Goal: Task Accomplishment & Management: Complete application form

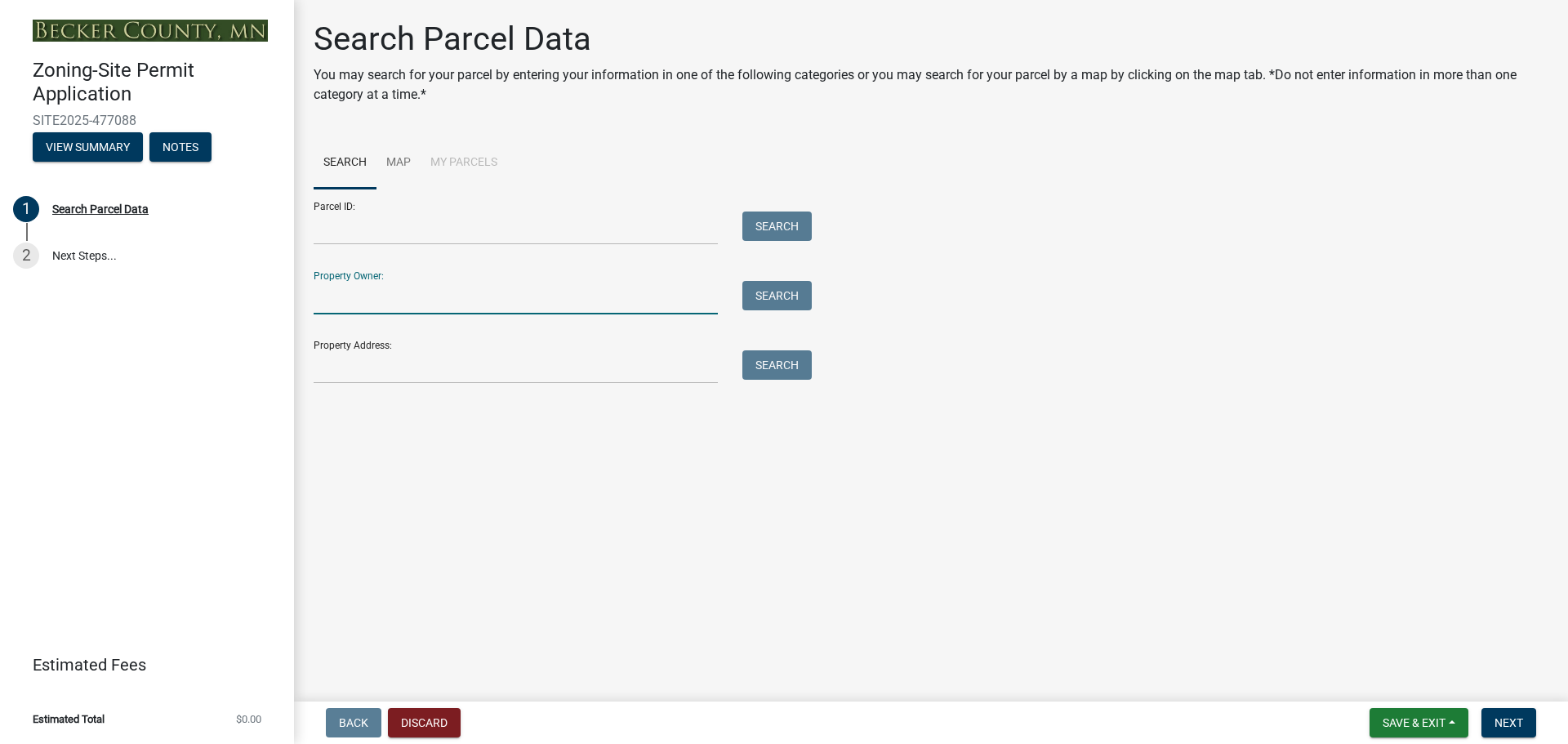
click at [399, 301] on input "Property Owner:" at bounding box center [515, 297] width 404 height 34
click at [401, 364] on input "Property Address:" at bounding box center [515, 367] width 404 height 34
type input "3"
click at [769, 364] on button "Search" at bounding box center [778, 365] width 70 height 29
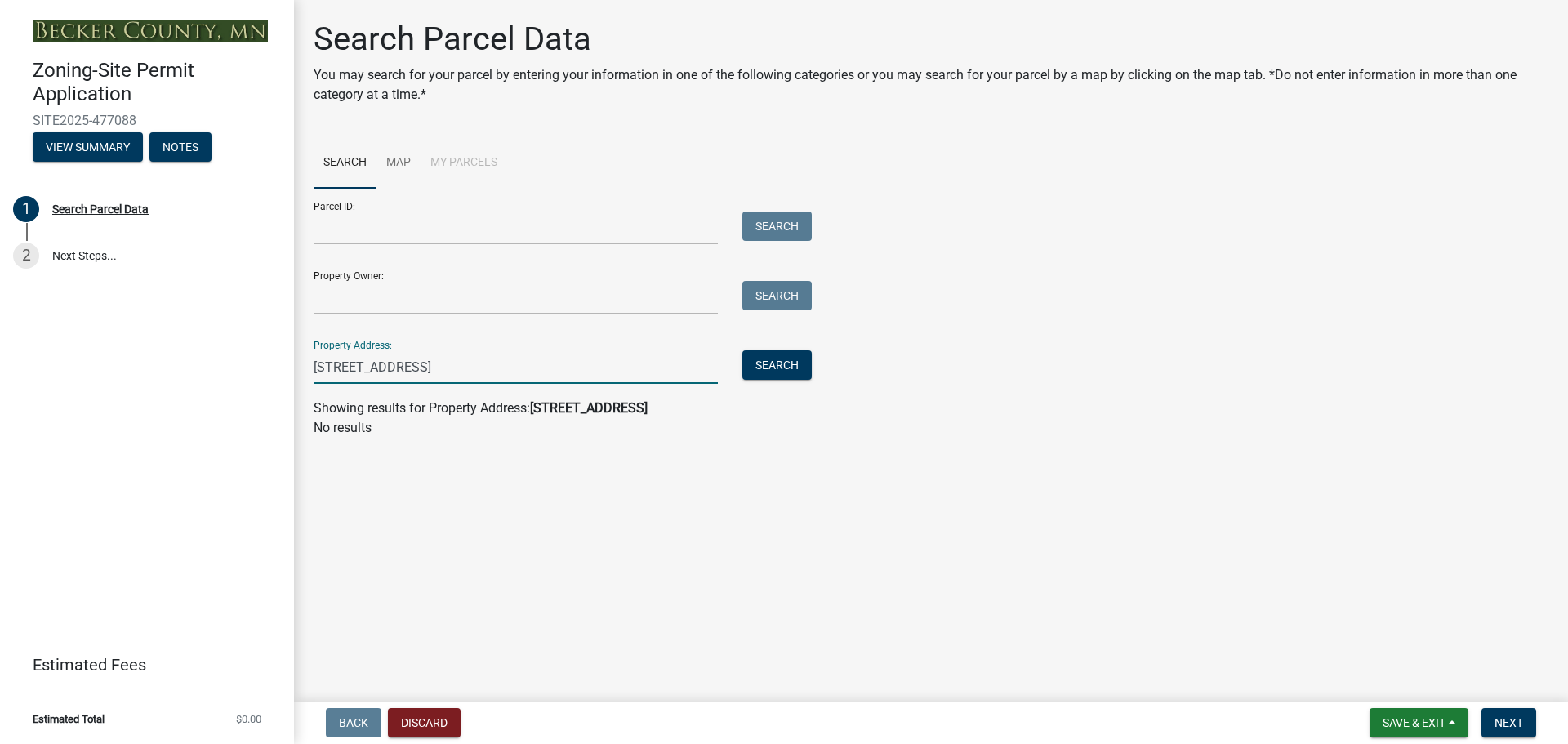
drag, startPoint x: 357, startPoint y: 363, endPoint x: 555, endPoint y: 369, distance: 198.1
click at [555, 369] on input "21164 400th Ave, Detroit Lakes" at bounding box center [515, 367] width 404 height 34
type input "21164"
click at [798, 368] on button "Search" at bounding box center [778, 365] width 70 height 29
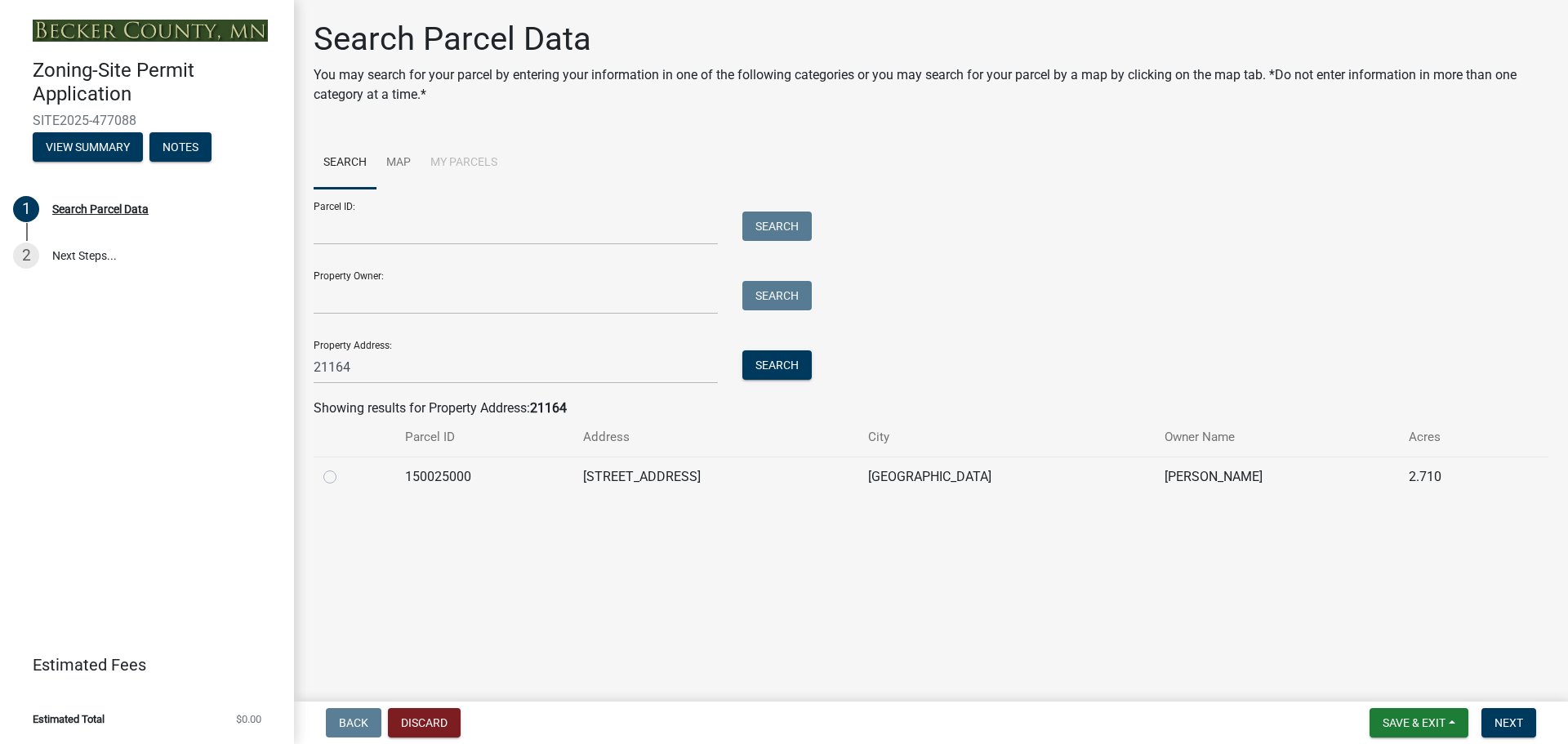
click at [343, 467] on label at bounding box center [343, 467] width 0 height 0
click at [343, 478] on input "radio" at bounding box center [348, 472] width 11 height 11
radio input "true"
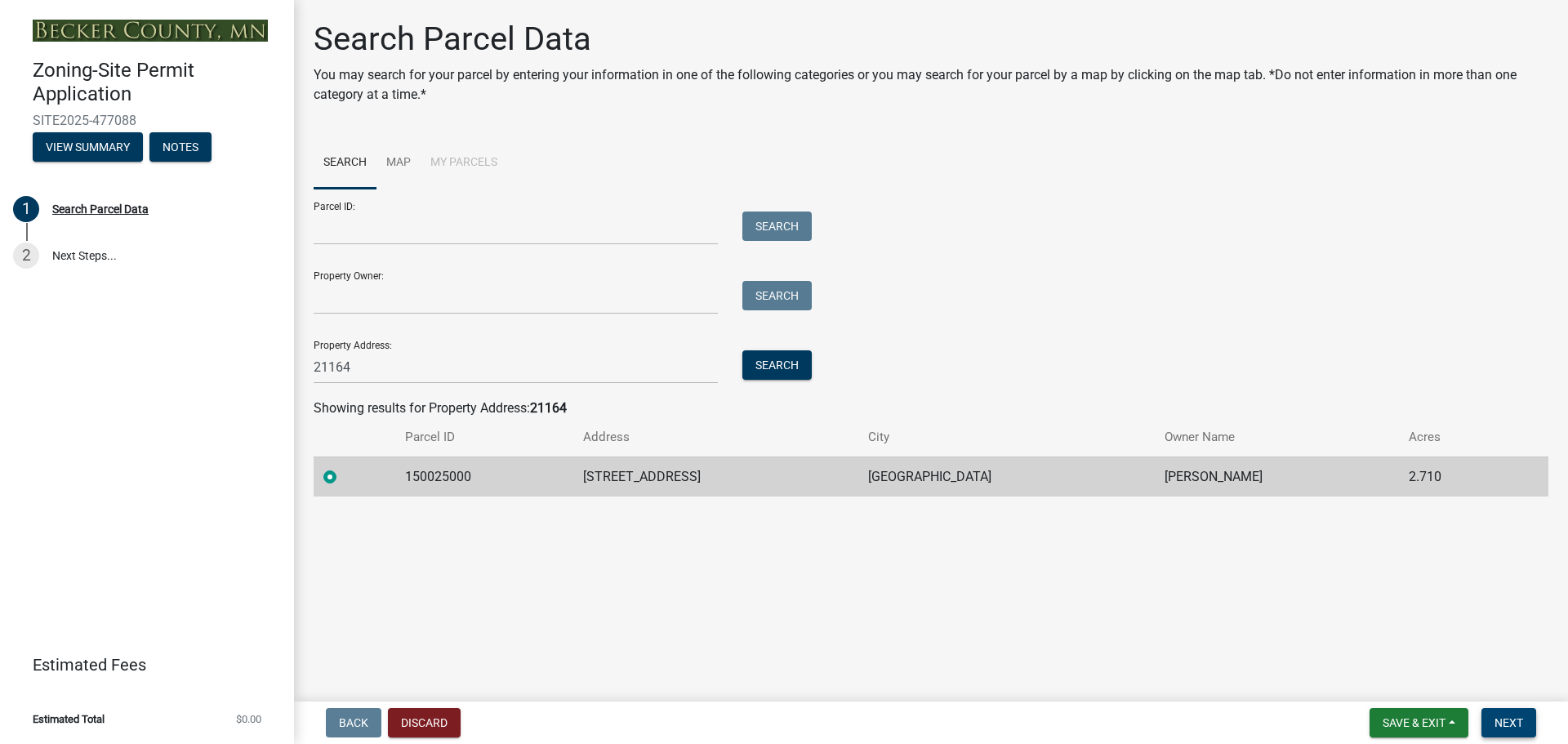
click at [1513, 725] on span "Next" at bounding box center [1509, 723] width 29 height 13
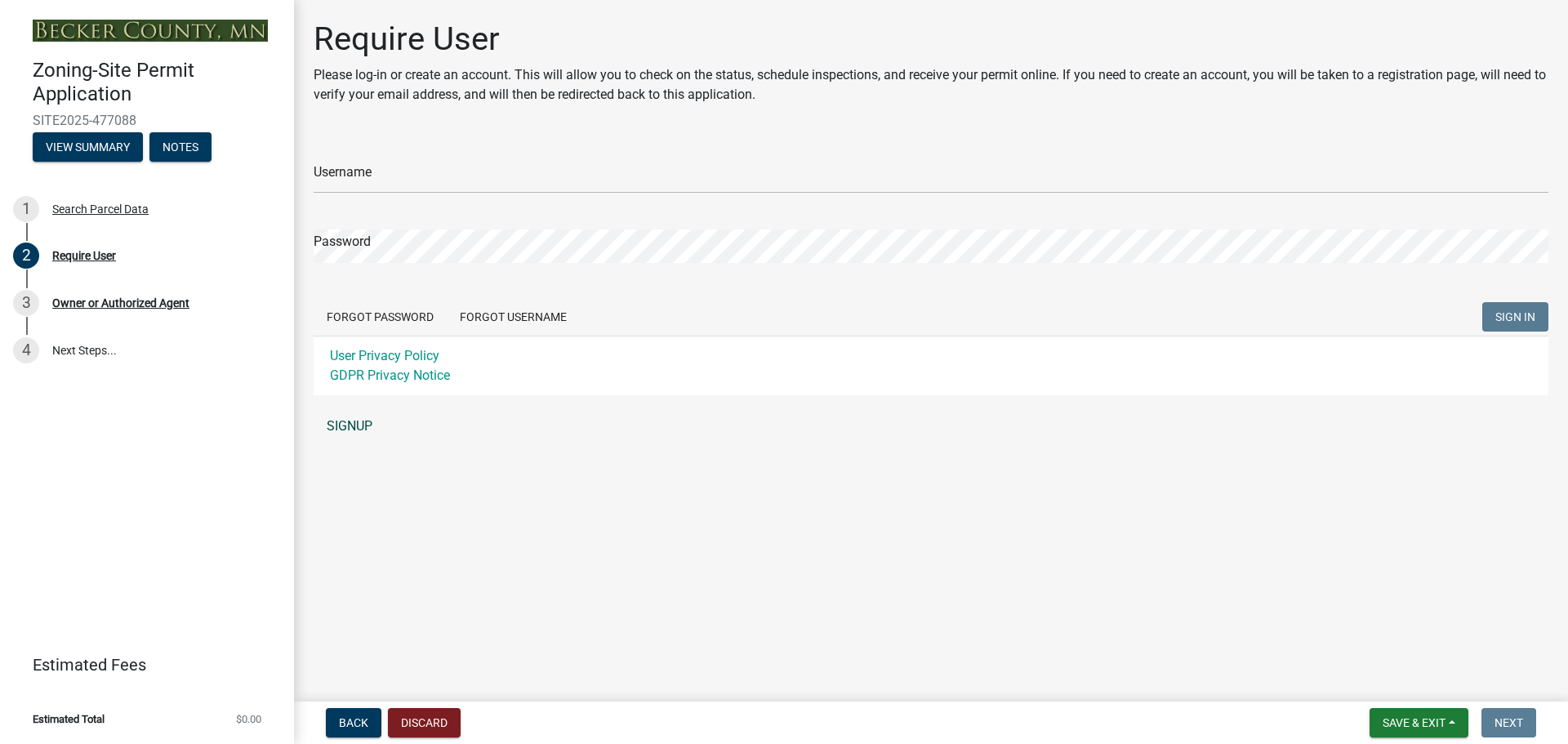
click at [361, 424] on link "SIGNUP" at bounding box center [931, 426] width 1235 height 33
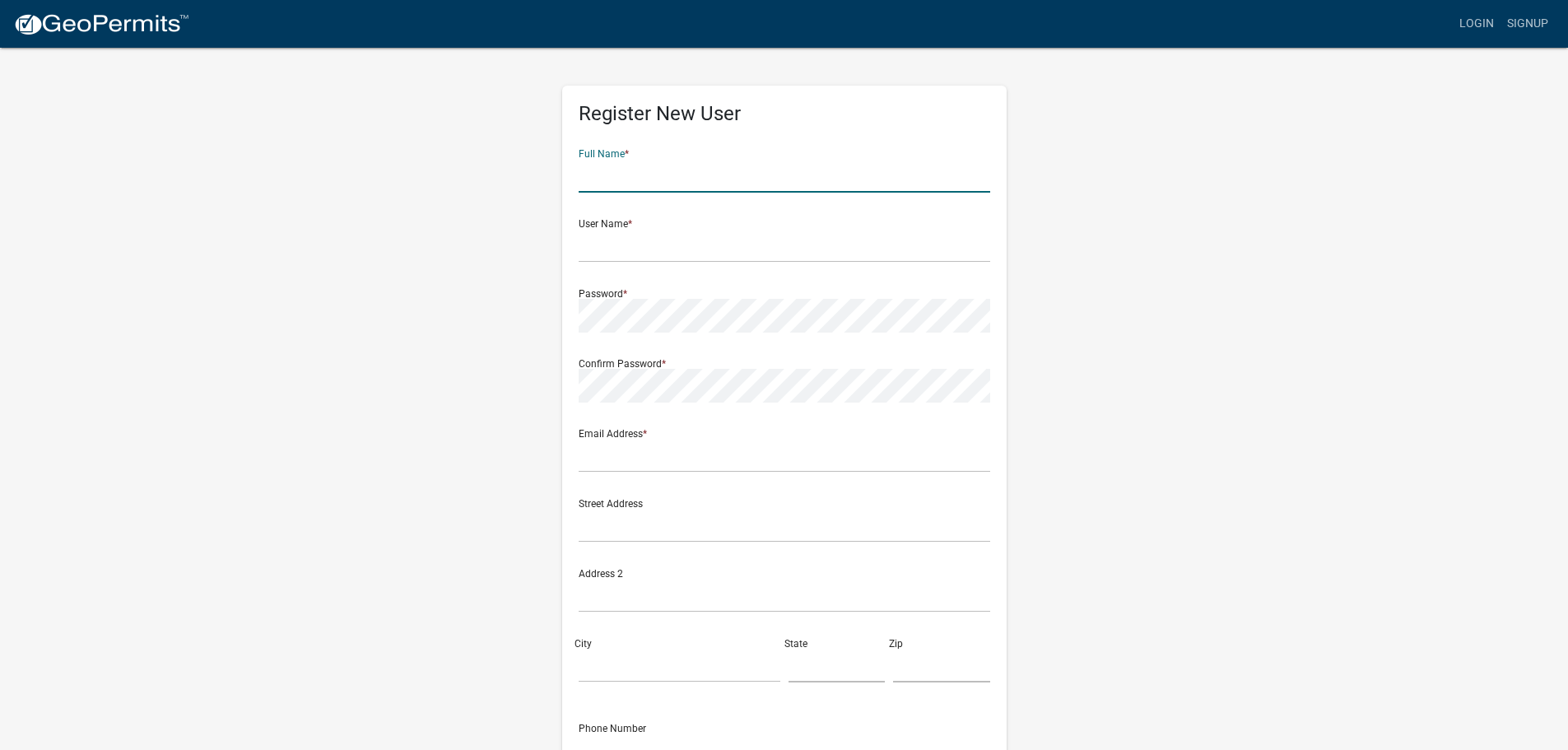
click at [656, 176] on input "text" at bounding box center [785, 176] width 412 height 34
type input "Terry Stenger"
type input "T"
type input "TStenger"
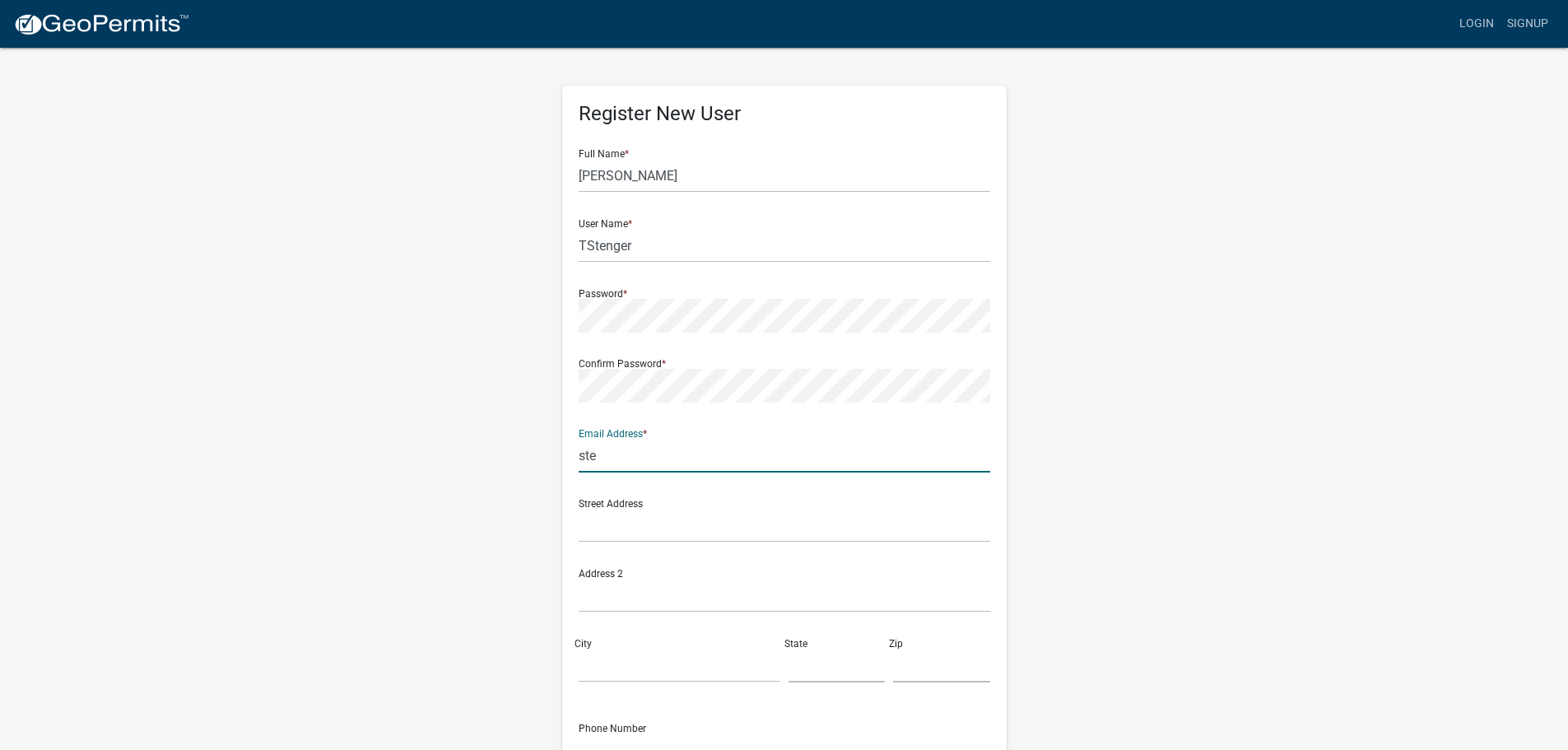
type input "[EMAIL_ADDRESS][DOMAIN_NAME]"
type input "[STREET_ADDRESS]"
type input "DETROIT LAKES"
type input "Minnesota"
type input "56501-8012"
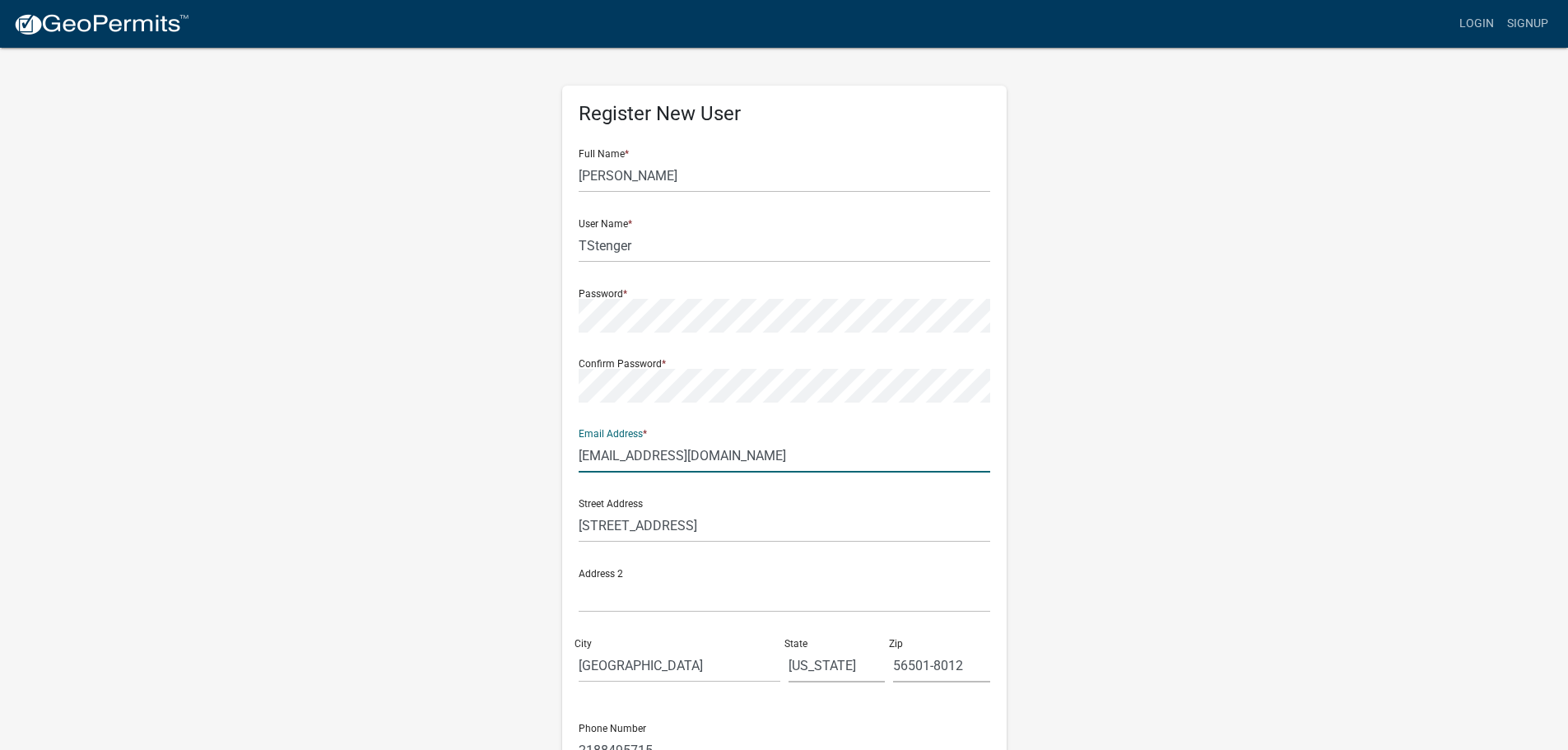
scroll to position [177, 0]
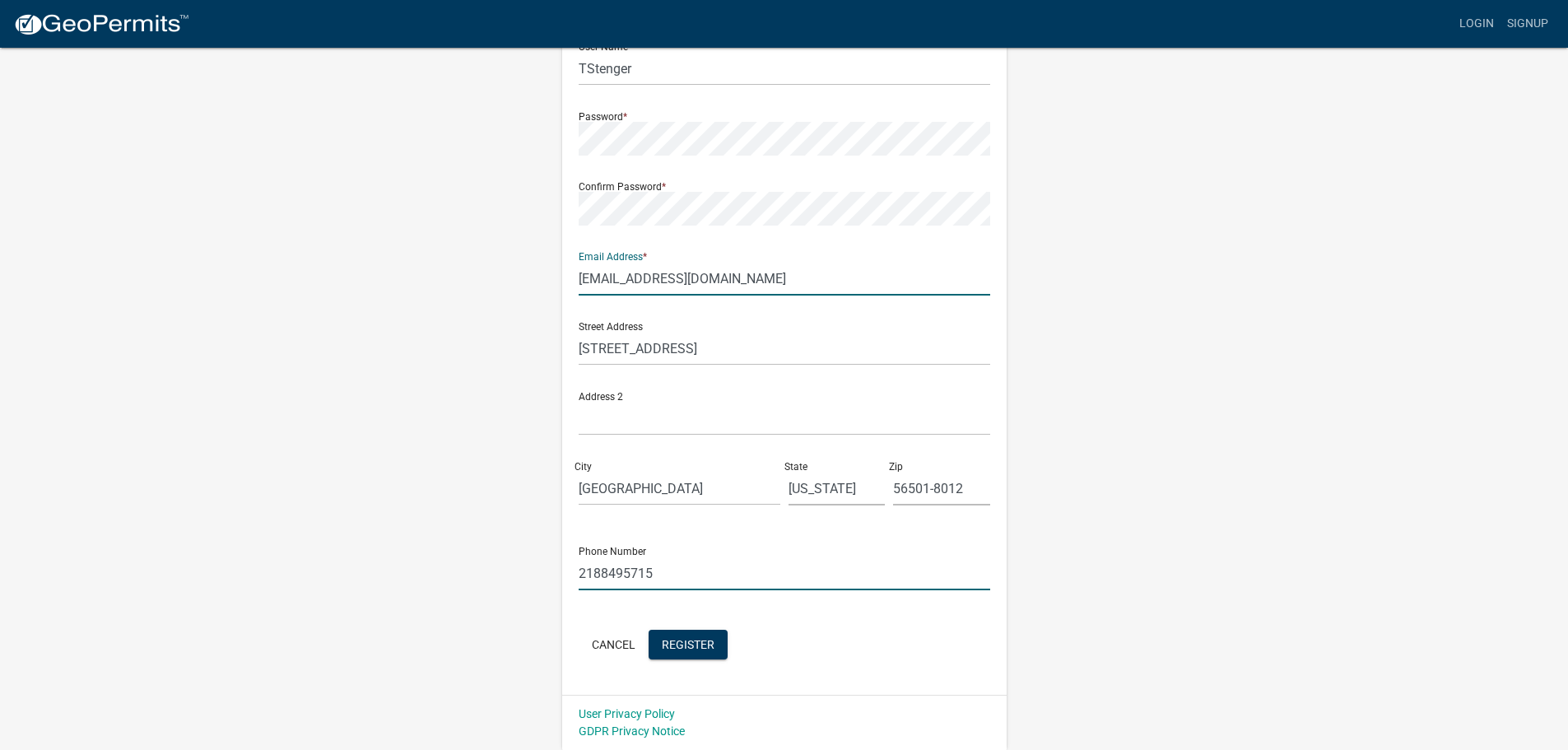
click at [601, 575] on input "2188495715" at bounding box center [785, 573] width 412 height 34
drag, startPoint x: 601, startPoint y: 570, endPoint x: 728, endPoint y: 575, distance: 127.1
click at [728, 575] on input "2188495715" at bounding box center [785, 573] width 412 height 34
type input "2188473469"
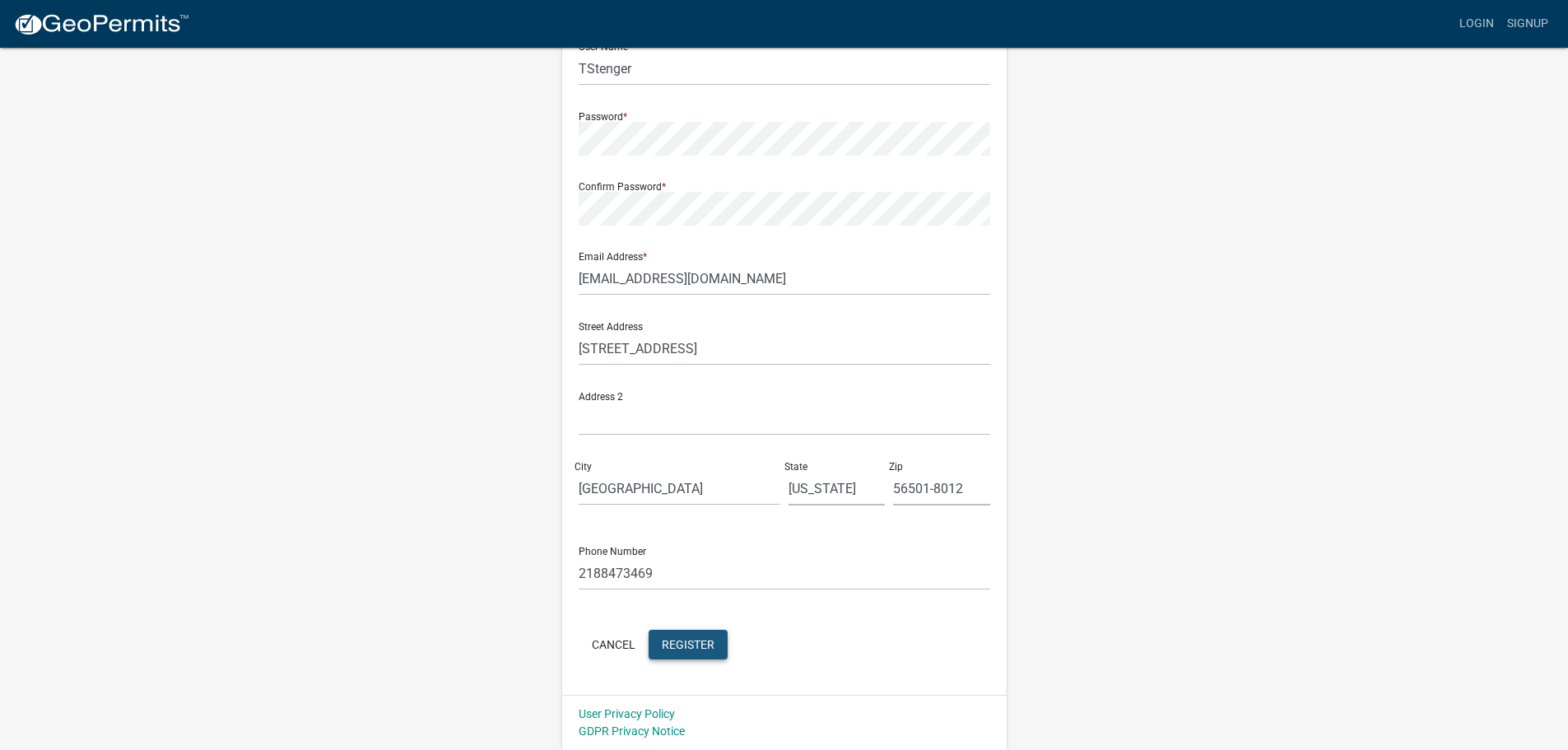
click at [685, 641] on span "Register" at bounding box center [688, 644] width 53 height 13
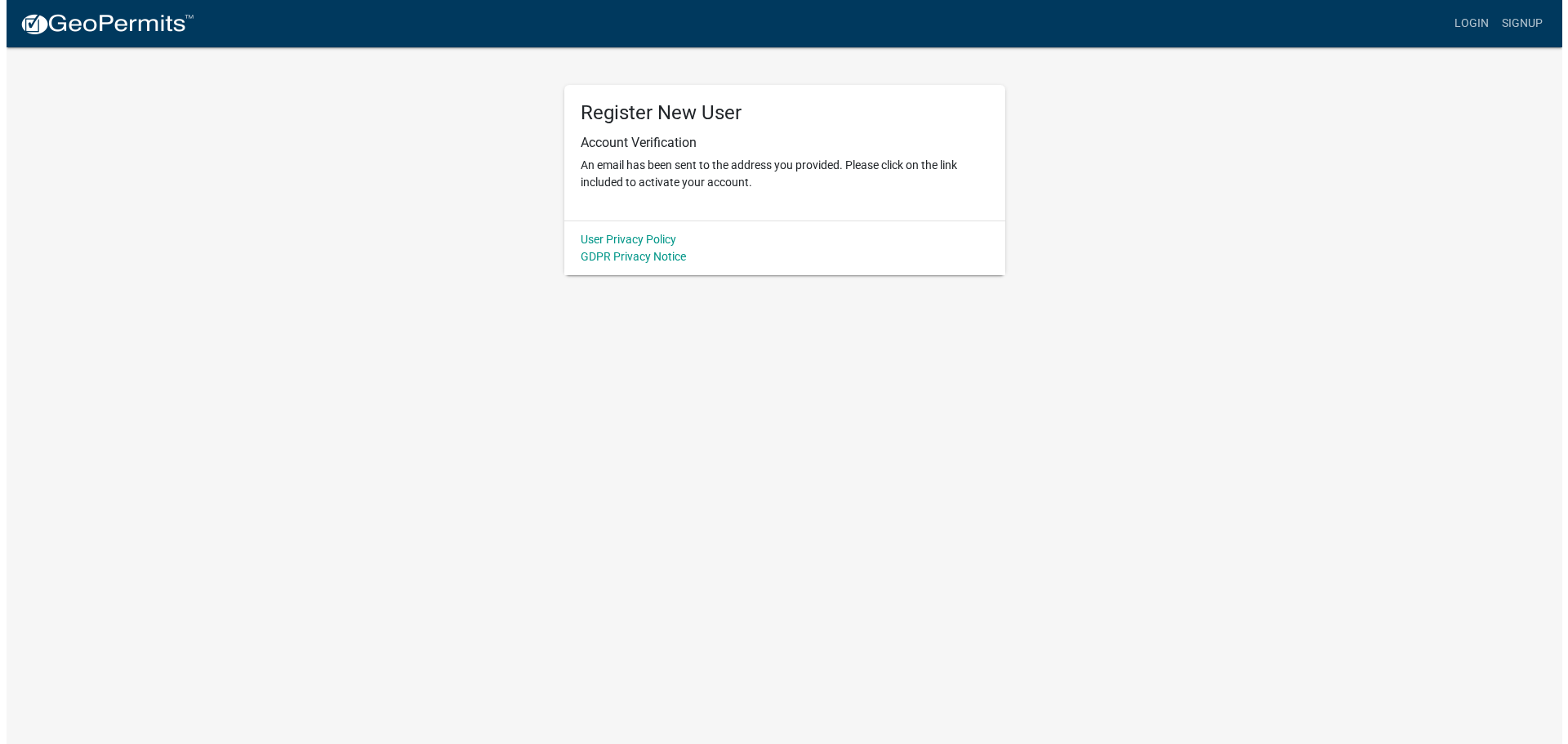
scroll to position [0, 0]
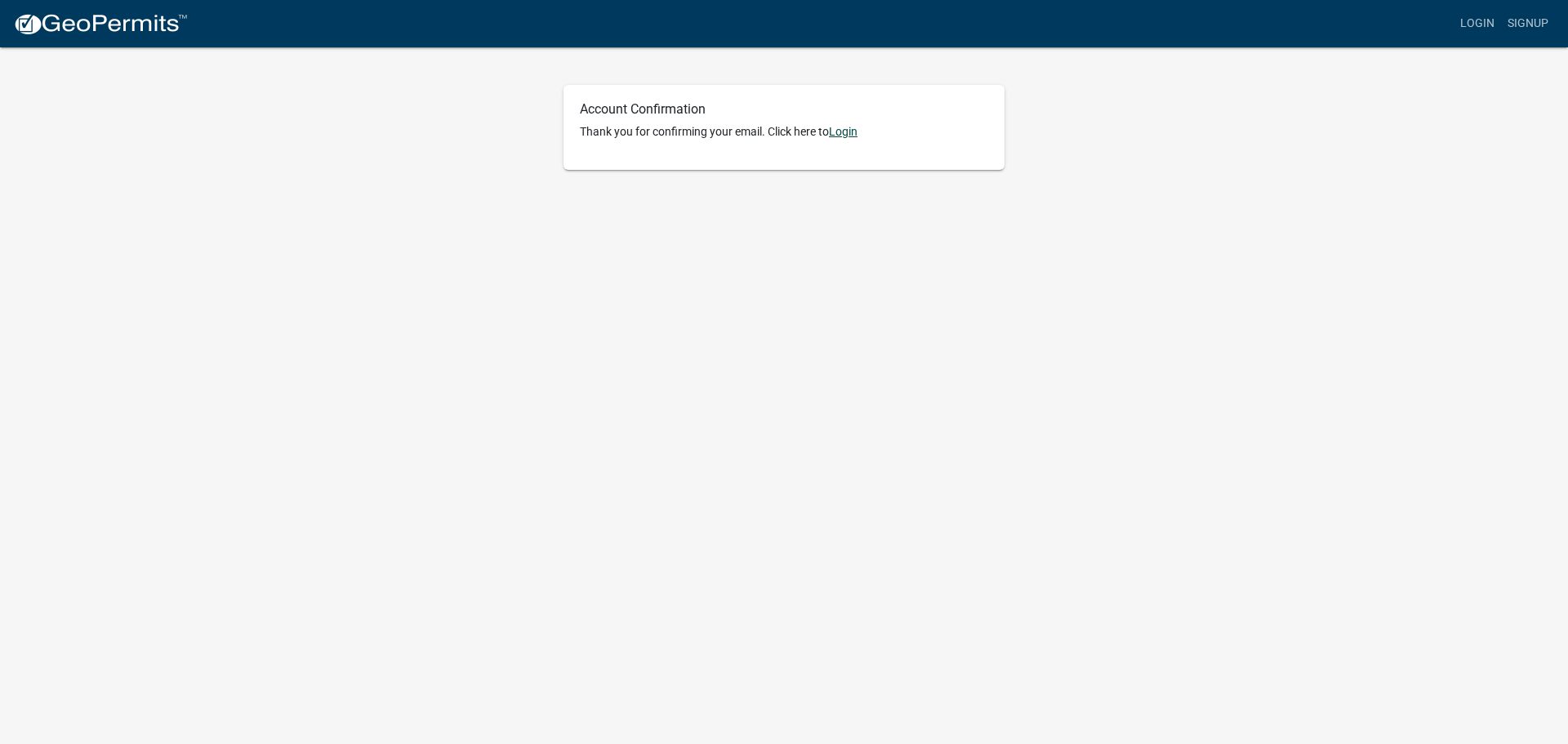
click at [842, 132] on link "Login" at bounding box center [844, 131] width 29 height 13
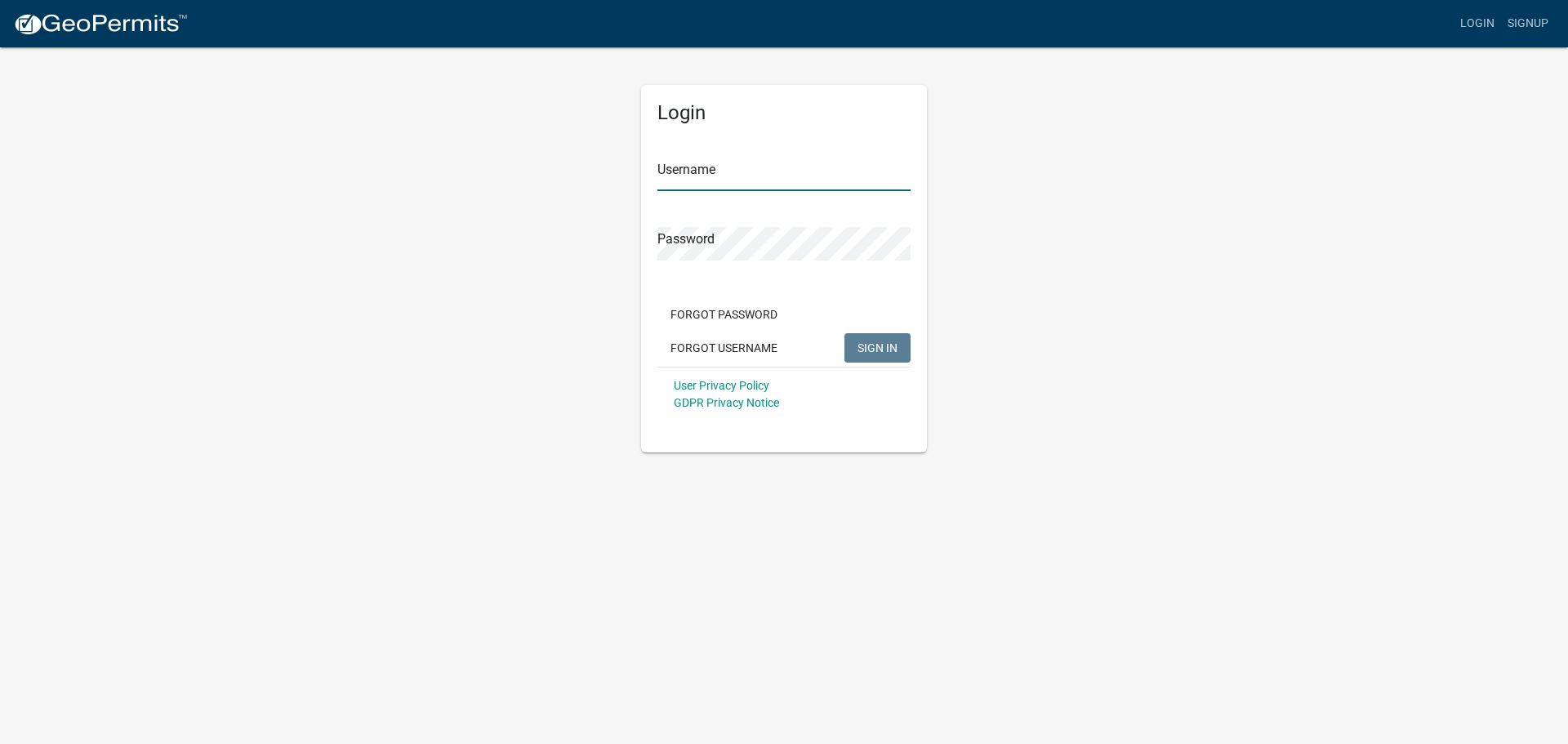
type input "TStenger"
click at [873, 347] on span "SIGN IN" at bounding box center [876, 347] width 40 height 13
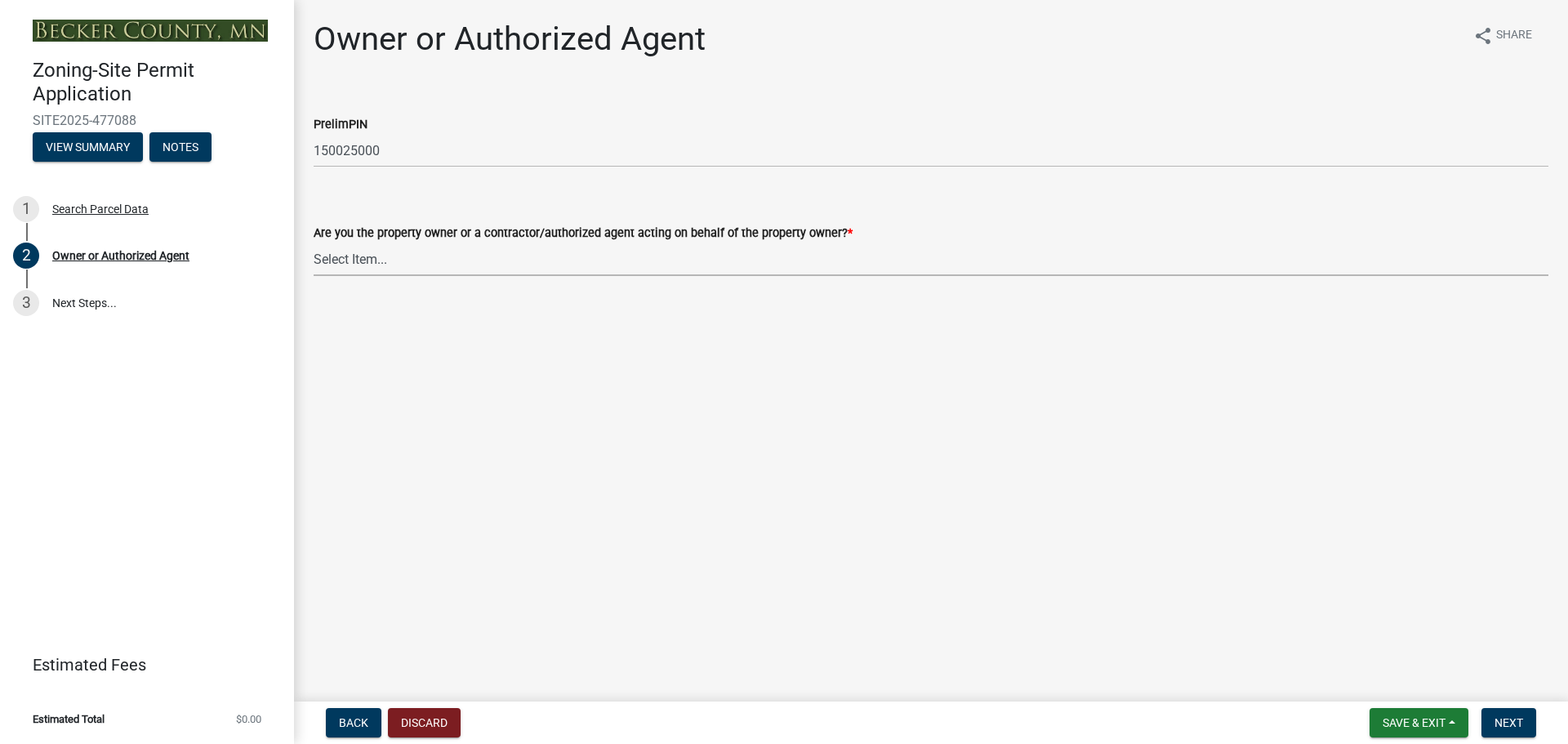
click at [419, 257] on select "Select Item... Property Owner Authorized Agent" at bounding box center [931, 259] width 1235 height 34
click at [314, 242] on select "Select Item... Property Owner Authorized Agent" at bounding box center [931, 259] width 1235 height 34
select select "3c674549-ed69-405f-b795-9fa3f7d47d9d"
click at [1509, 727] on span "Next" at bounding box center [1509, 723] width 29 height 13
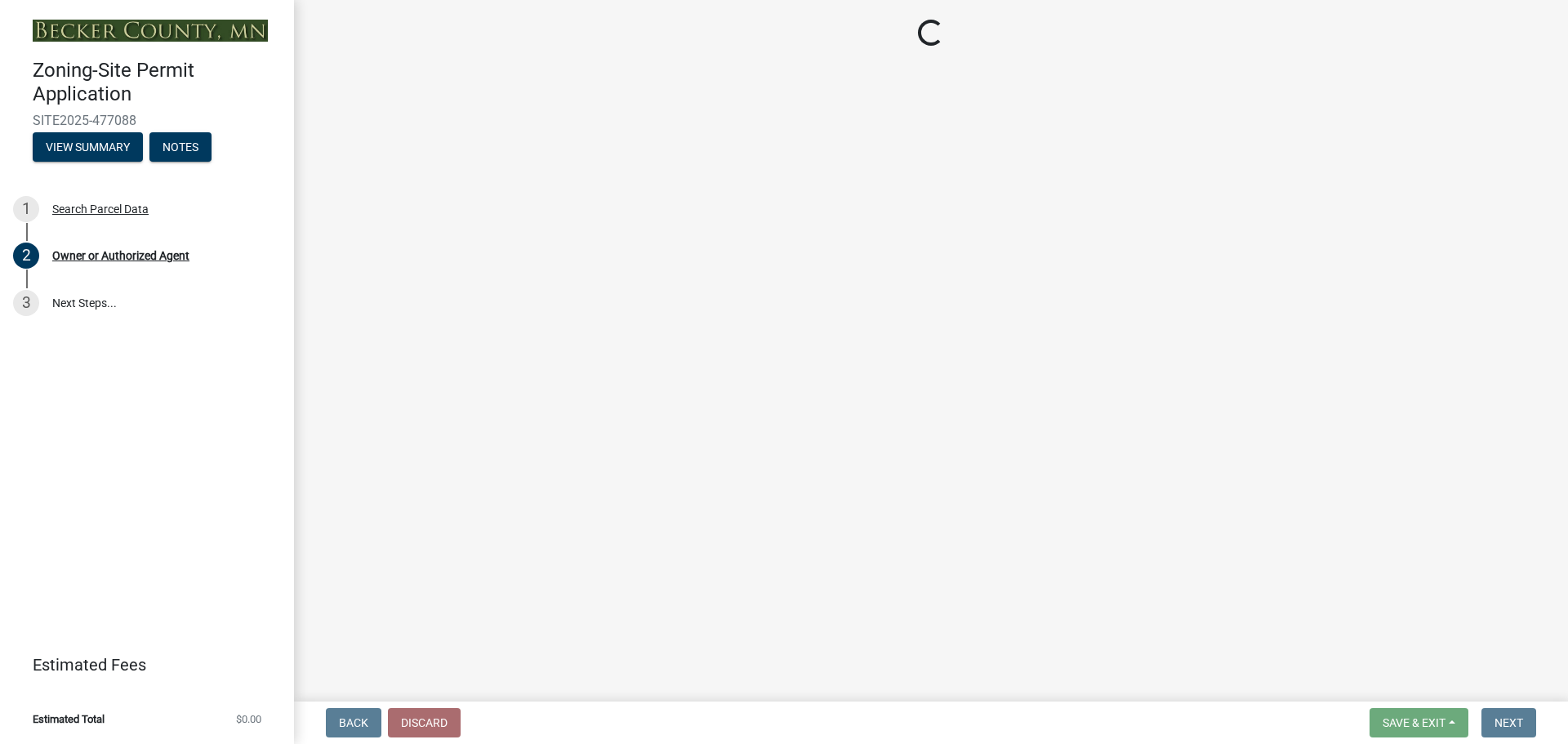
select select "efd0a9bf-e178-46e7-8304-415c3722b9ae"
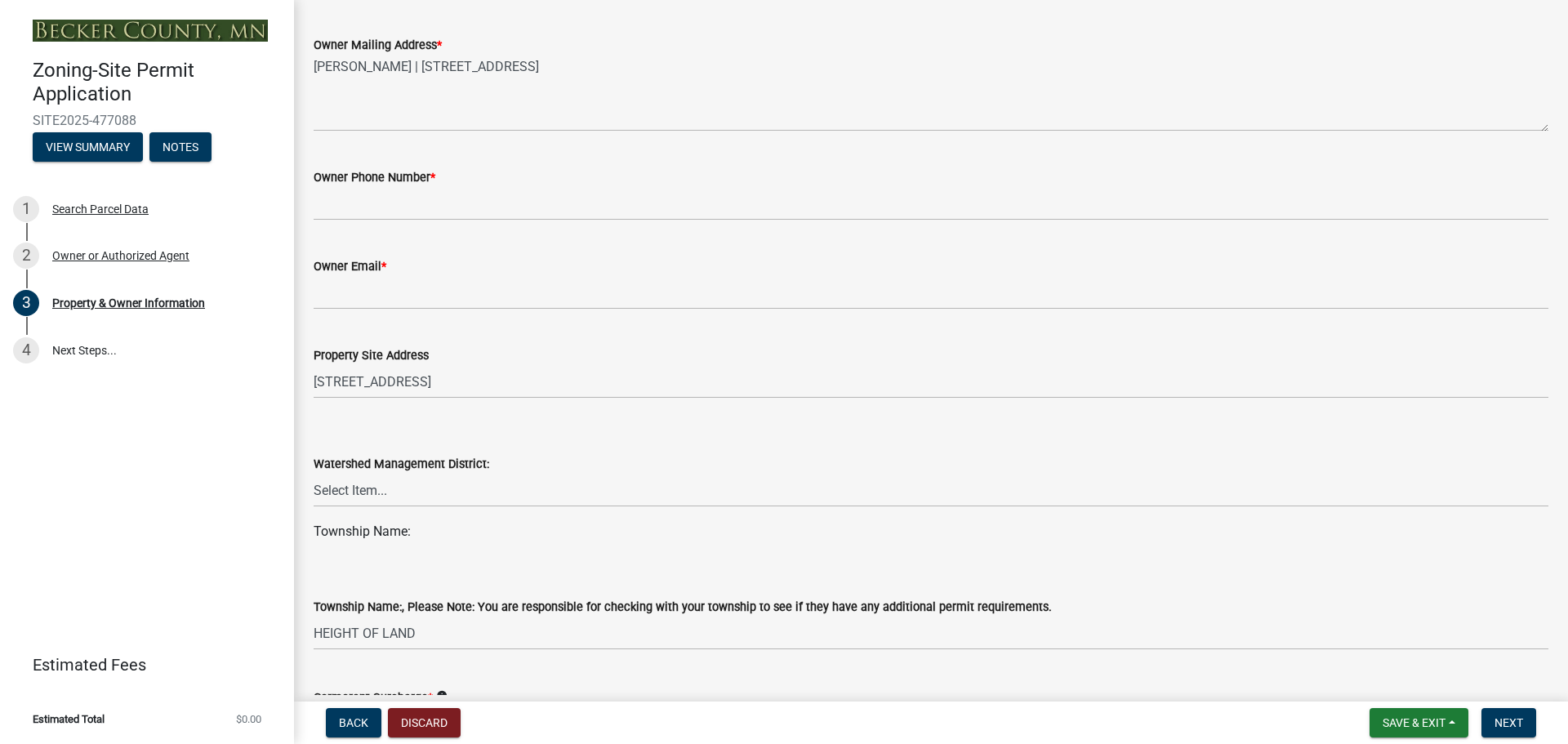
scroll to position [544, 0]
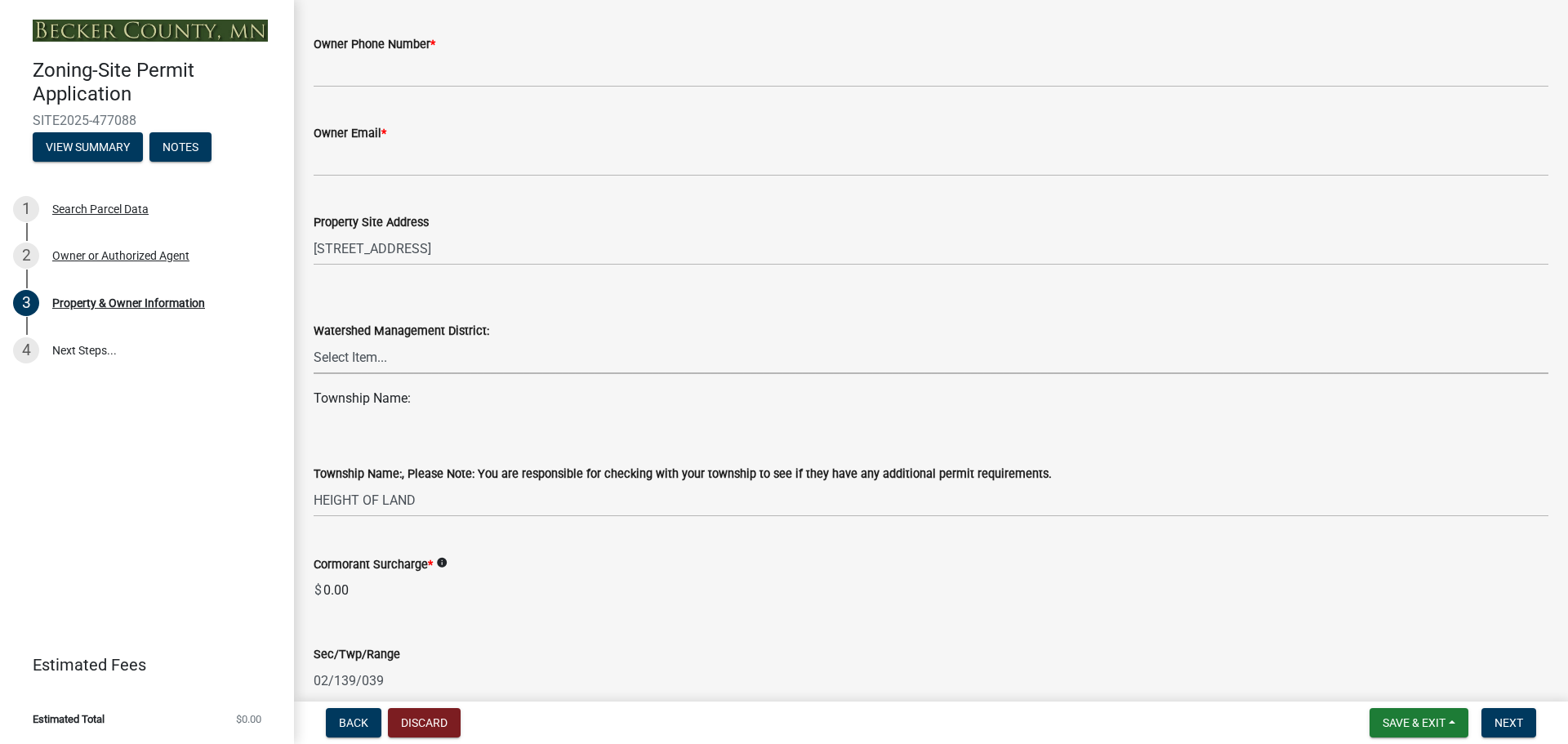
click at [384, 357] on select "Select Item... PELICAN RIVER WTRSHD BUFFALO WATERSHED CORMORANT WATERSHED WILD …" at bounding box center [931, 357] width 1235 height 34
click at [387, 357] on select "Select Item... PELICAN RIVER WTRSHD BUFFALO WATERSHED CORMORANT WATERSHED WILD …" at bounding box center [931, 357] width 1235 height 34
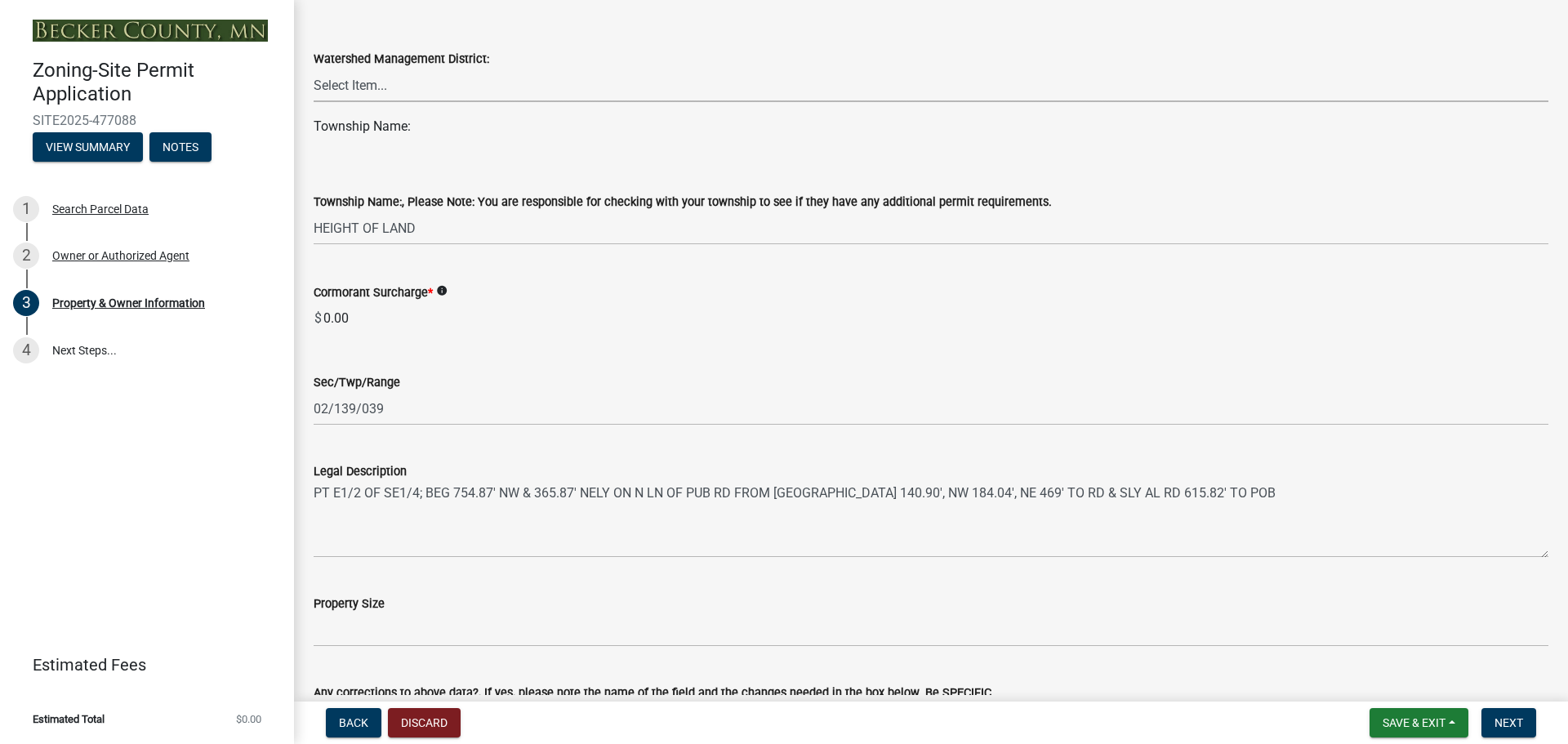
scroll to position [1089, 0]
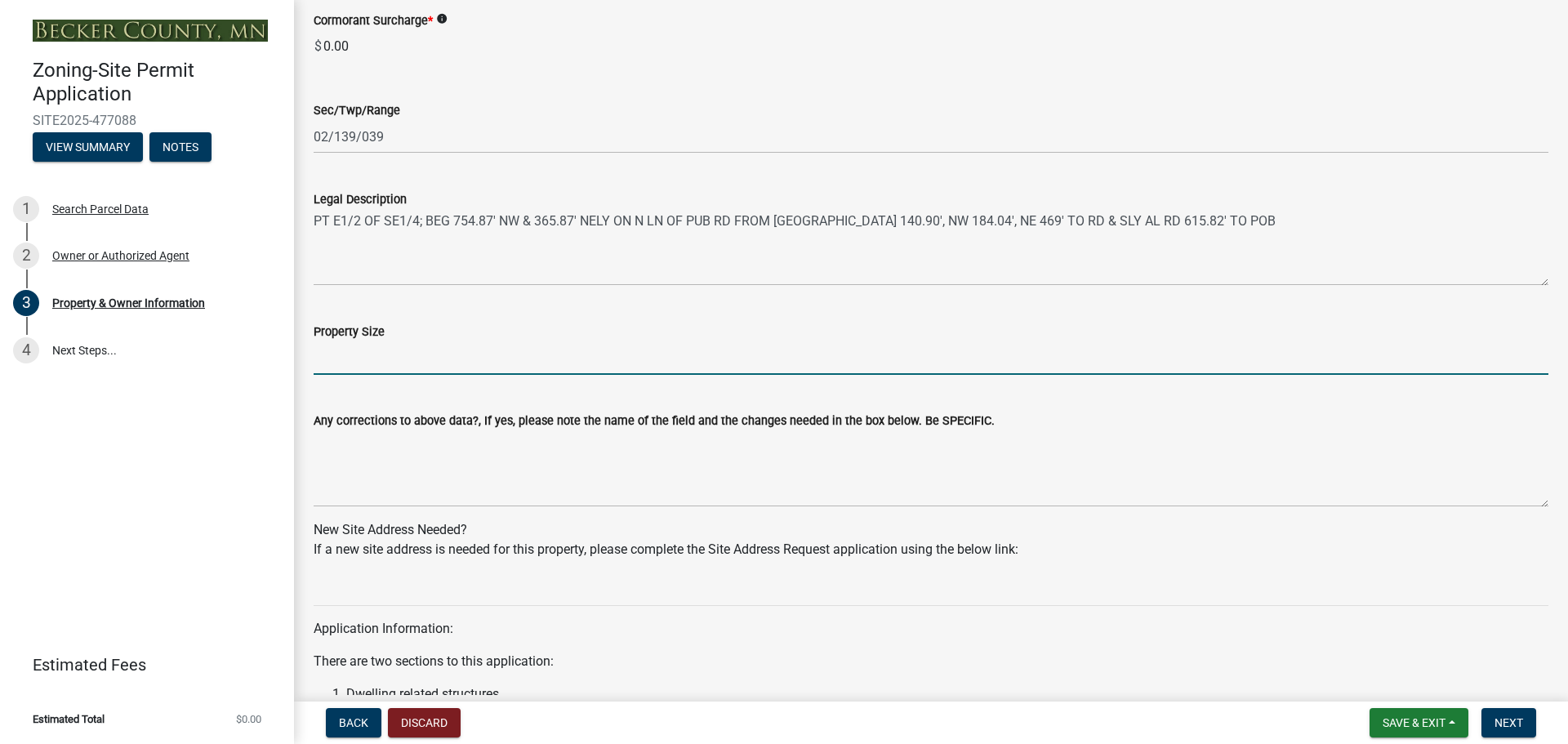
click at [378, 359] on input "Property Size" at bounding box center [931, 357] width 1235 height 34
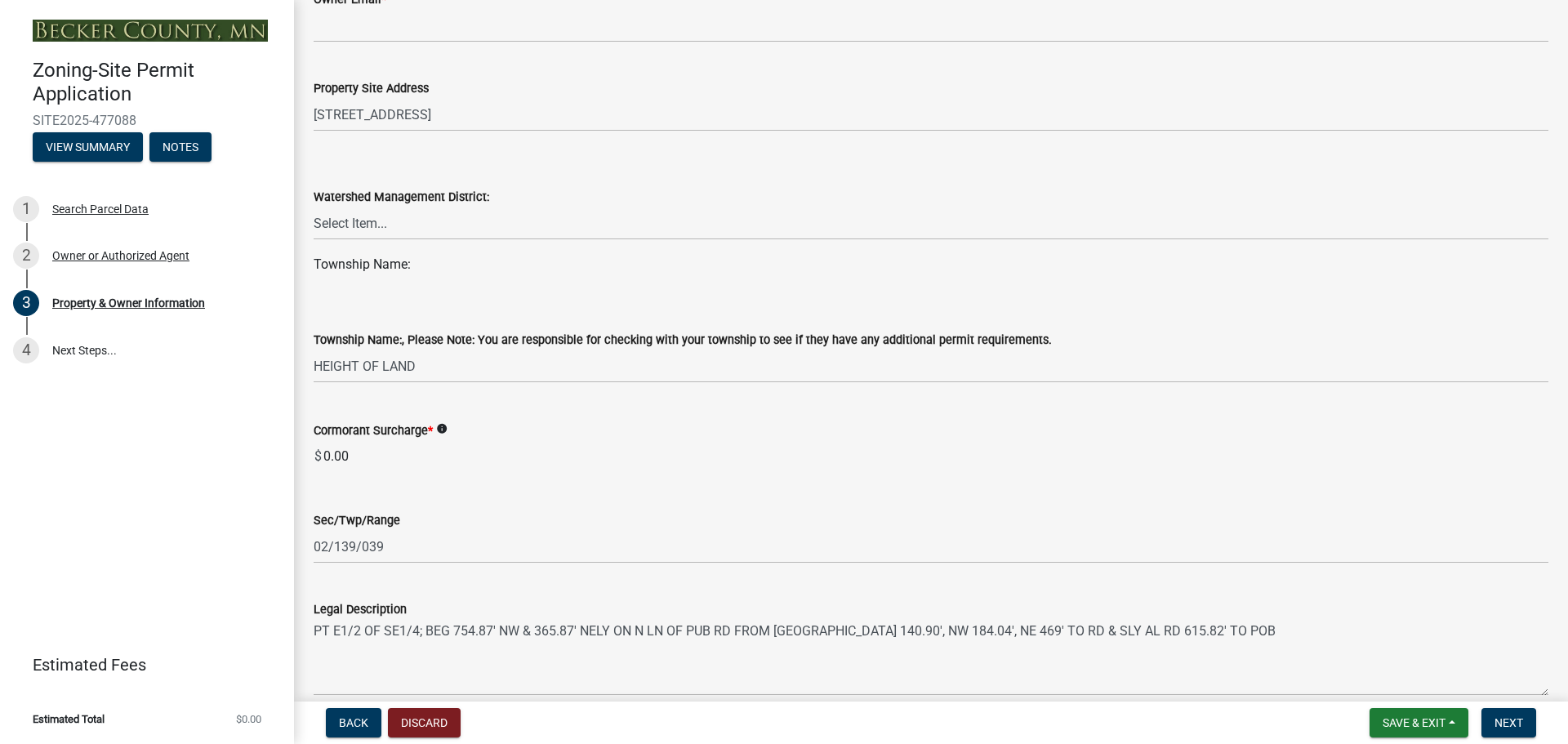
scroll to position [544, 0]
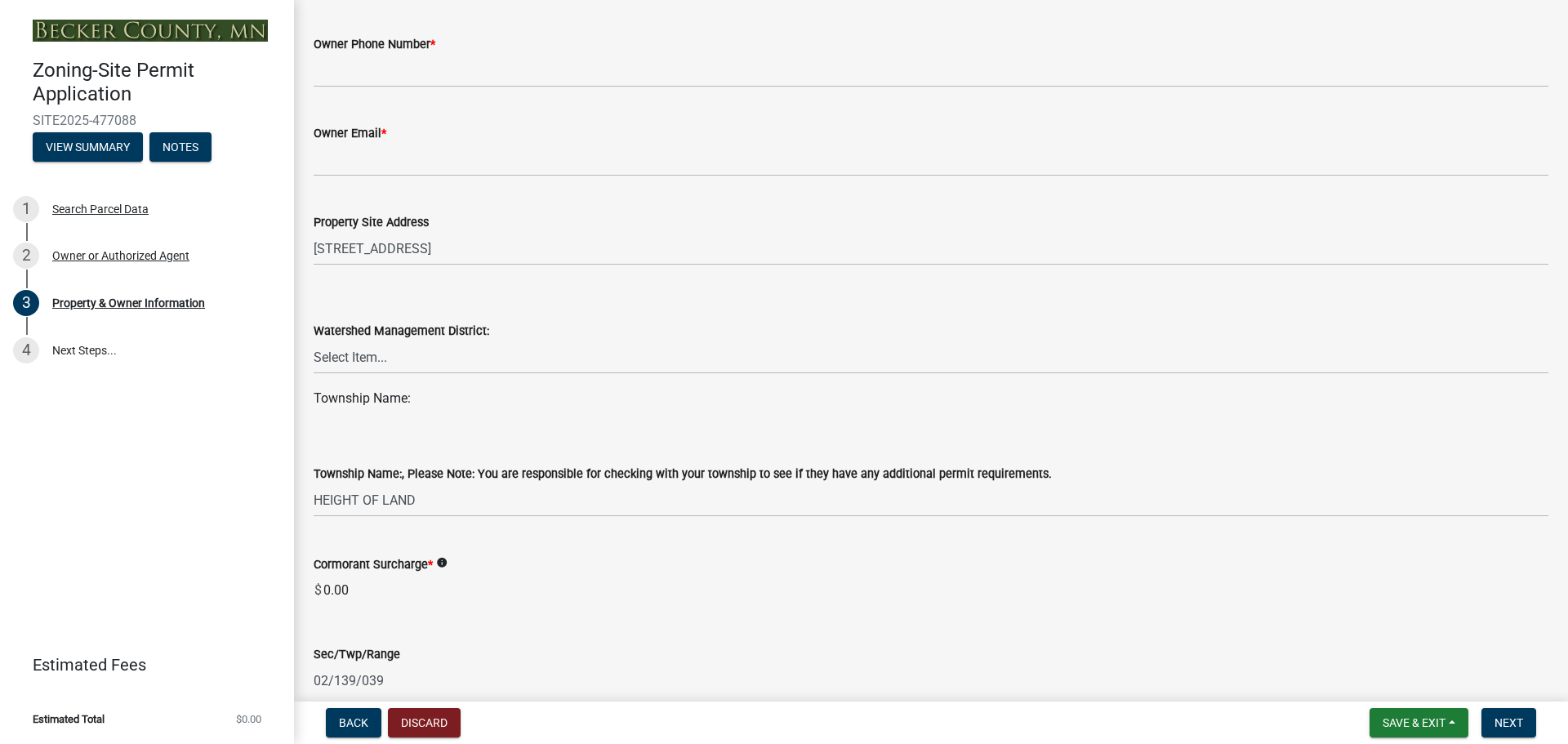
type input "2.71 Acres"
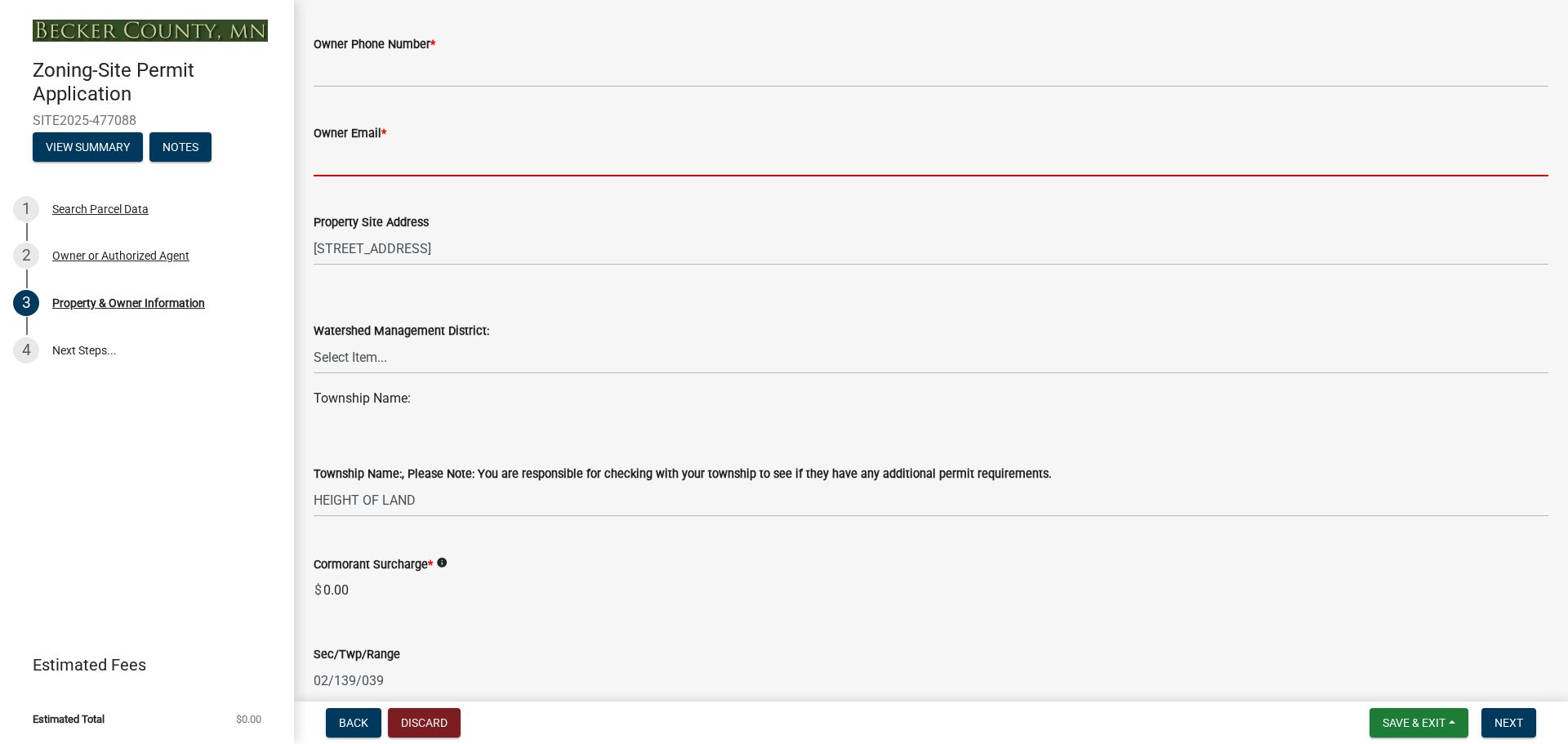
click at [367, 157] on input "Owner Email *" at bounding box center [931, 160] width 1235 height 34
type input "[EMAIL_ADDRESS][DOMAIN_NAME]"
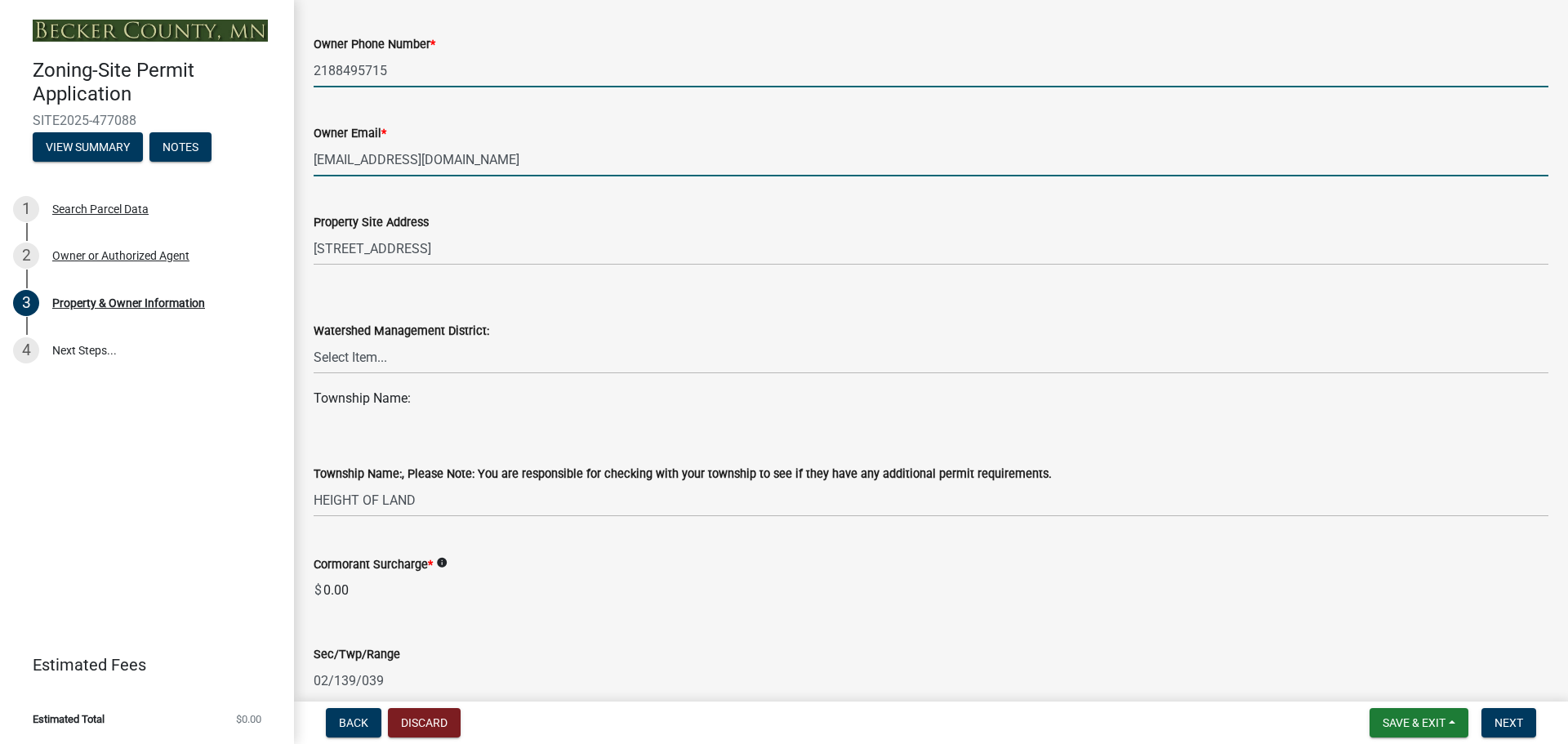
click at [411, 66] on input "2188495715" at bounding box center [931, 71] width 1235 height 34
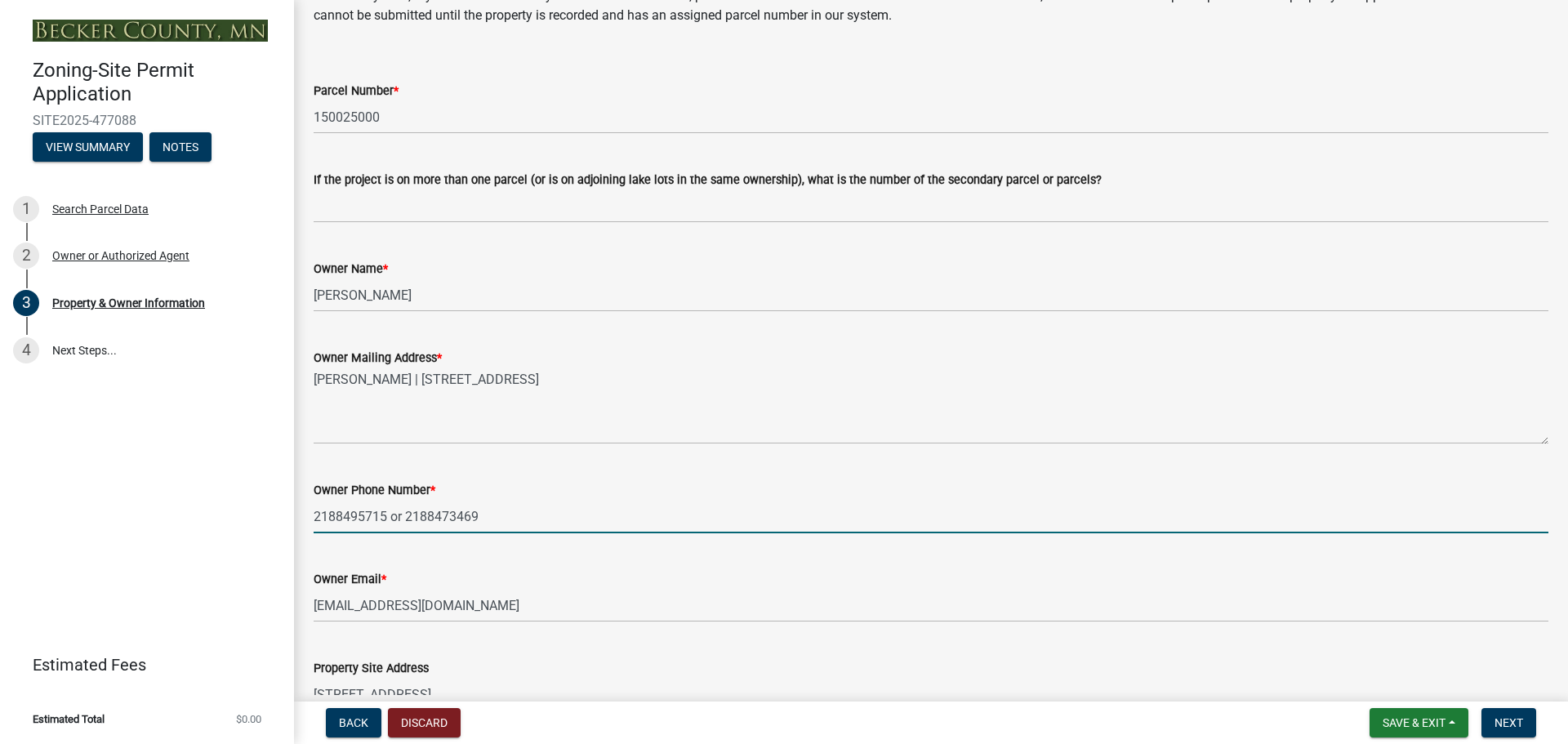
scroll to position [0, 0]
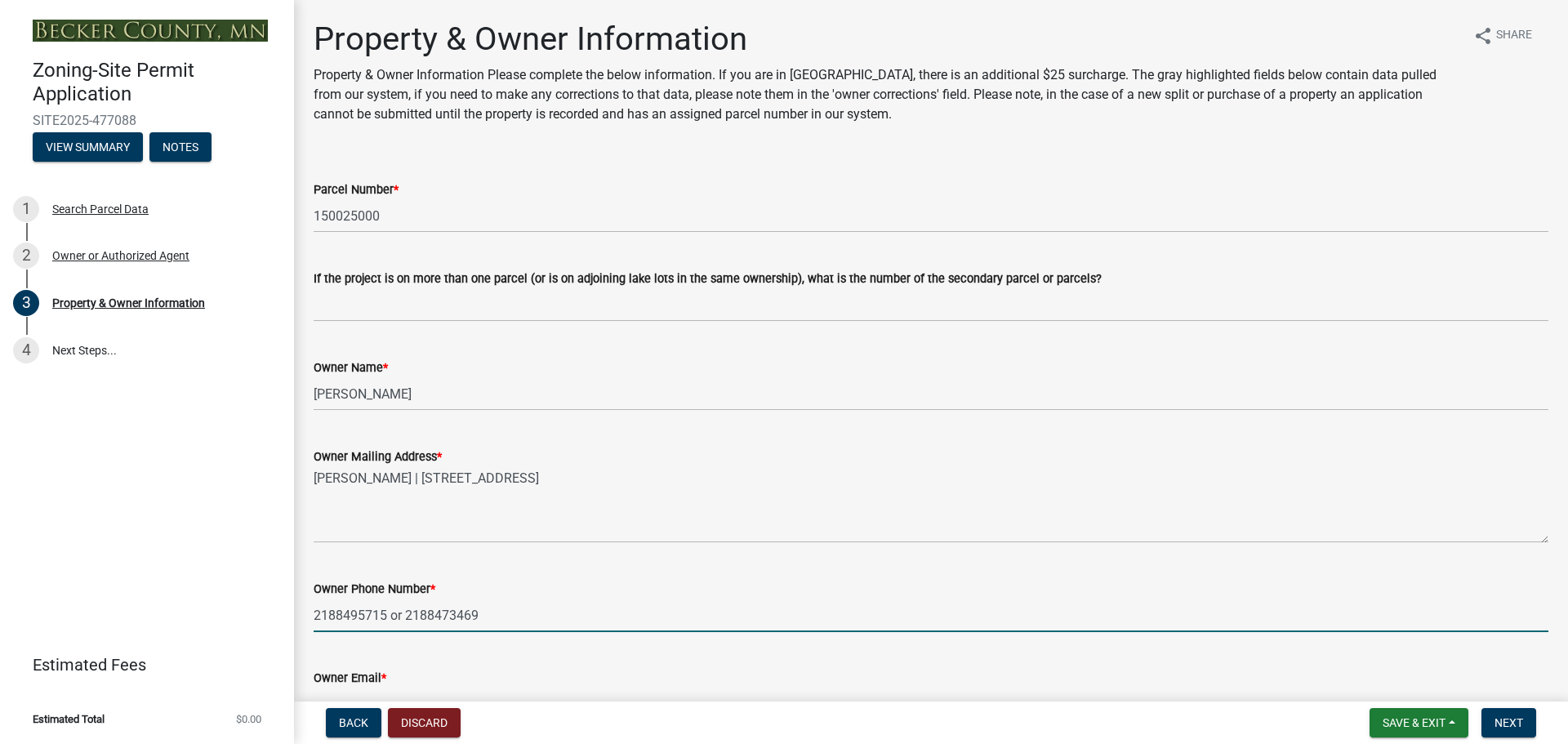
type input "2188495715 or 2188473469"
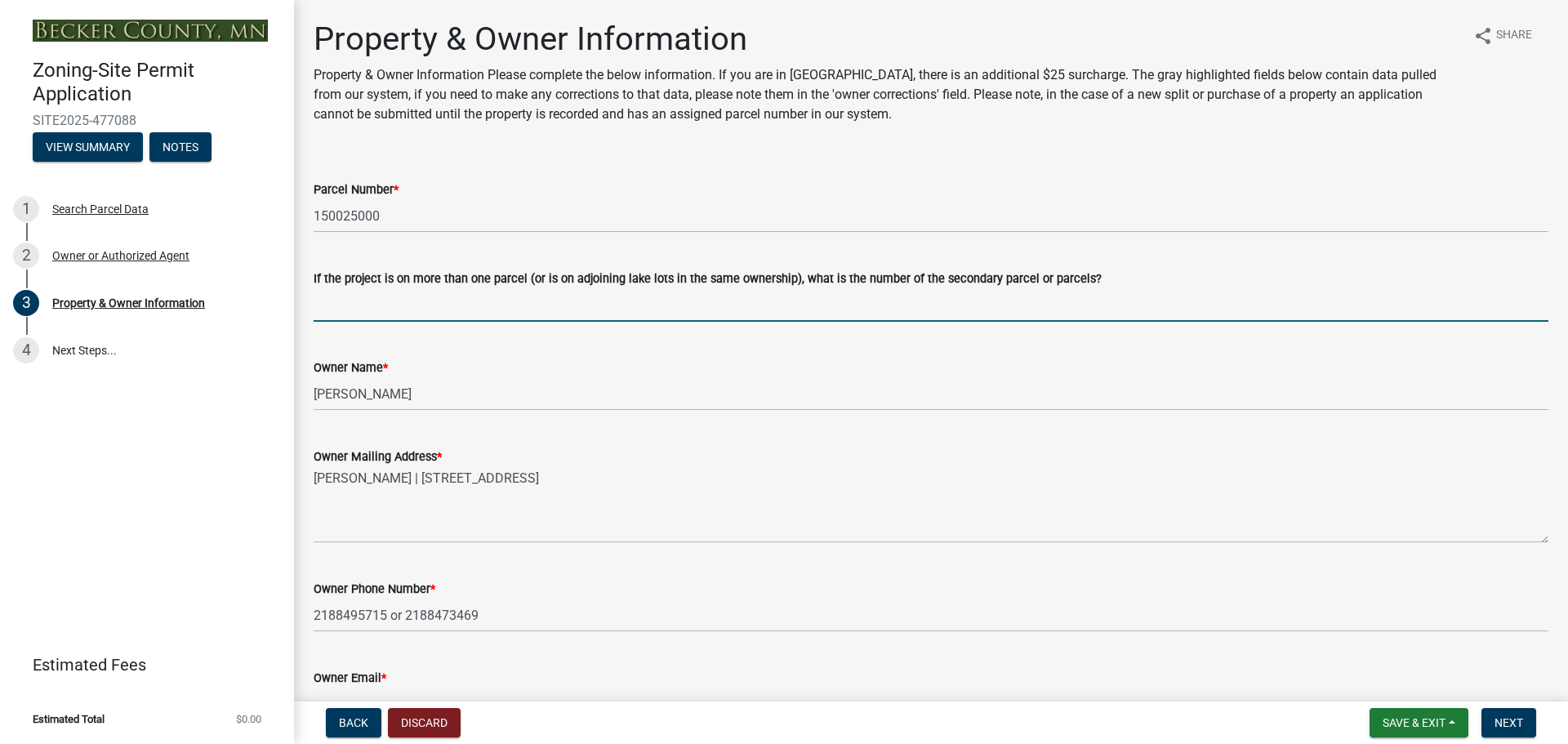
click at [399, 298] on input "If the project is on more than one parcel (or is on adjoining lake lots in the …" at bounding box center [931, 305] width 1235 height 34
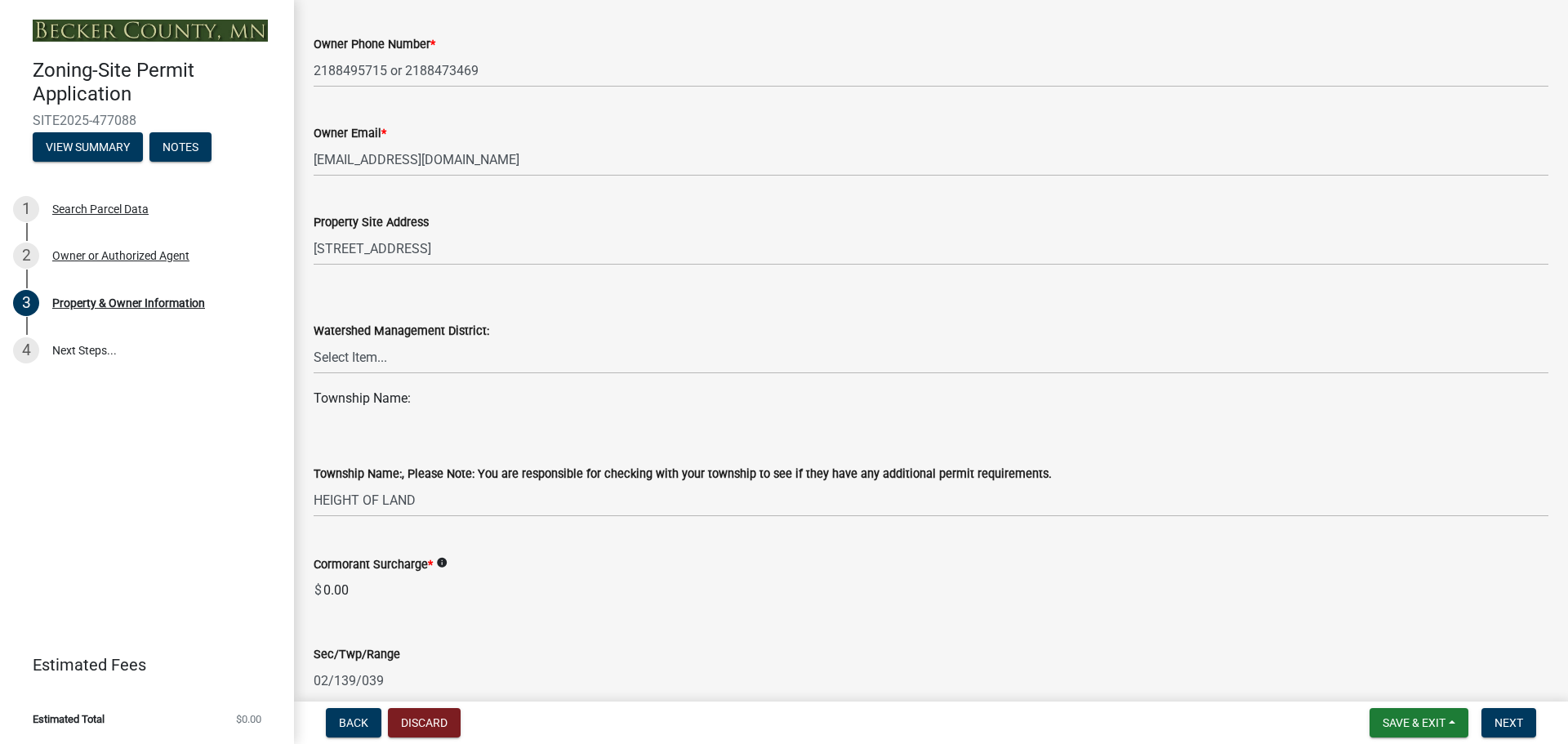
scroll to position [817, 0]
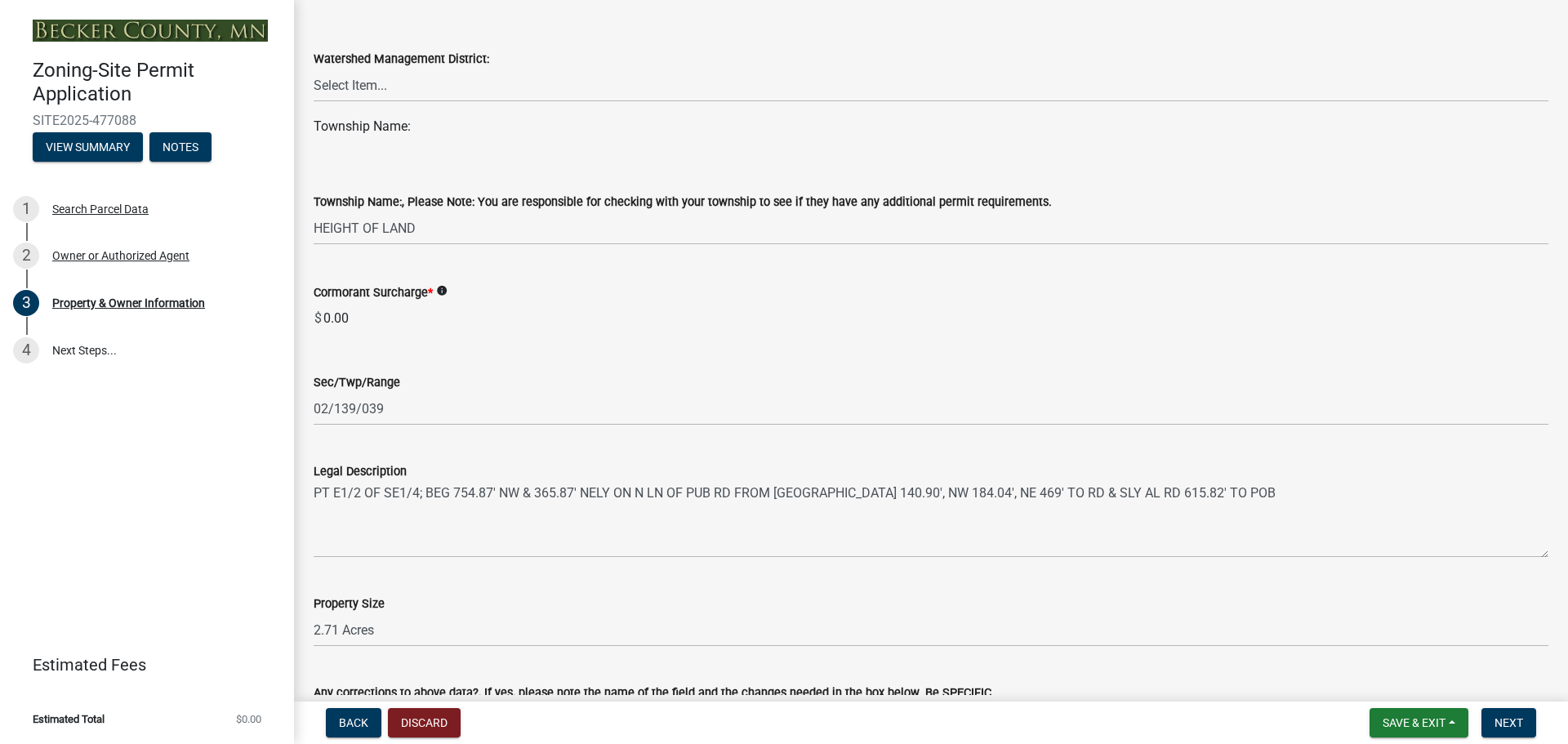
click at [445, 291] on icon "info" at bounding box center [442, 291] width 12 height 12
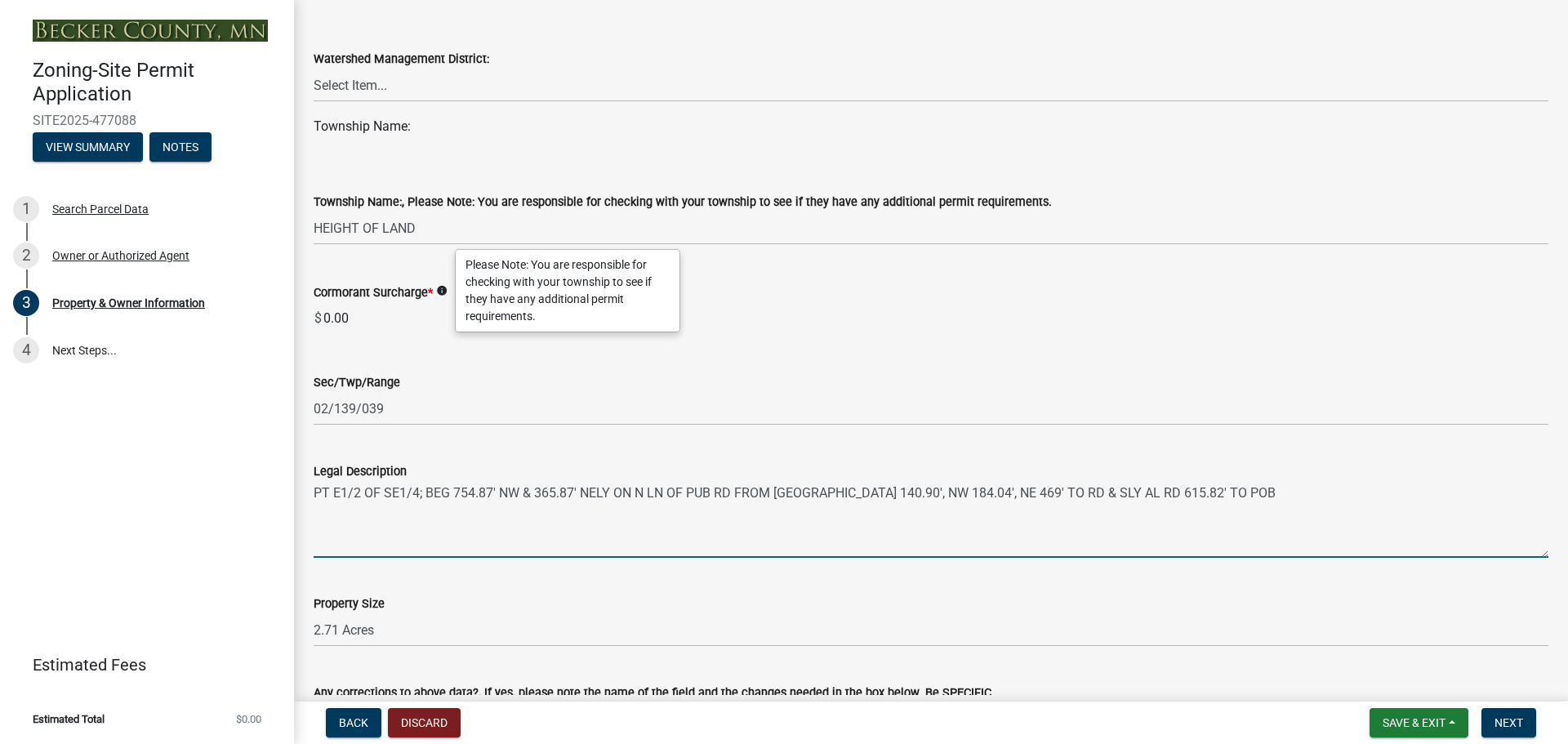
click at [659, 556] on textarea "PT E1/2 OF SE1/4; BEG 754.87' NW & 365.87' NELY ON N LN OF PUB RD FROM [GEOGRAP…" at bounding box center [931, 519] width 1235 height 77
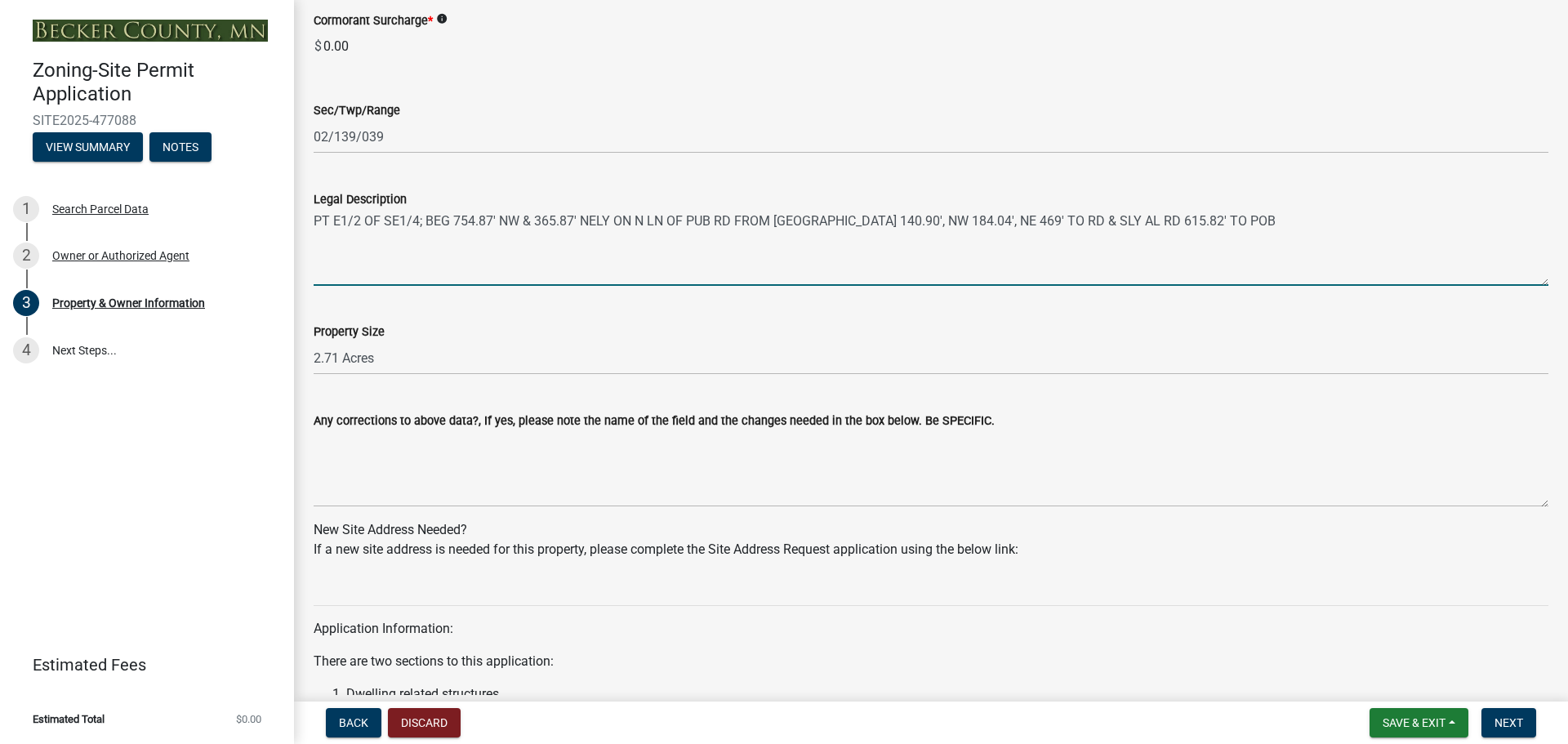
scroll to position [1362, 0]
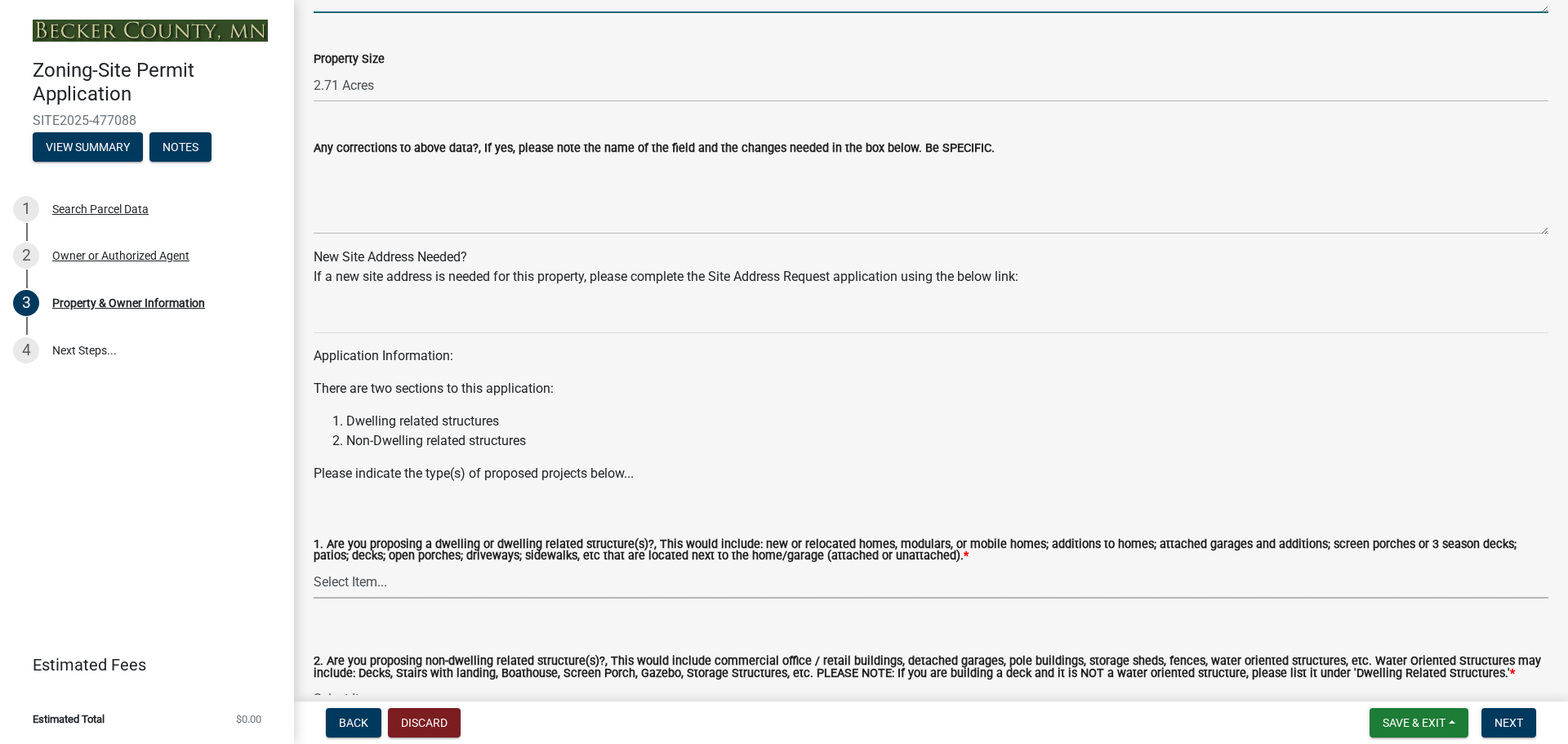
click at [430, 584] on select "Select Item... Yes No" at bounding box center [931, 582] width 1235 height 34
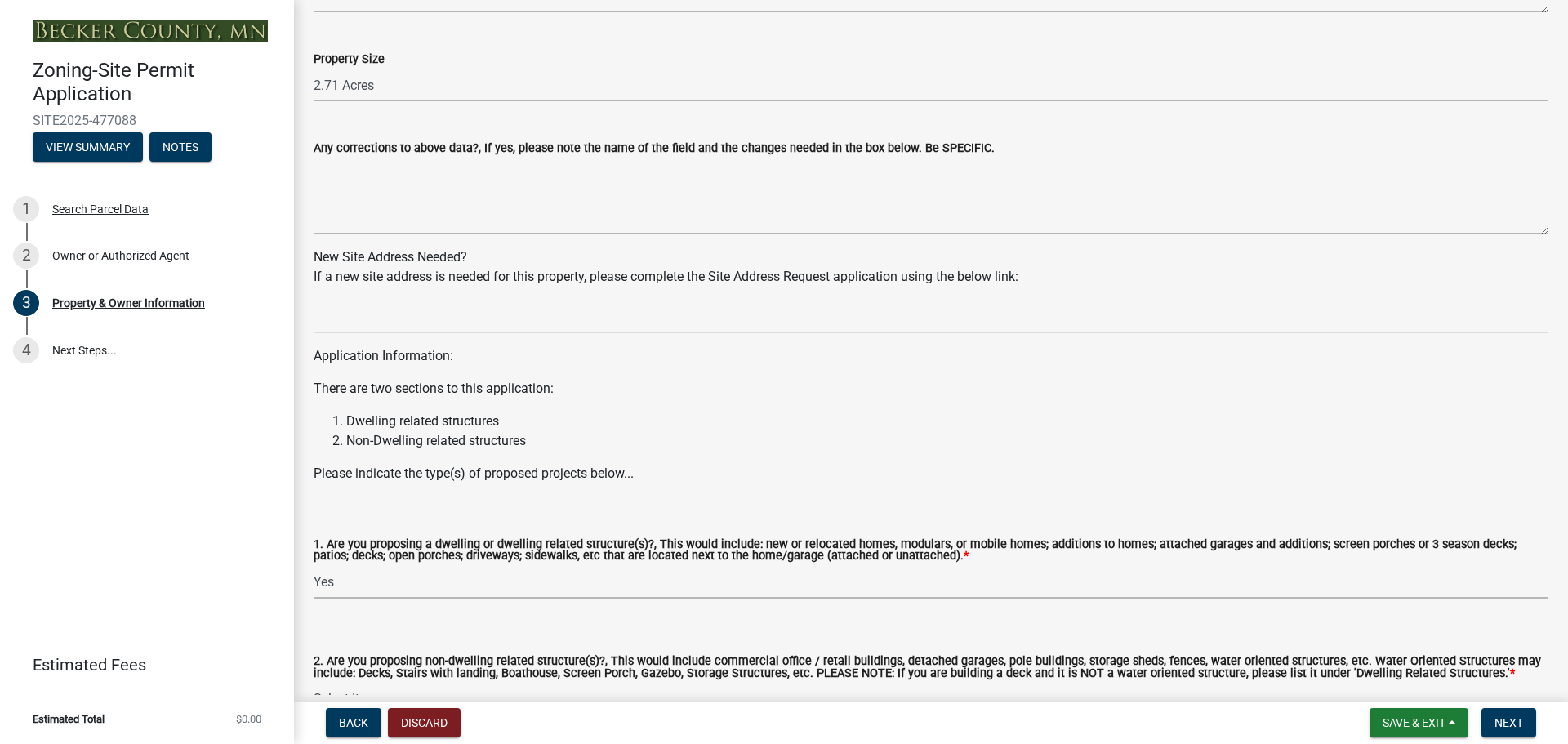
click at [314, 566] on select "Select Item... Yes No" at bounding box center [931, 582] width 1235 height 34
select select "f87eba17-8ed9-4ad8-aefc-fe36a3f3544b"
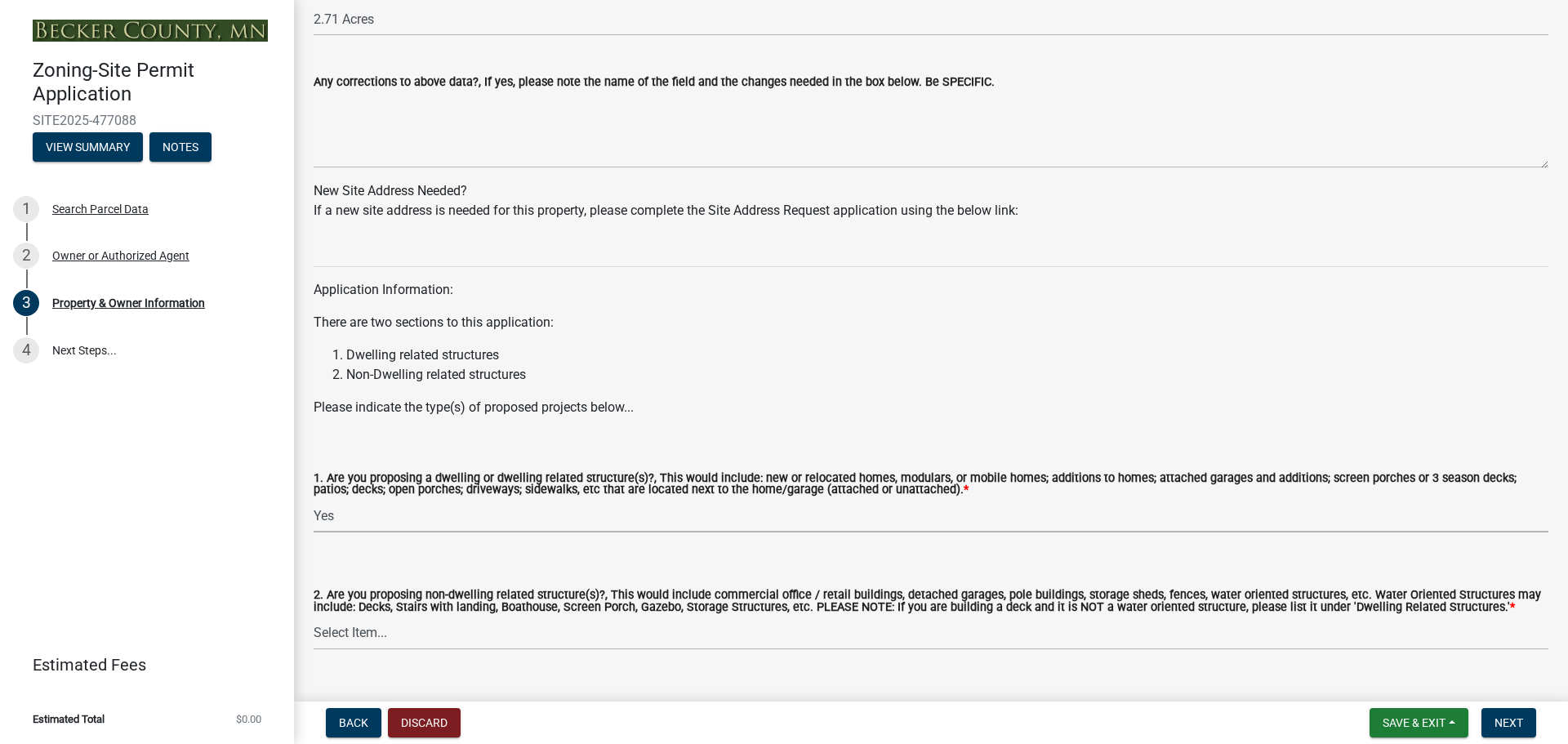
scroll to position [1463, 0]
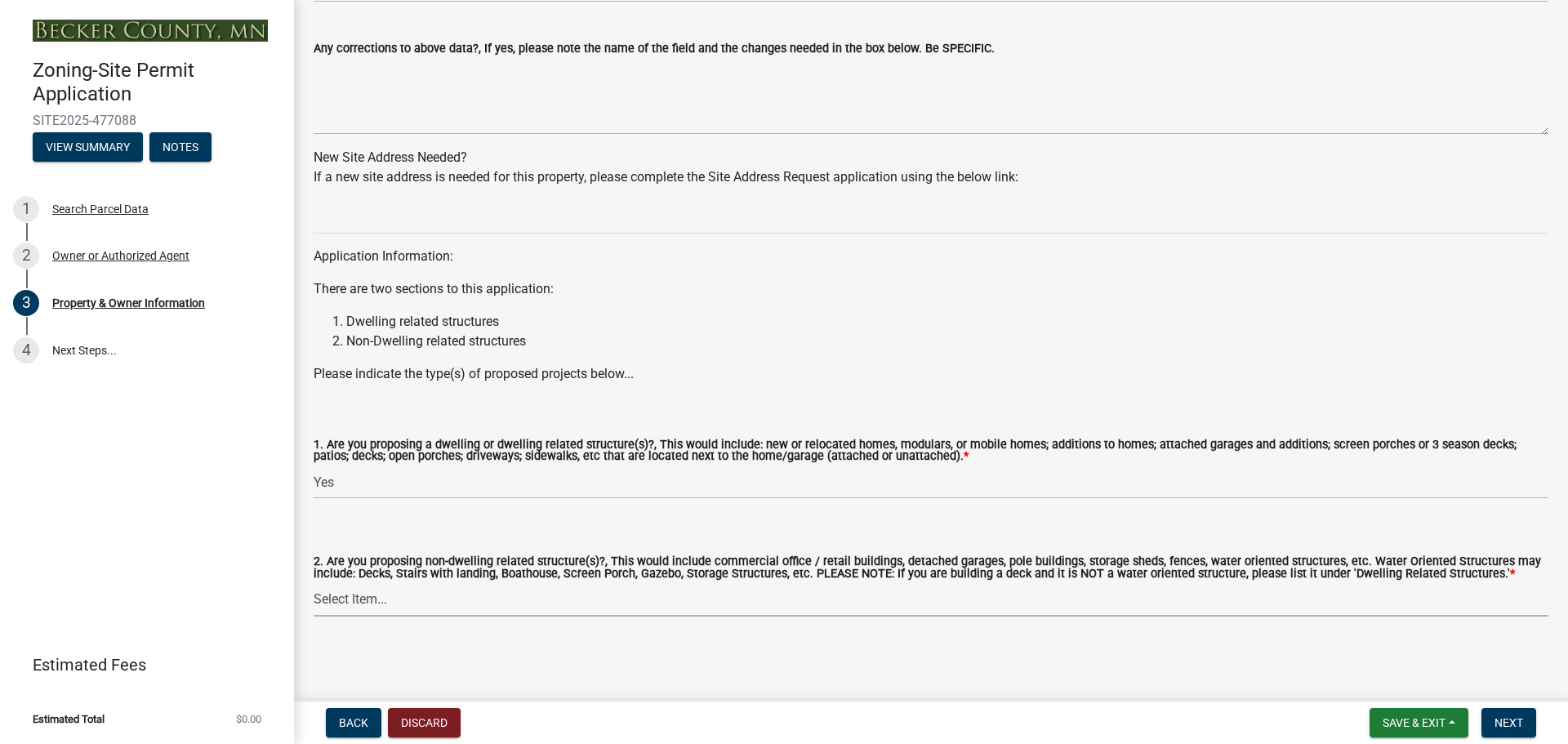
click at [375, 601] on select "Select Item... Yes No" at bounding box center [931, 600] width 1235 height 34
click at [314, 583] on select "Select Item... Yes No" at bounding box center [931, 600] width 1235 height 34
select select "393a978c-6bd5-4cb2-a6a0-db6feb8732b8"
click at [1501, 719] on span "Next" at bounding box center [1509, 723] width 29 height 13
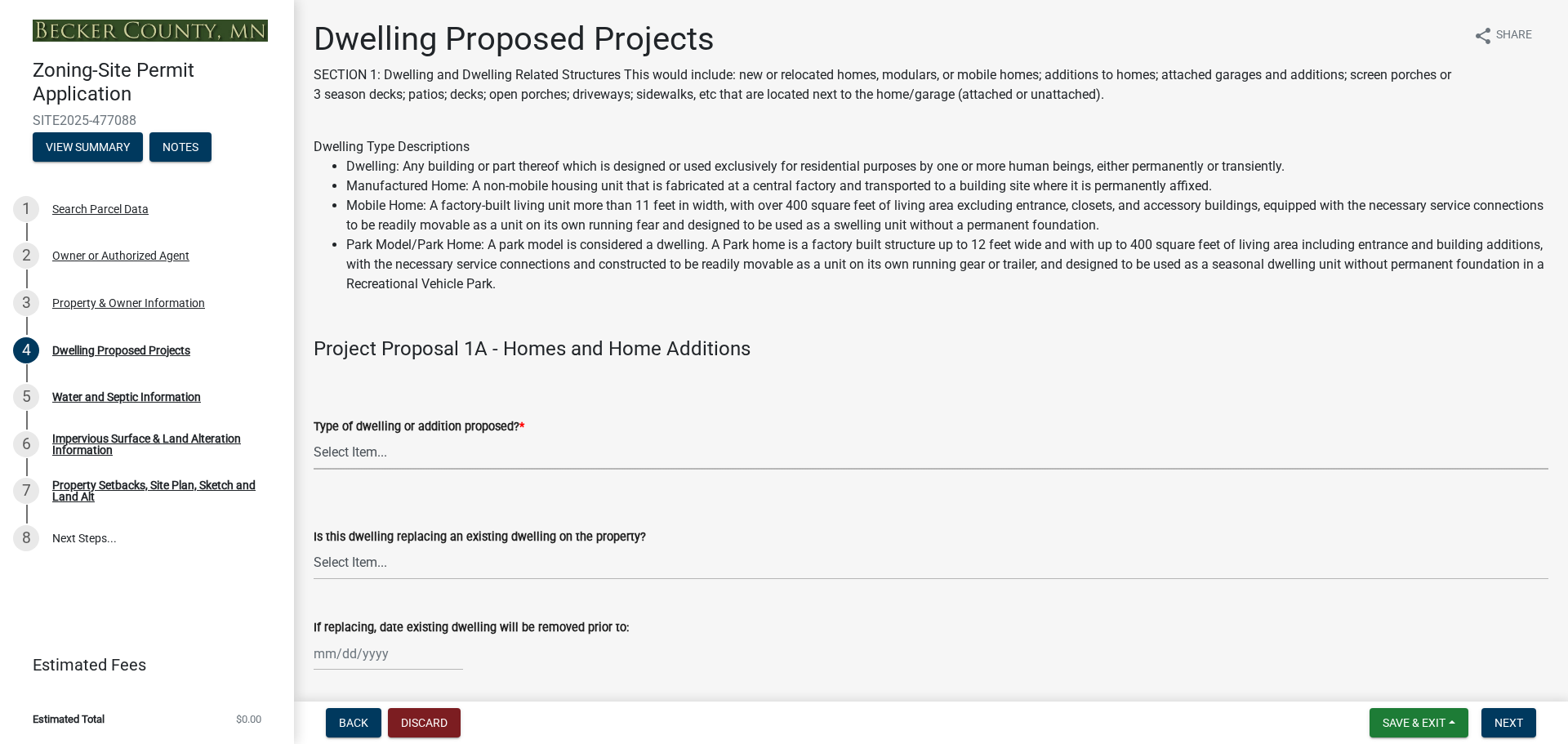
click at [378, 455] on select "Select Item... N/A - Not a dwelling New Home-Onsite Construction New Modular (E…" at bounding box center [931, 452] width 1235 height 34
click at [314, 436] on select "Select Item... N/A - Not a dwelling New Home-Onsite Construction New Modular (E…" at bounding box center [931, 452] width 1235 height 34
select select "b76c2e3f-c59d-4748-8205-29623accd873"
click at [353, 567] on select "Select Item... N/A Yes No" at bounding box center [931, 563] width 1235 height 34
click at [314, 546] on select "Select Item... N/A Yes No" at bounding box center [931, 563] width 1235 height 34
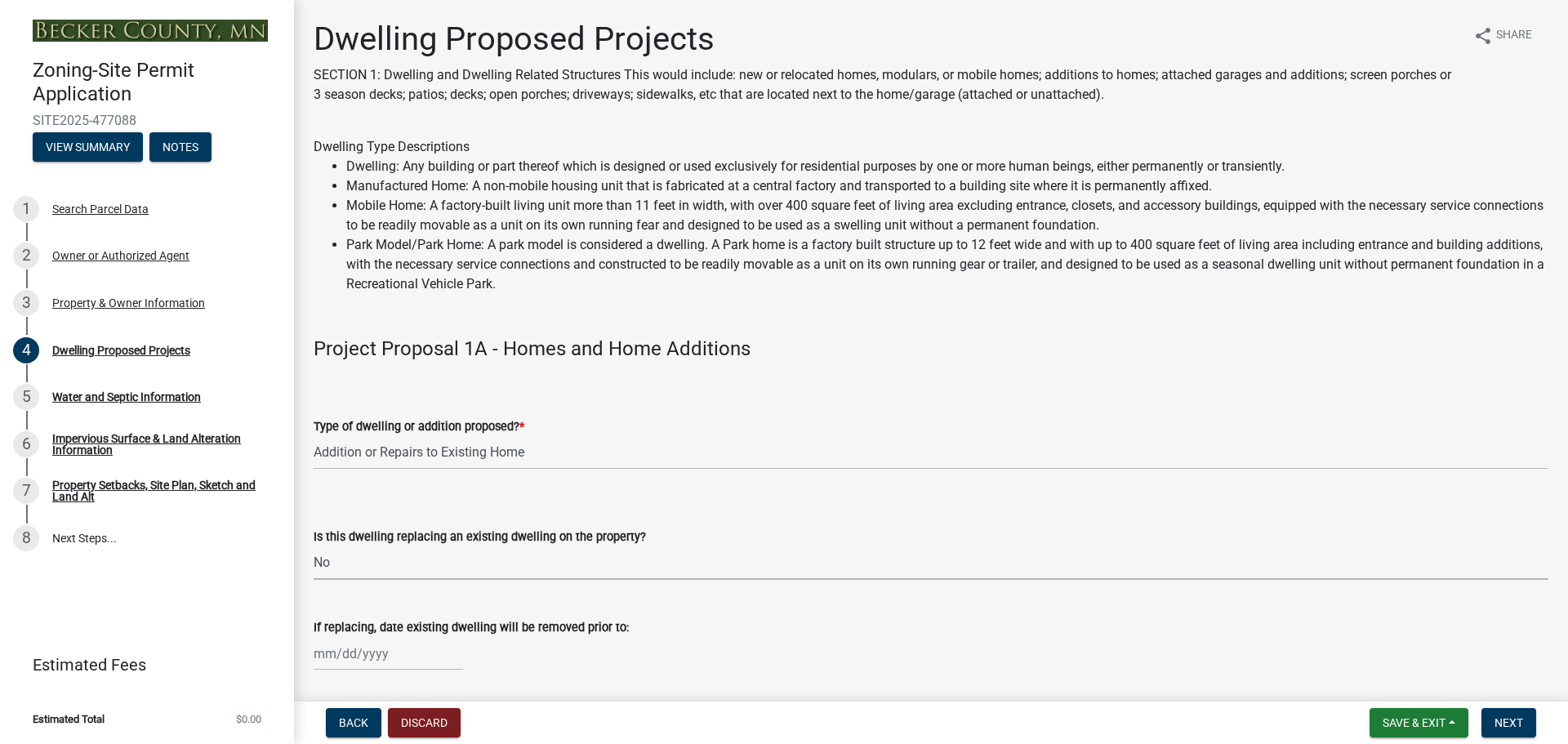
select select "566f81cc-4b3f-4ecb-9f16-a2b313352c61"
click at [427, 449] on select "Select Item... N/A - Not a dwelling New Home-Onsite Construction New Modular (E…" at bounding box center [931, 452] width 1235 height 34
click at [314, 436] on select "Select Item... N/A - Not a dwelling New Home-Onsite Construction New Modular (E…" at bounding box center [931, 452] width 1235 height 34
select select "a5b58647-72e6-4a45-9816-4b1990647a33"
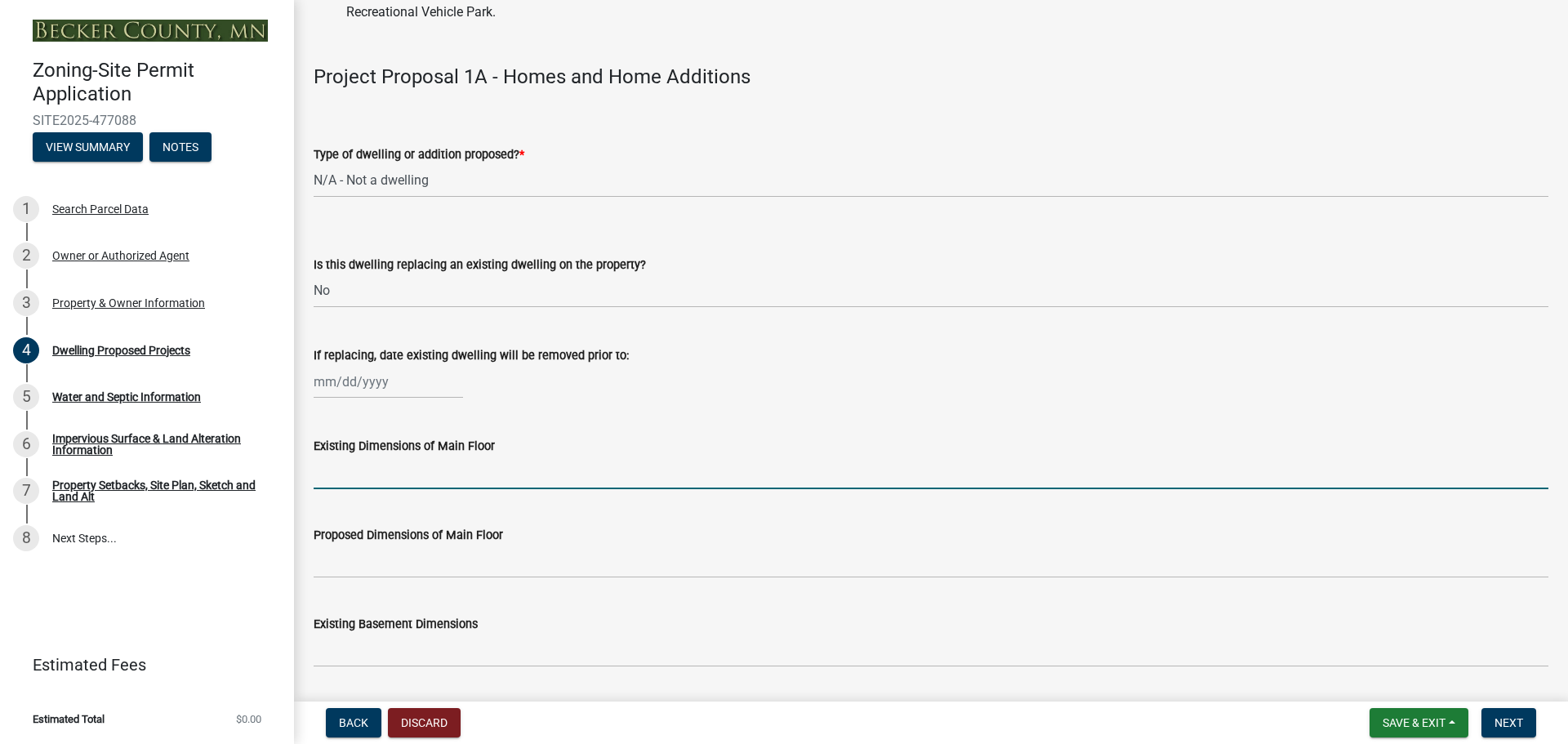
click at [399, 467] on input "Existing Dimensions of Main Floor" at bounding box center [931, 473] width 1235 height 34
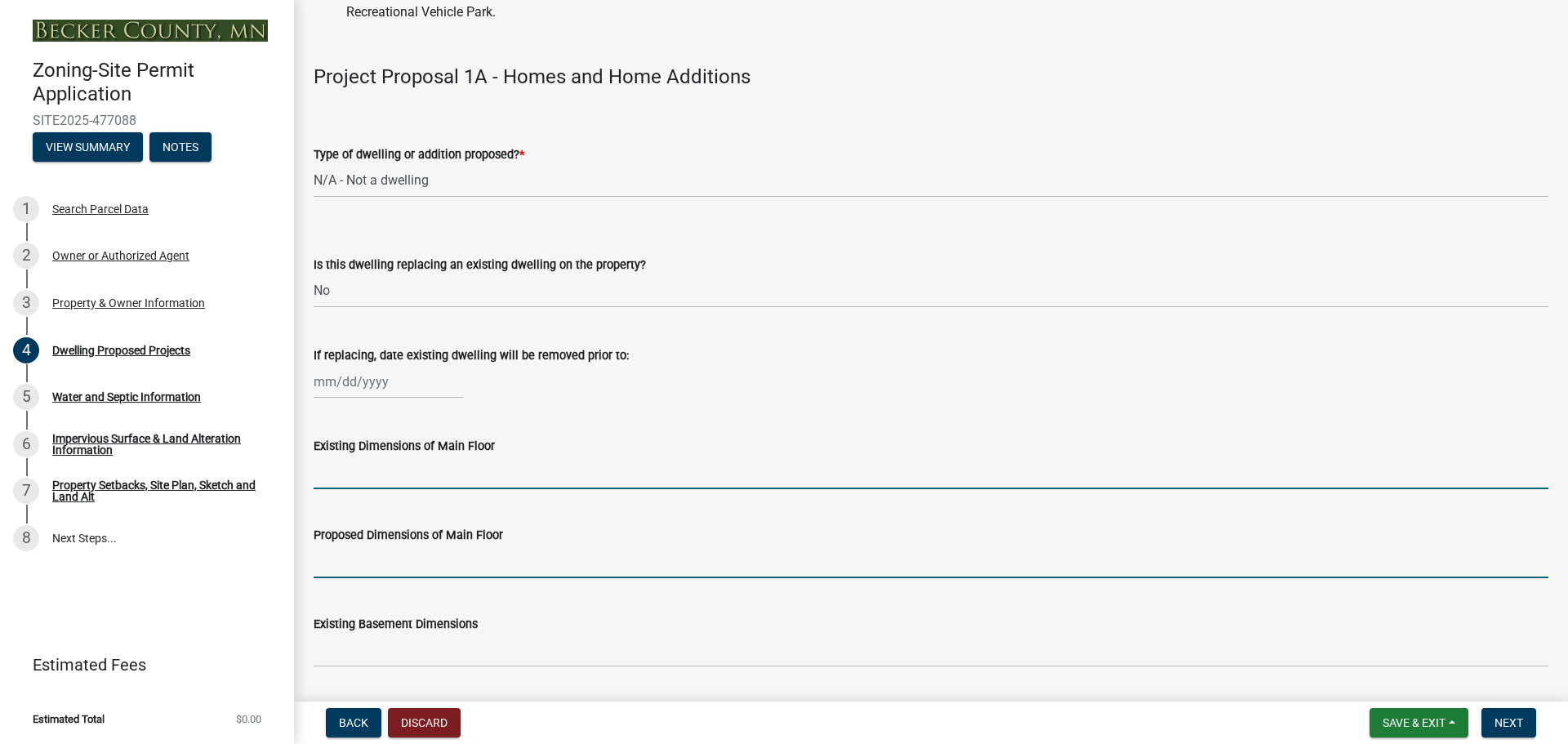
click at [418, 561] on input "Proposed Dimensions of Main Floor" at bounding box center [931, 561] width 1235 height 34
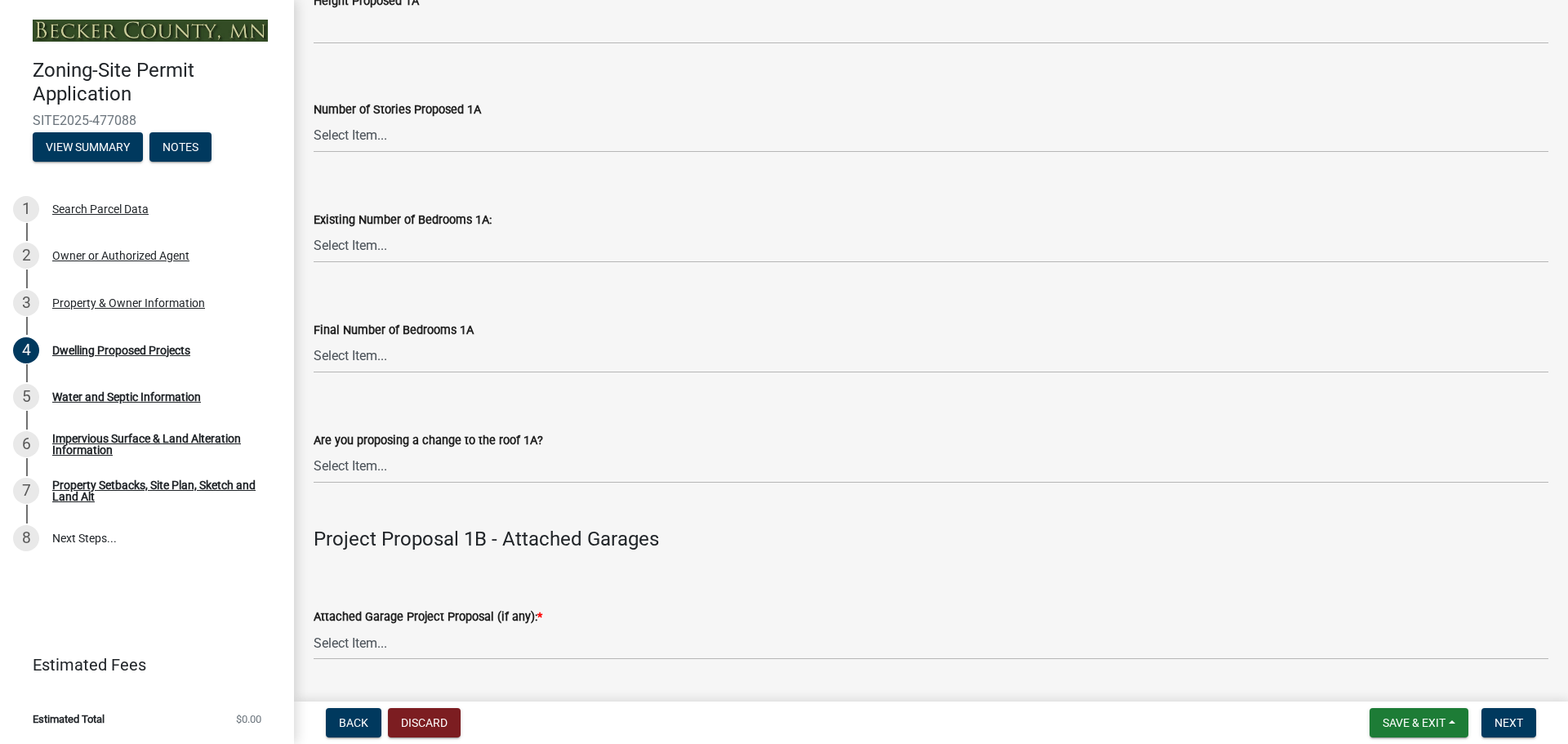
scroll to position [1634, 0]
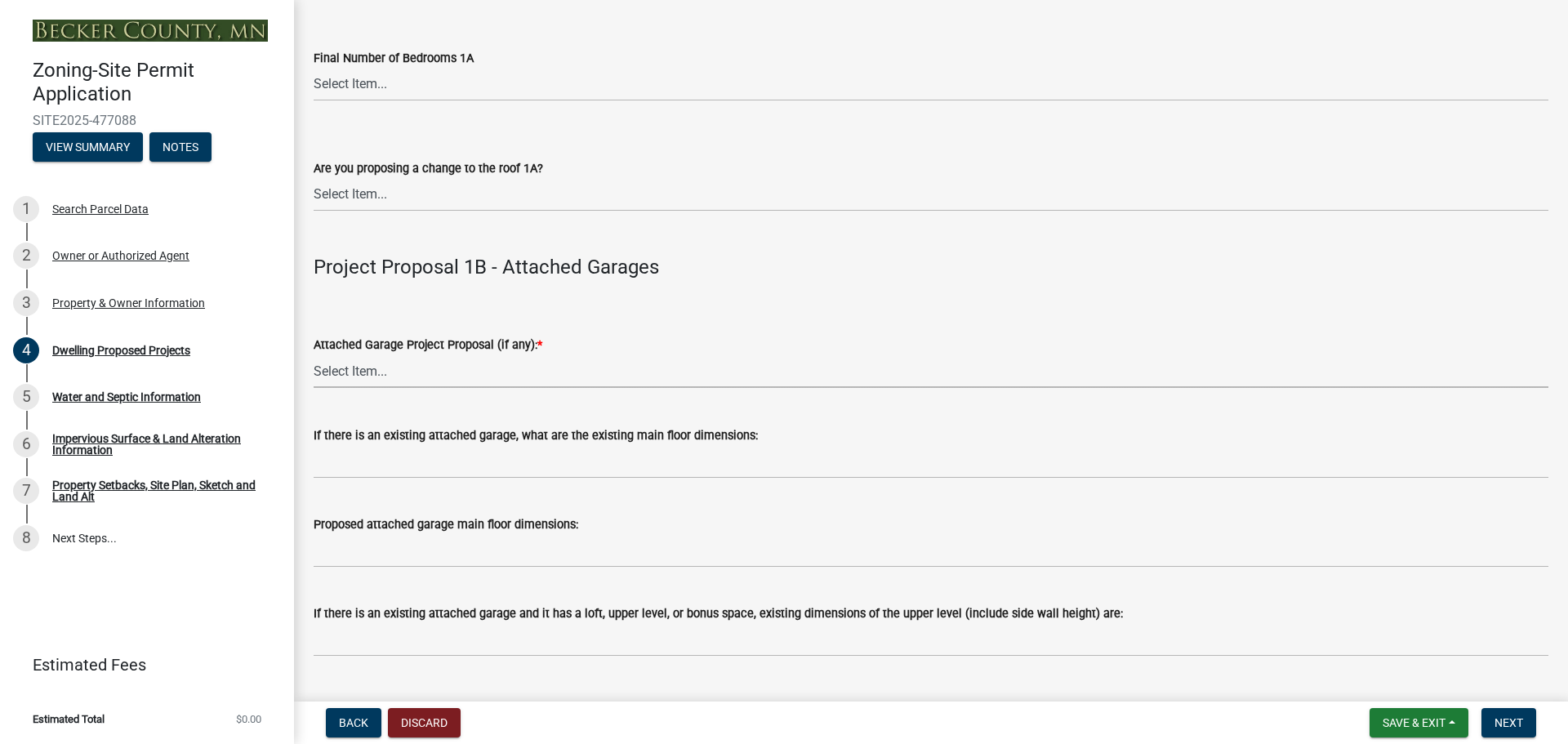
click at [394, 375] on select "Select Item... N/A New Attached Garage Addition to Attached Garage" at bounding box center [931, 371] width 1235 height 34
click at [314, 355] on select "Select Item... N/A New Attached Garage Addition to Attached Garage" at bounding box center [931, 371] width 1235 height 34
select select "638dddef-31f4-4d73-b0b5-0ffc7b344434"
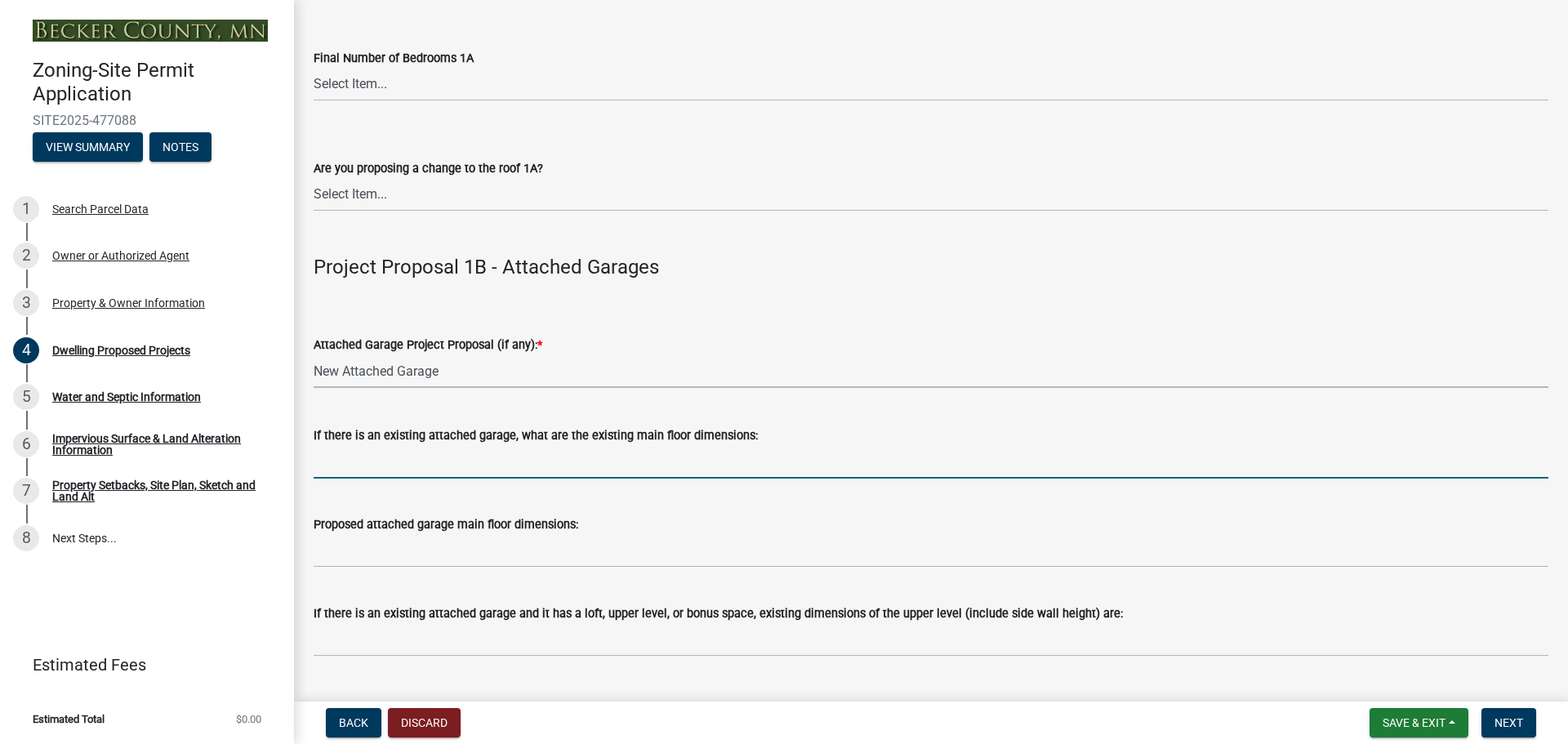
click at [393, 463] on input "If there is an existing attached garage, what are the existing main floor dimen…" at bounding box center [931, 462] width 1235 height 34
type input "N"
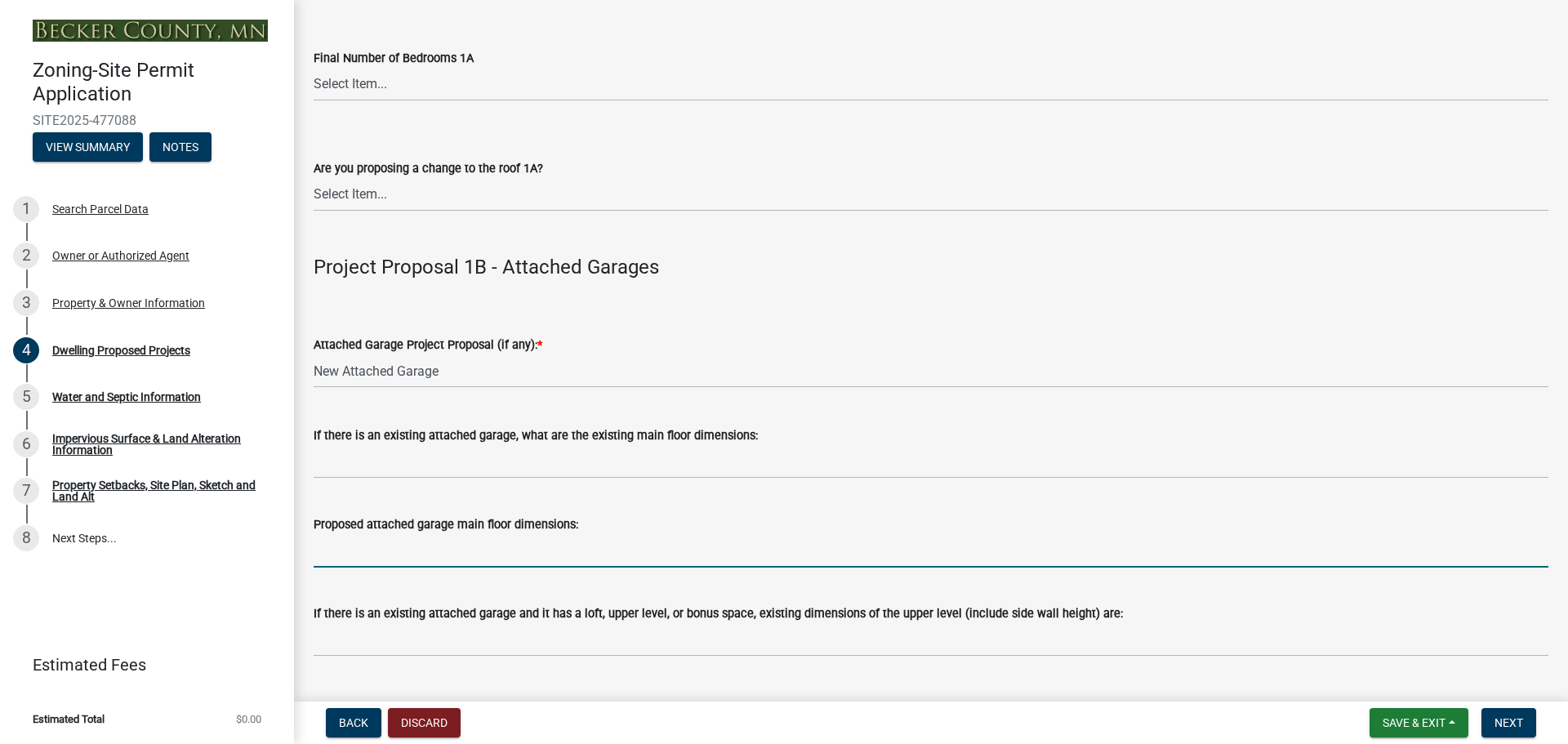
click at [436, 555] on input "Proposed attached garage main floor dimensions:" at bounding box center [931, 550] width 1235 height 34
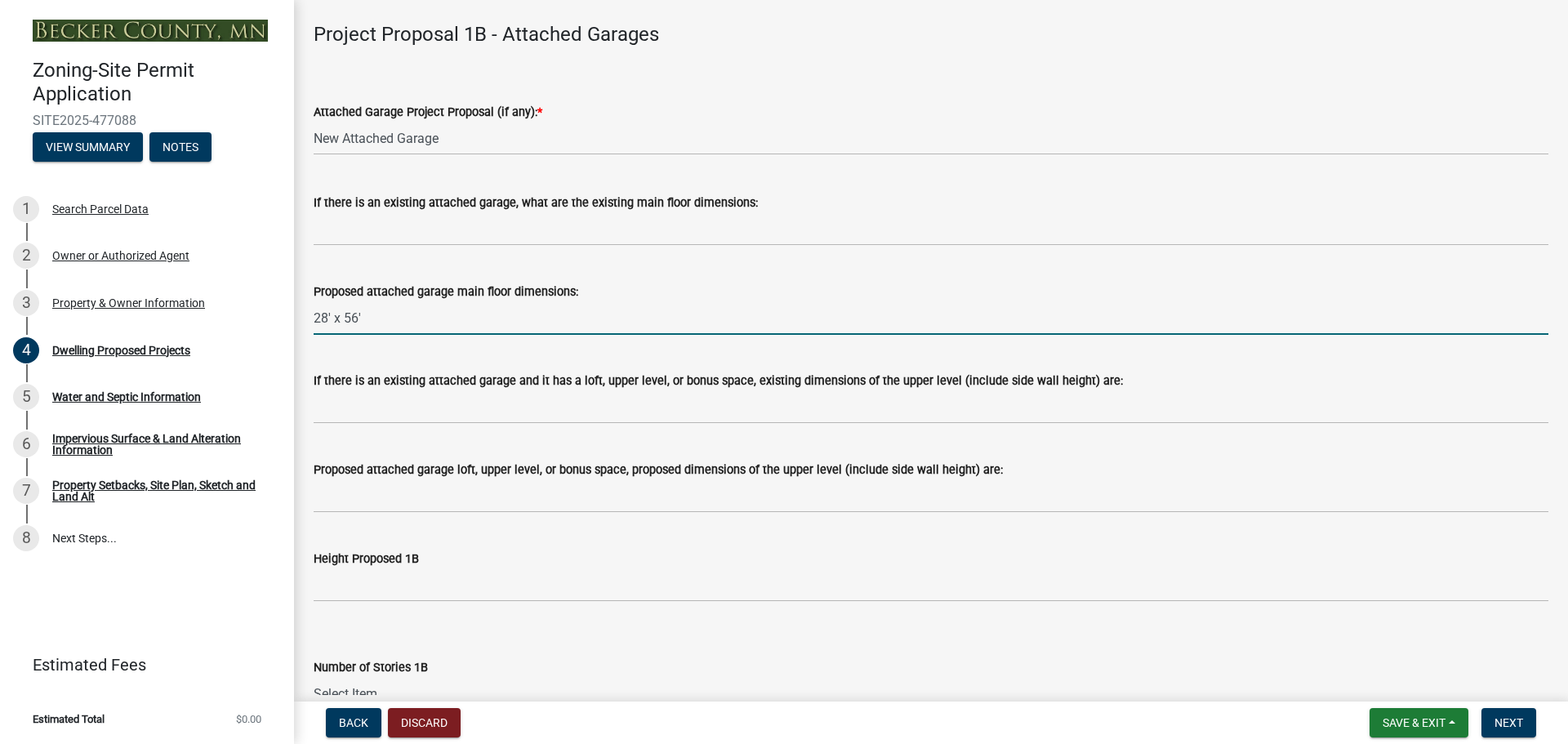
scroll to position [1906, 0]
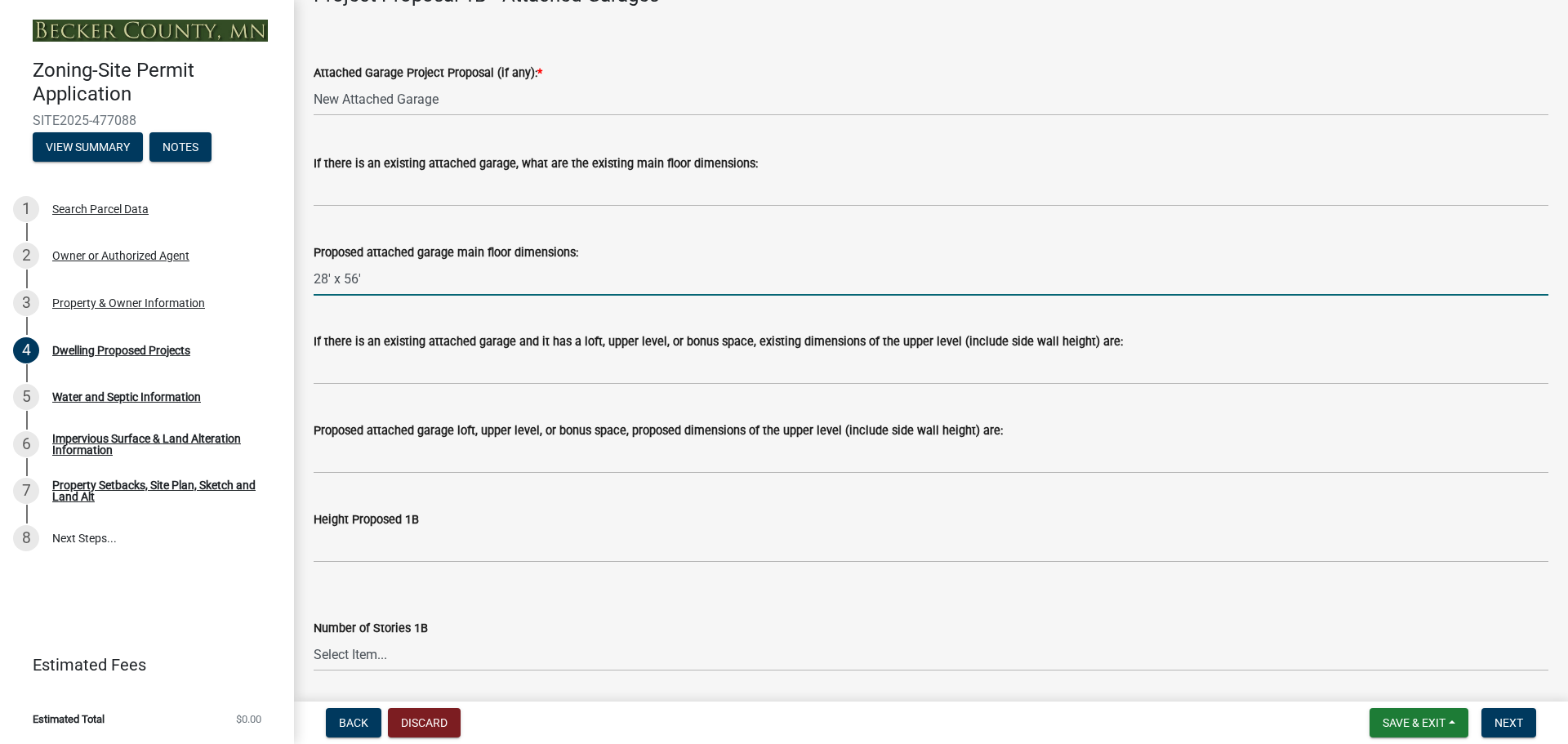
type input "28' x 56'"
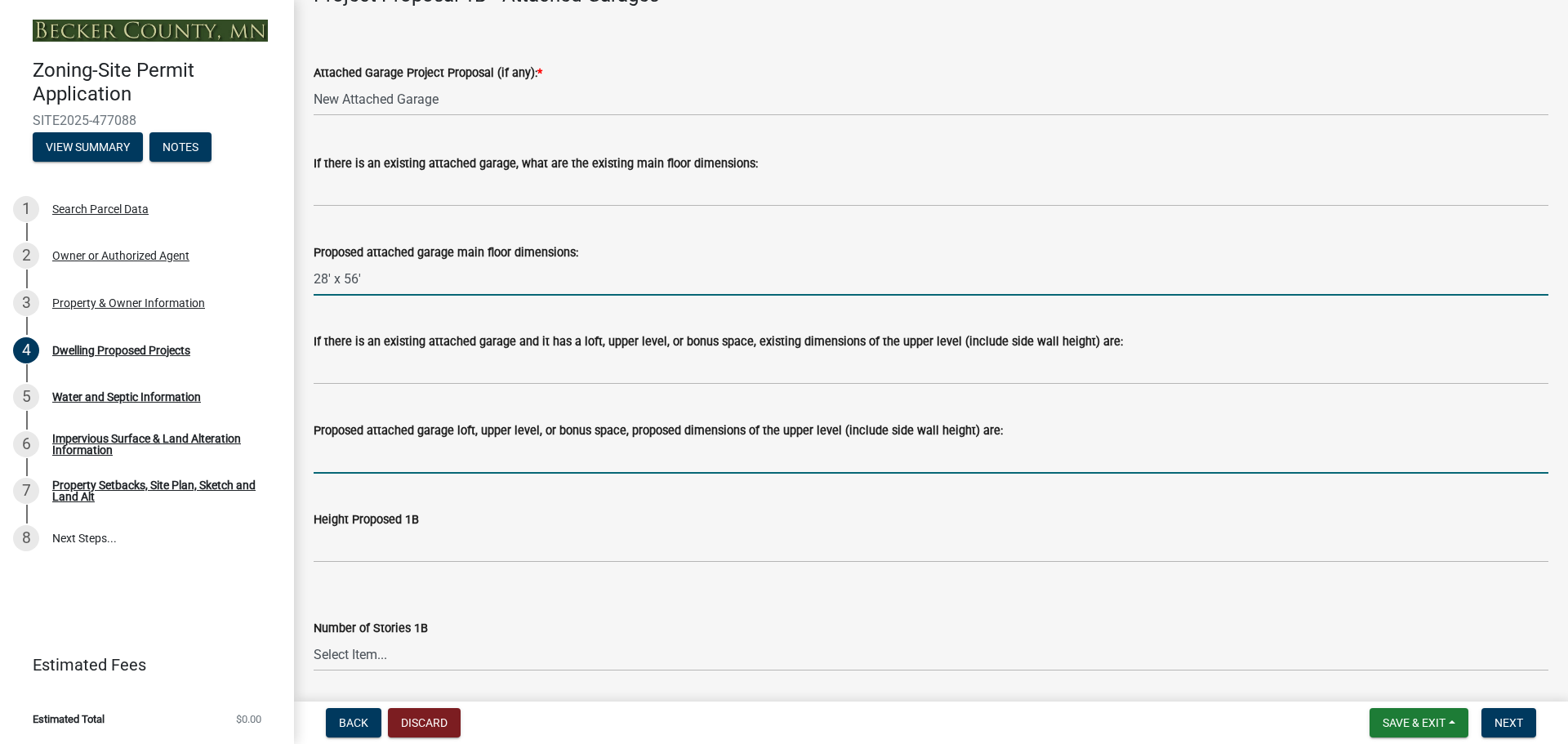
click at [426, 456] on input "Proposed attached garage loft, upper level, or bonus space, proposed dimensions…" at bounding box center [931, 457] width 1235 height 34
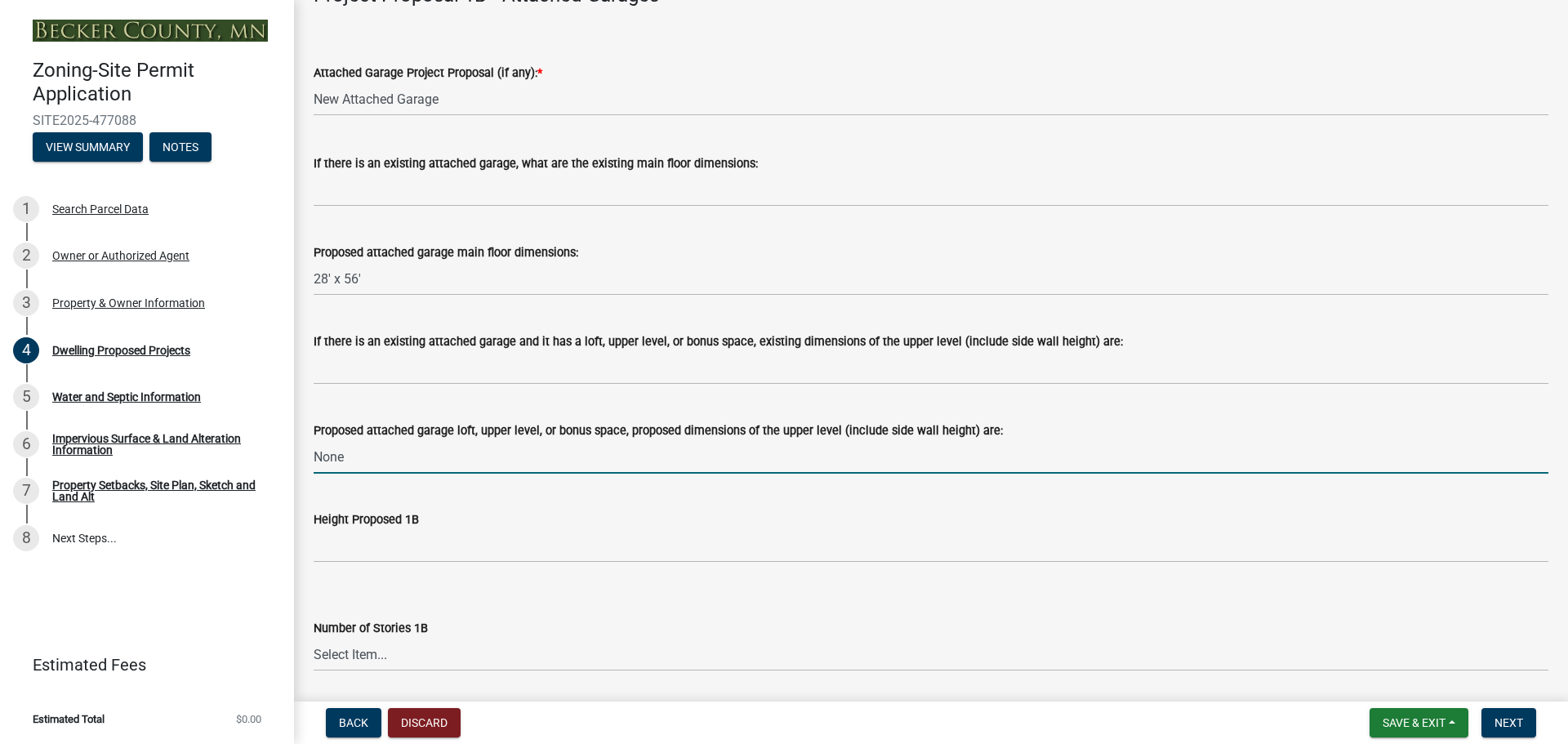
scroll to position [2179, 0]
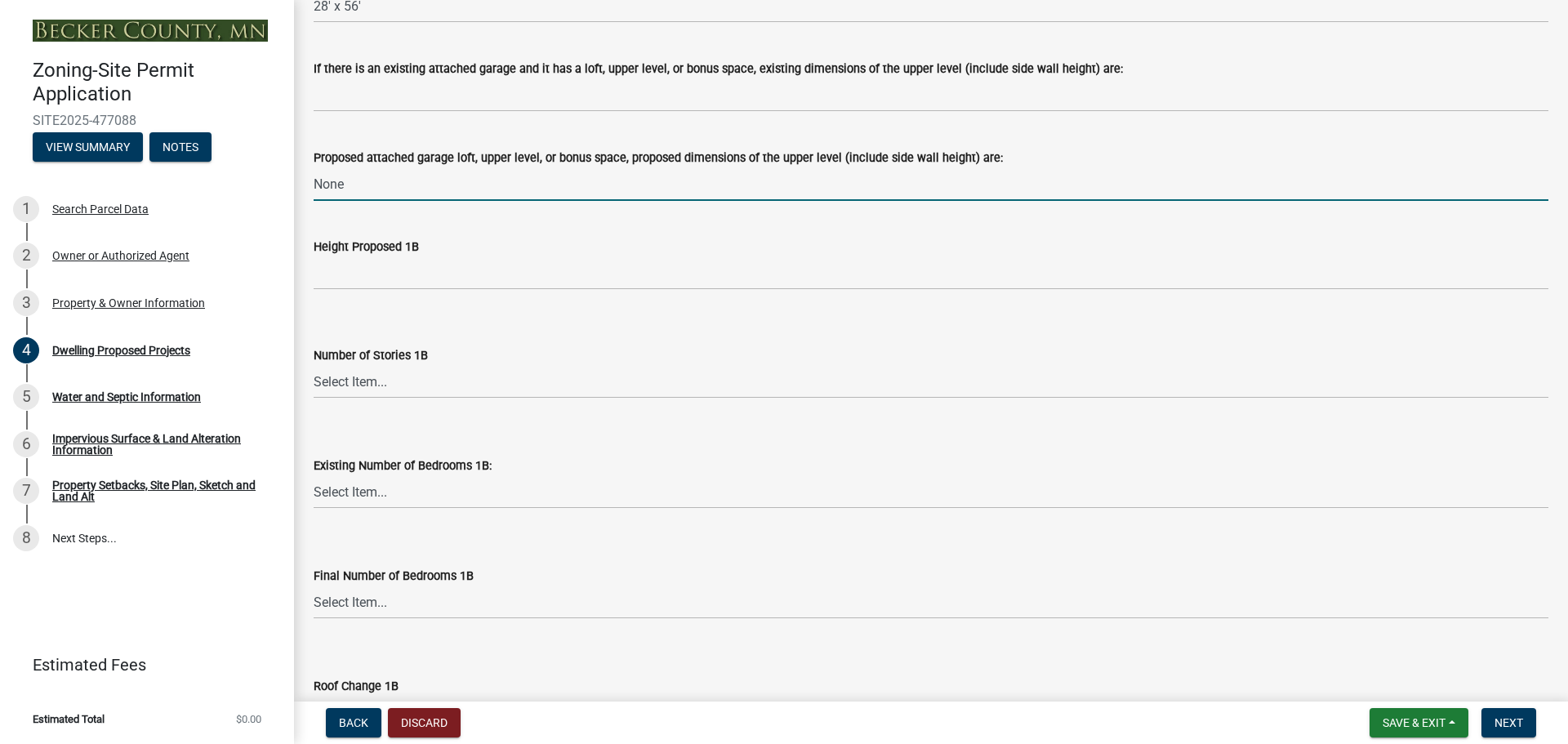
type input "None"
click at [368, 381] on select "Select Item... N/A 1 1.25 1.5 1.75 2 2.25 2.5" at bounding box center [931, 382] width 1235 height 34
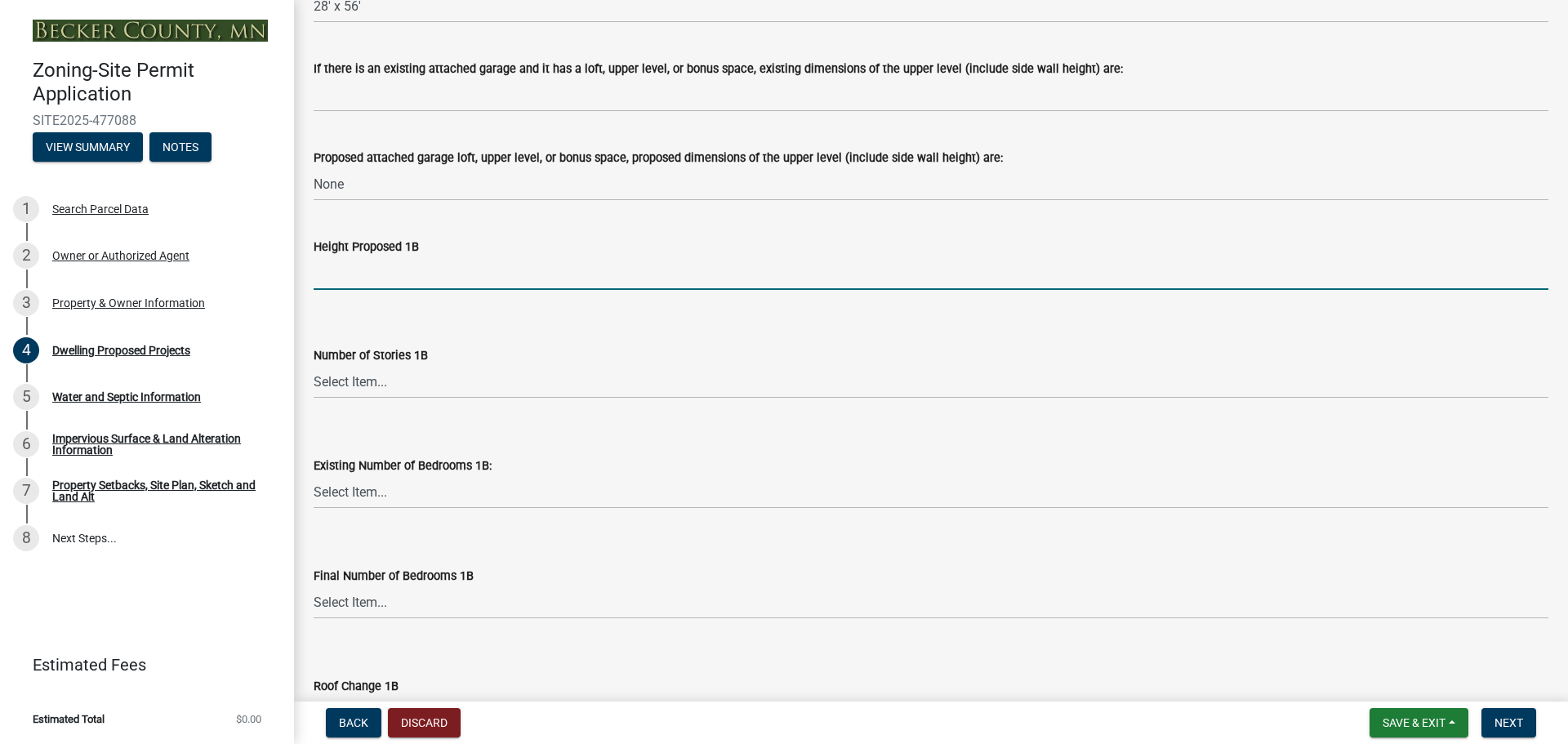
click at [597, 264] on input "Height Proposed 1B" at bounding box center [931, 273] width 1235 height 34
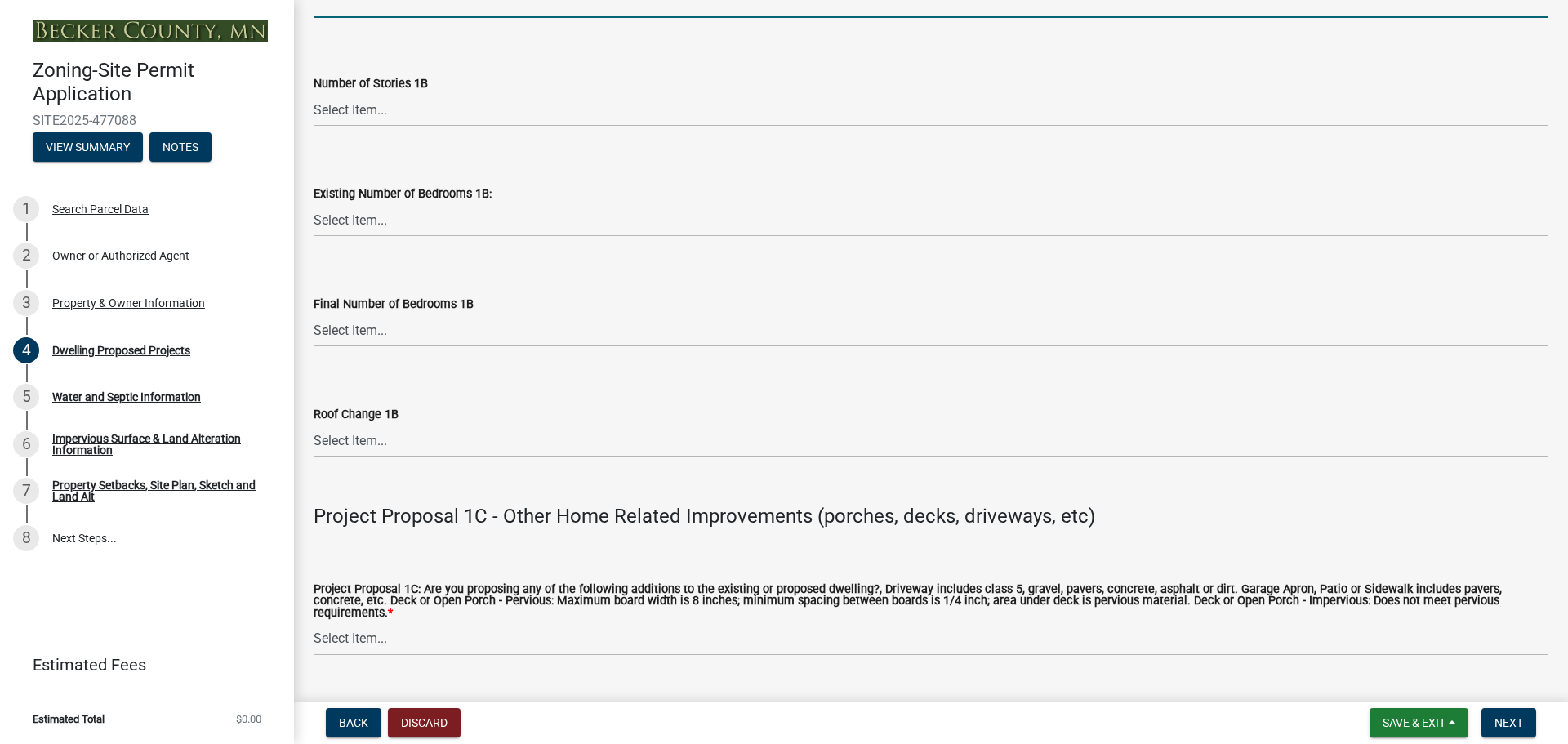
click at [362, 442] on select "Select Item... N/A Yes No" at bounding box center [931, 441] width 1235 height 34
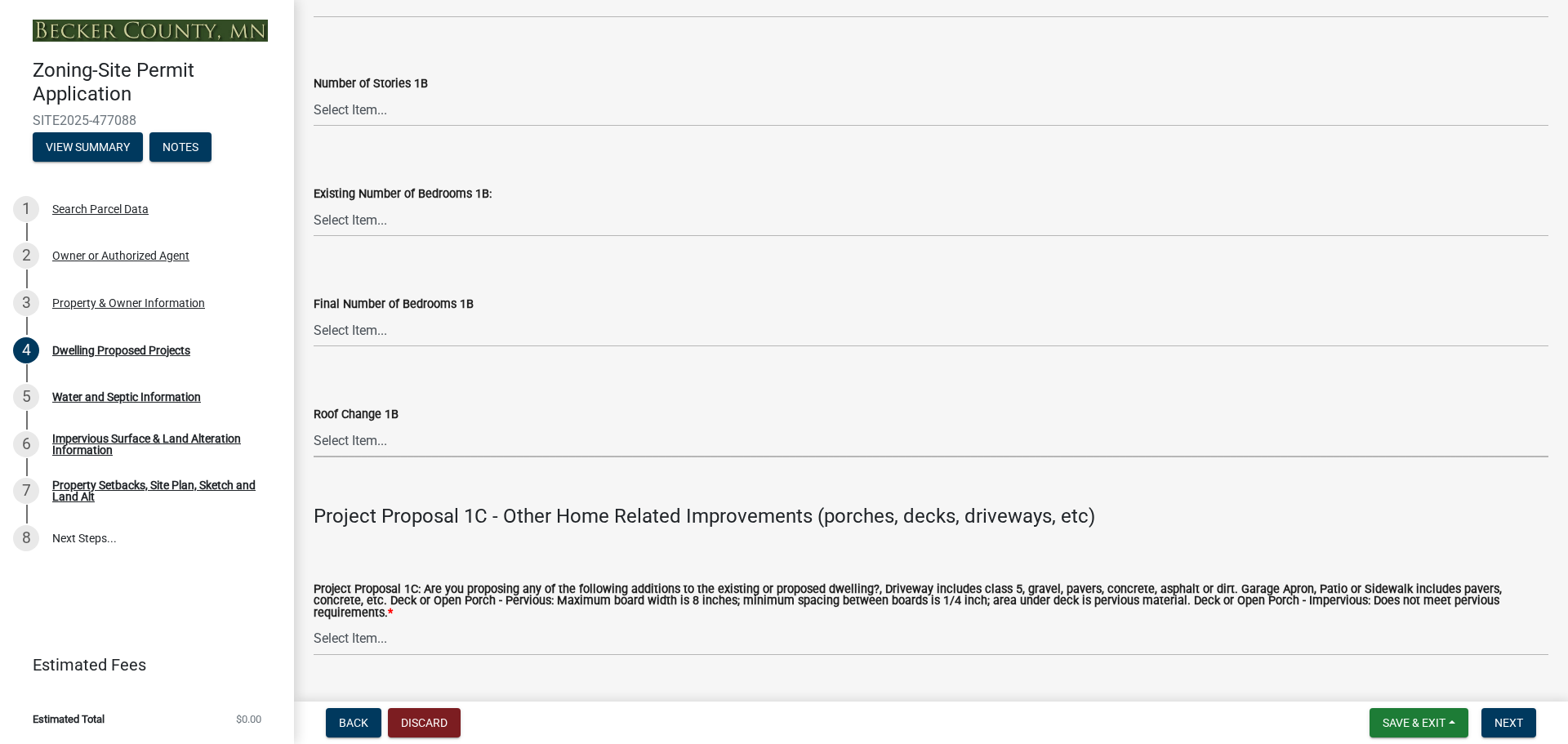
click at [362, 442] on select "Select Item... N/A Yes No" at bounding box center [931, 441] width 1235 height 34
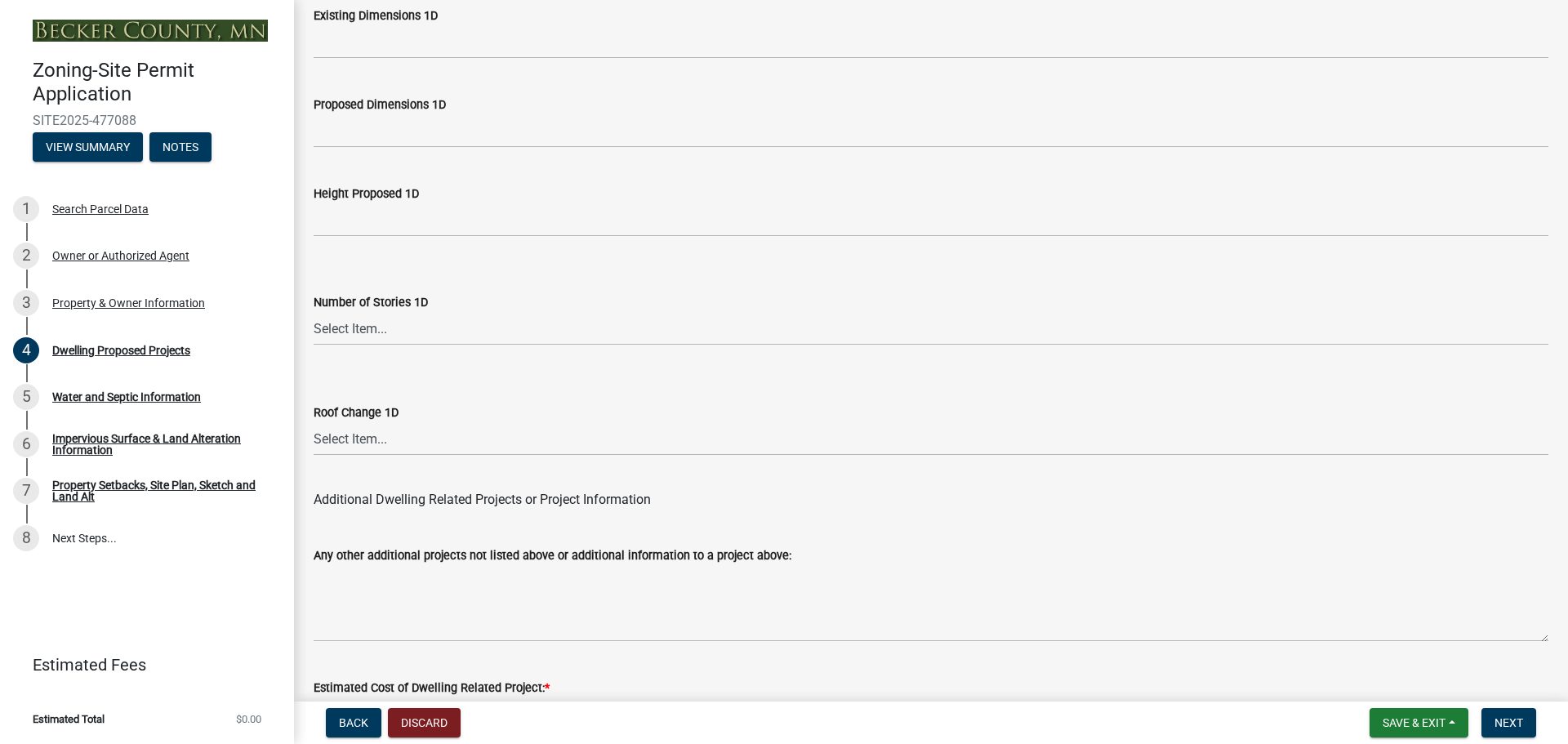
scroll to position [3917, 0]
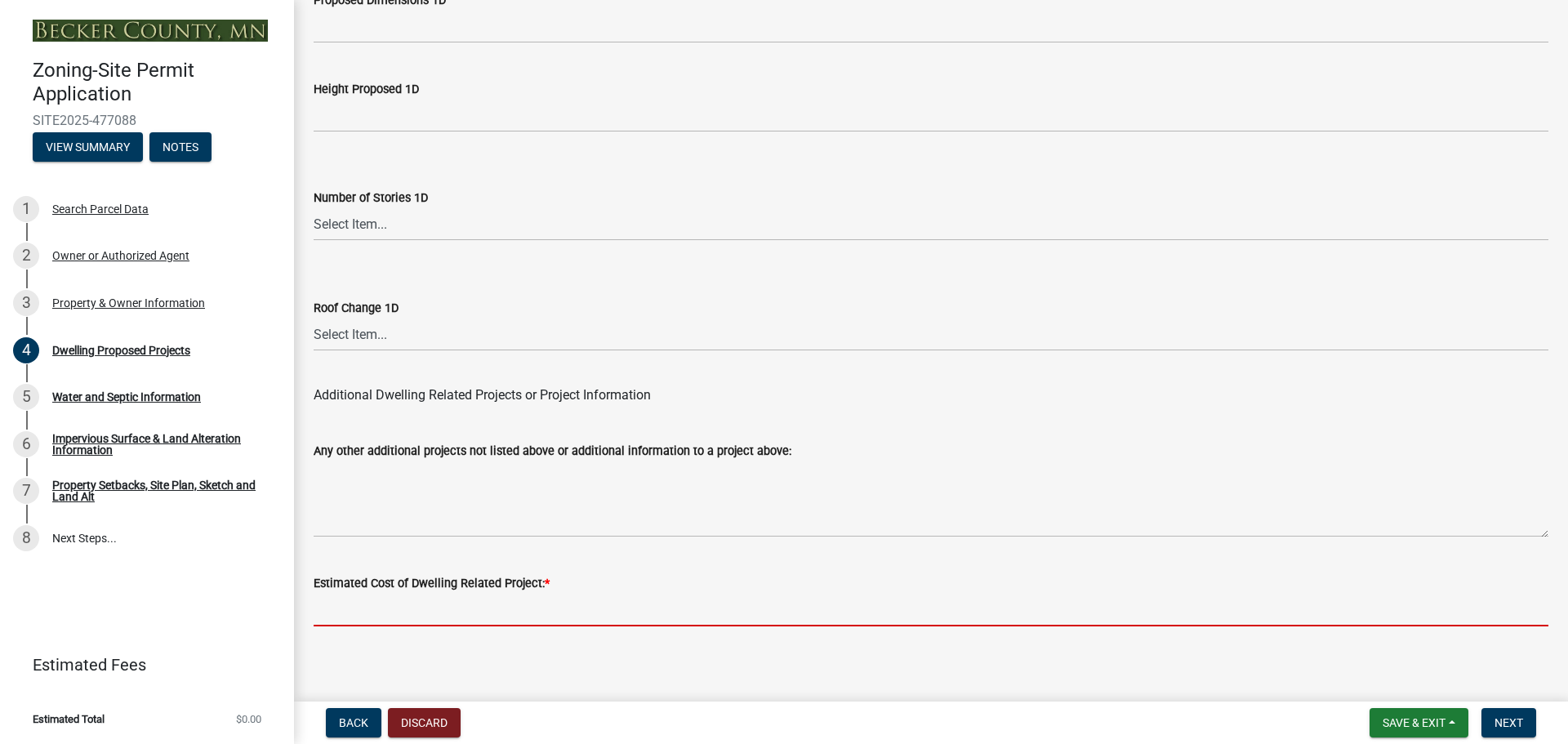
click at [472, 596] on input "text" at bounding box center [931, 609] width 1235 height 34
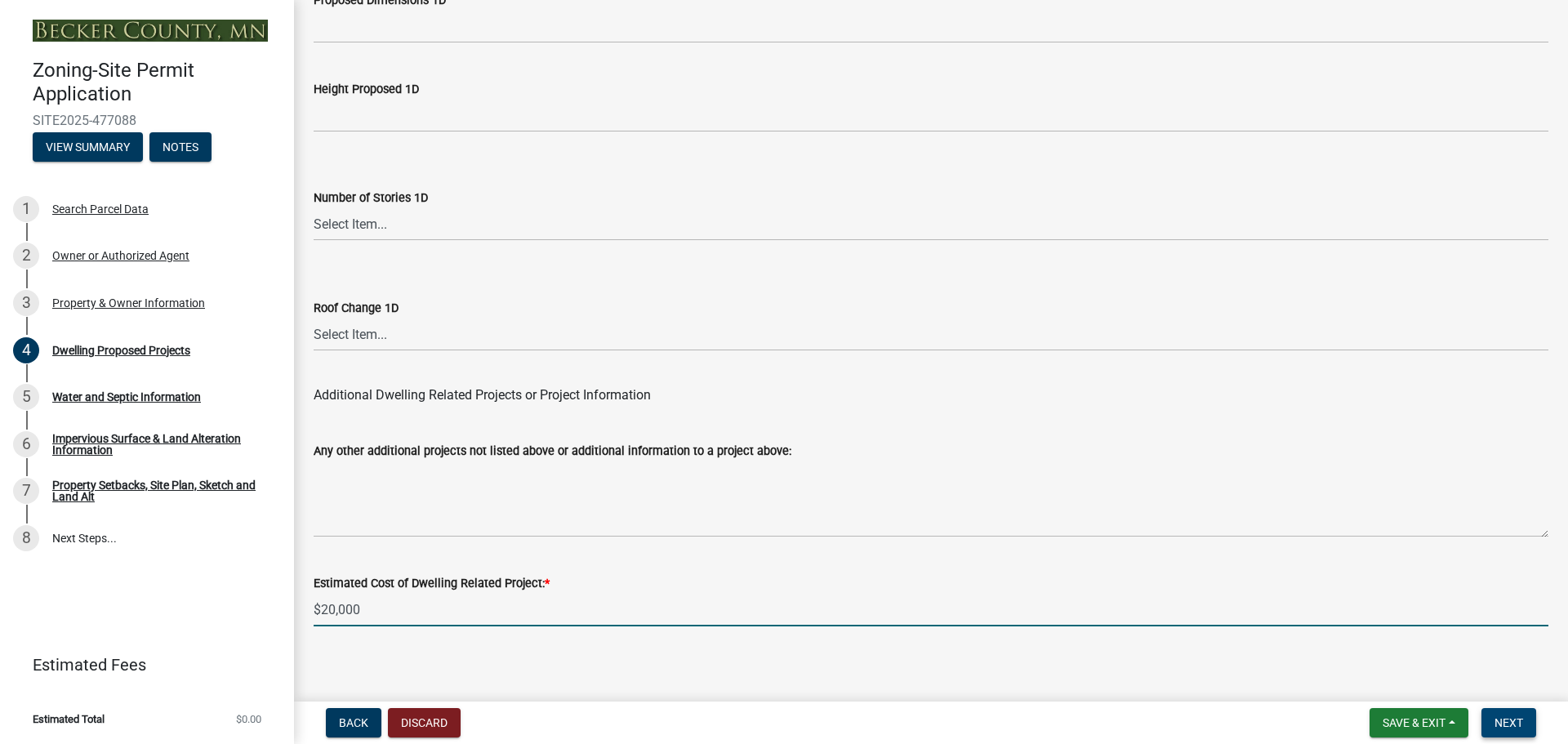
type input "20000"
click at [1508, 718] on span "Next" at bounding box center [1509, 723] width 29 height 13
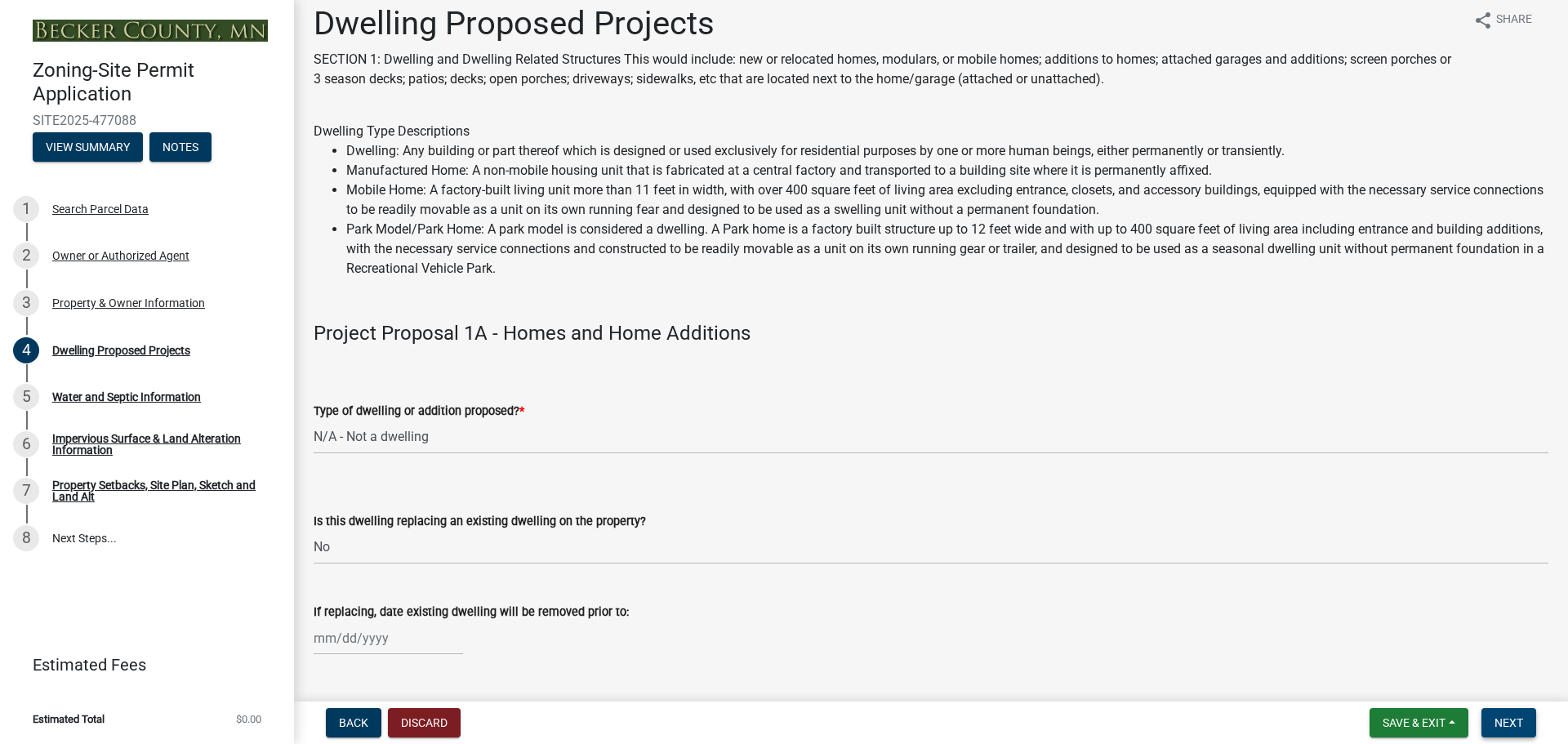
scroll to position [0, 0]
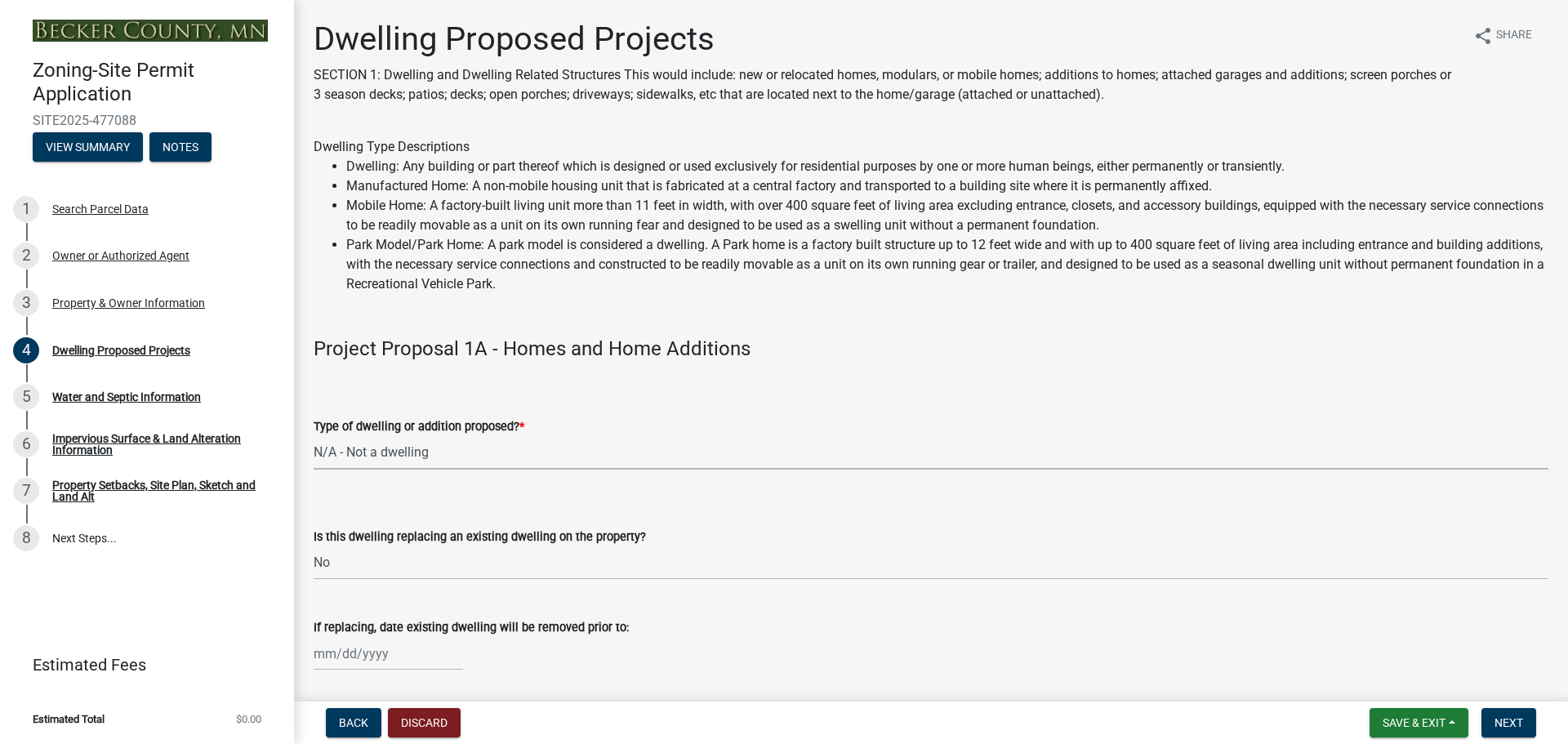
click at [416, 450] on select "Select Item... N/A - Not a dwelling New Home-Onsite Construction New Modular (E…" at bounding box center [931, 452] width 1235 height 34
click at [314, 436] on select "Select Item... N/A - Not a dwelling New Home-Onsite Construction New Modular (E…" at bounding box center [931, 452] width 1235 height 34
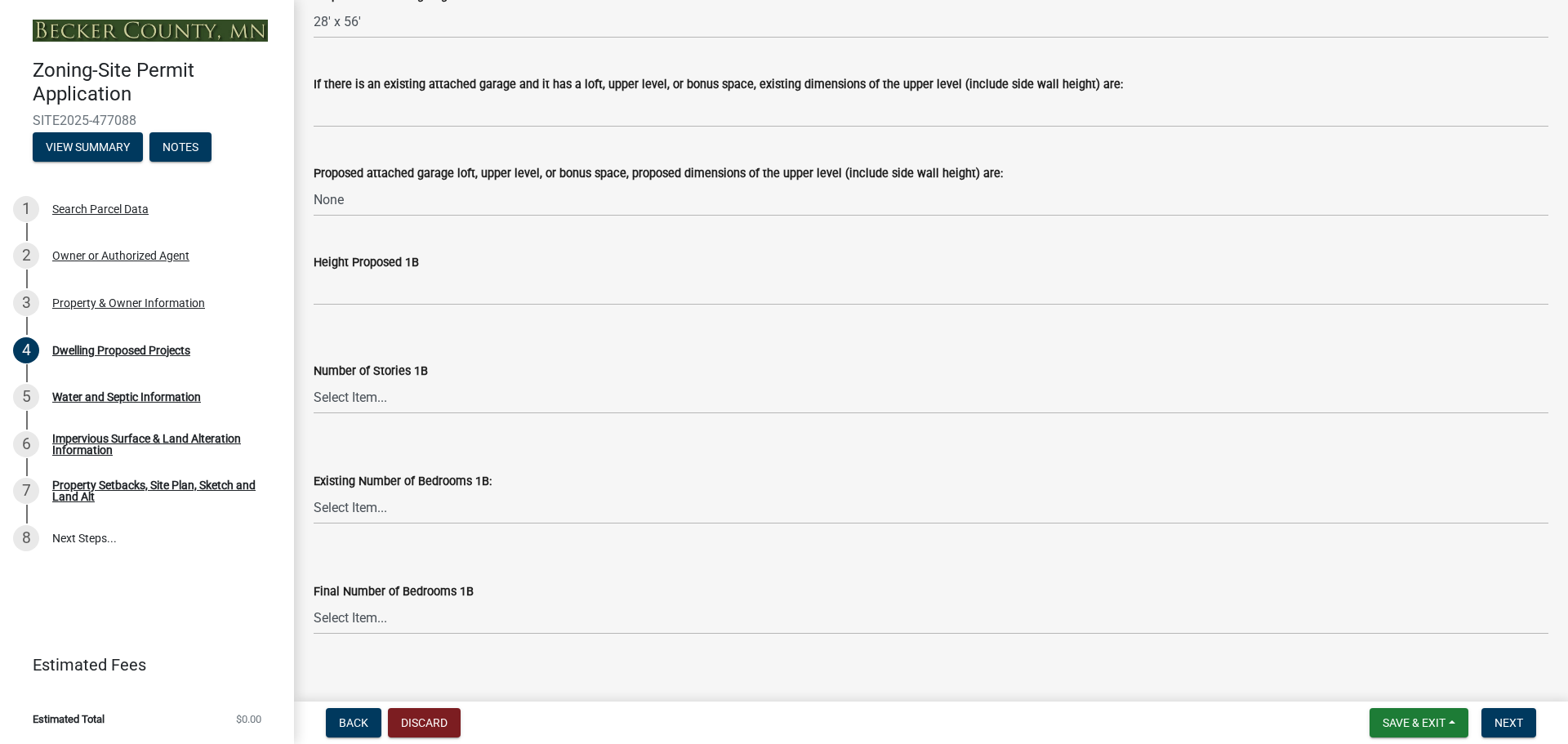
scroll to position [2179, 0]
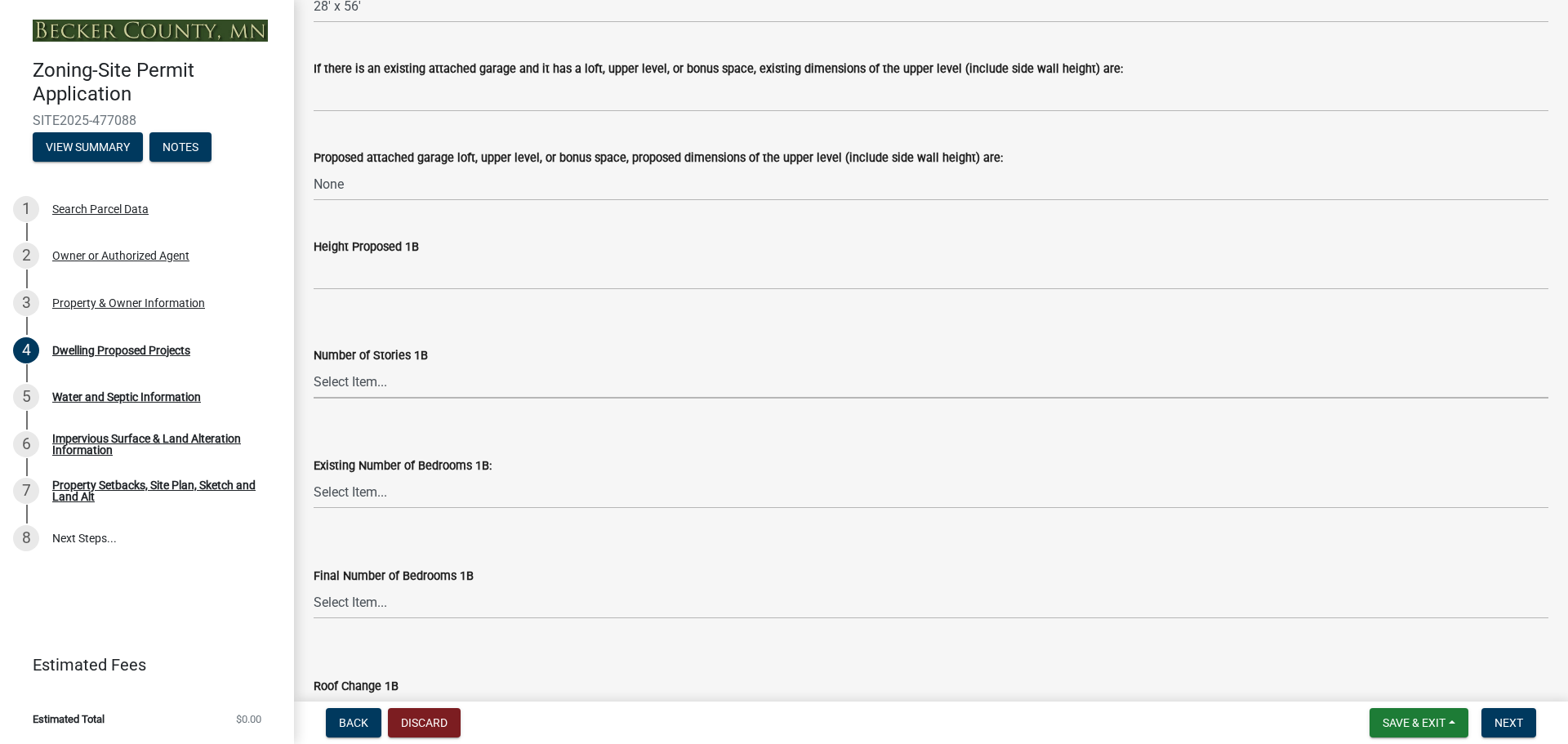
click at [356, 379] on select "Select Item... N/A 1 1.25 1.5 1.75 2 2.25 2.5" at bounding box center [931, 382] width 1235 height 34
click at [314, 365] on select "Select Item... N/A 1 1.25 1.5 1.75 2 2.25 2.5" at bounding box center [931, 382] width 1235 height 34
select select "43dc438e-12cf-4fa6-b4ef-a236ffc627d7"
click at [359, 607] on select "Select Item... N/A 0 1 2 3 4 5 6 7 8" at bounding box center [931, 603] width 1235 height 34
click at [314, 586] on select "Select Item... N/A 0 1 2 3 4 5 6 7 8" at bounding box center [931, 603] width 1235 height 34
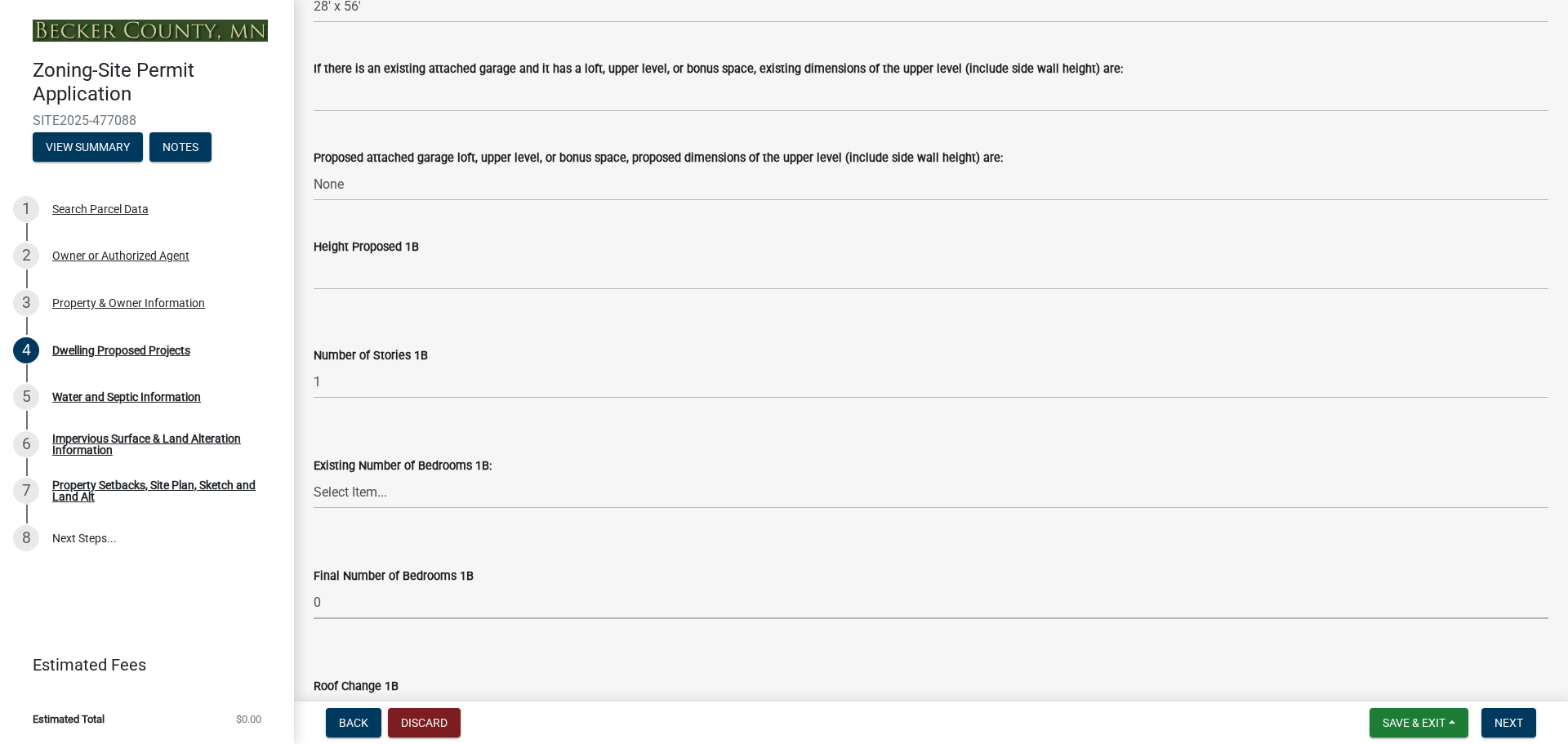
select select "59dc9cee-723e-448c-a454-fe3238b55aba"
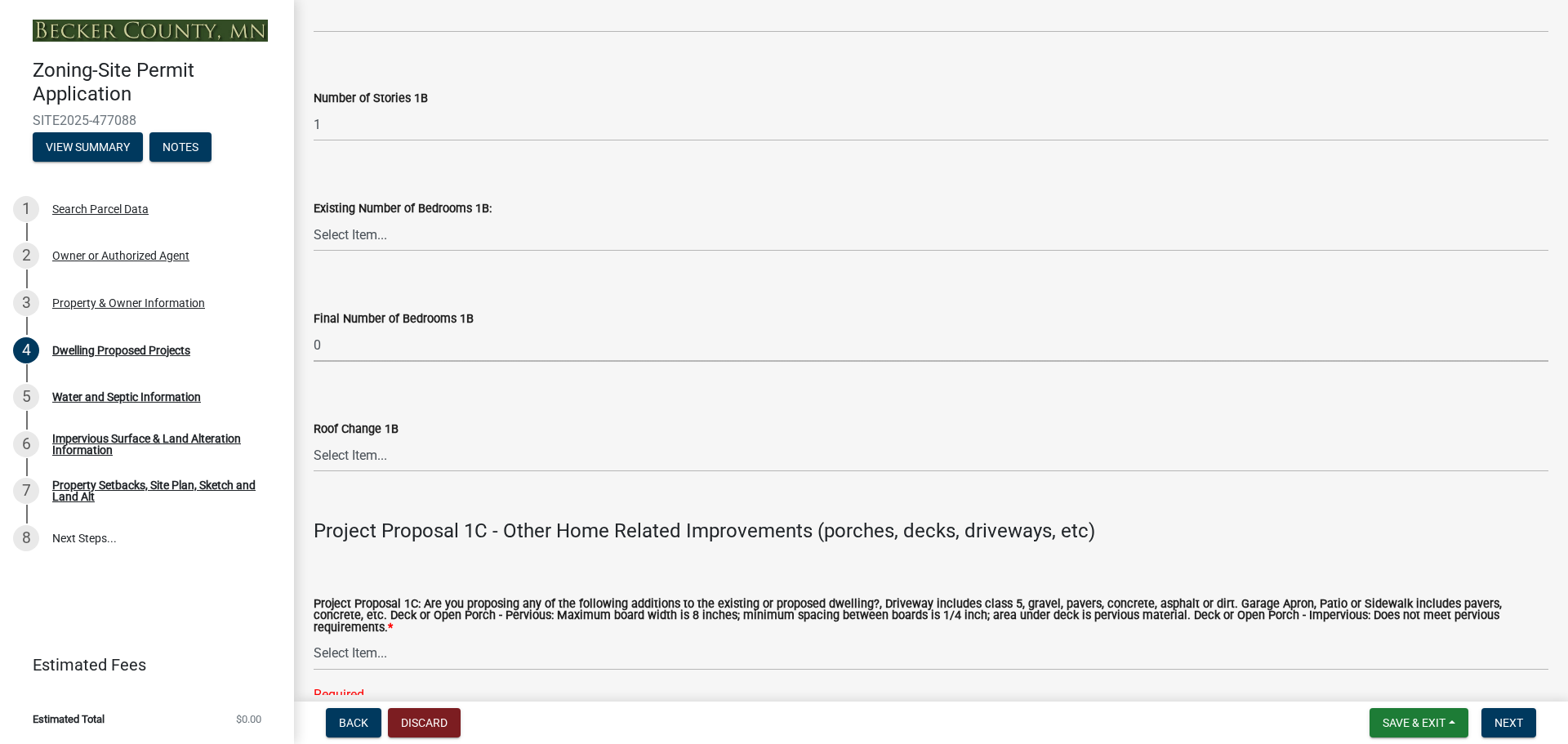
scroll to position [2451, 0]
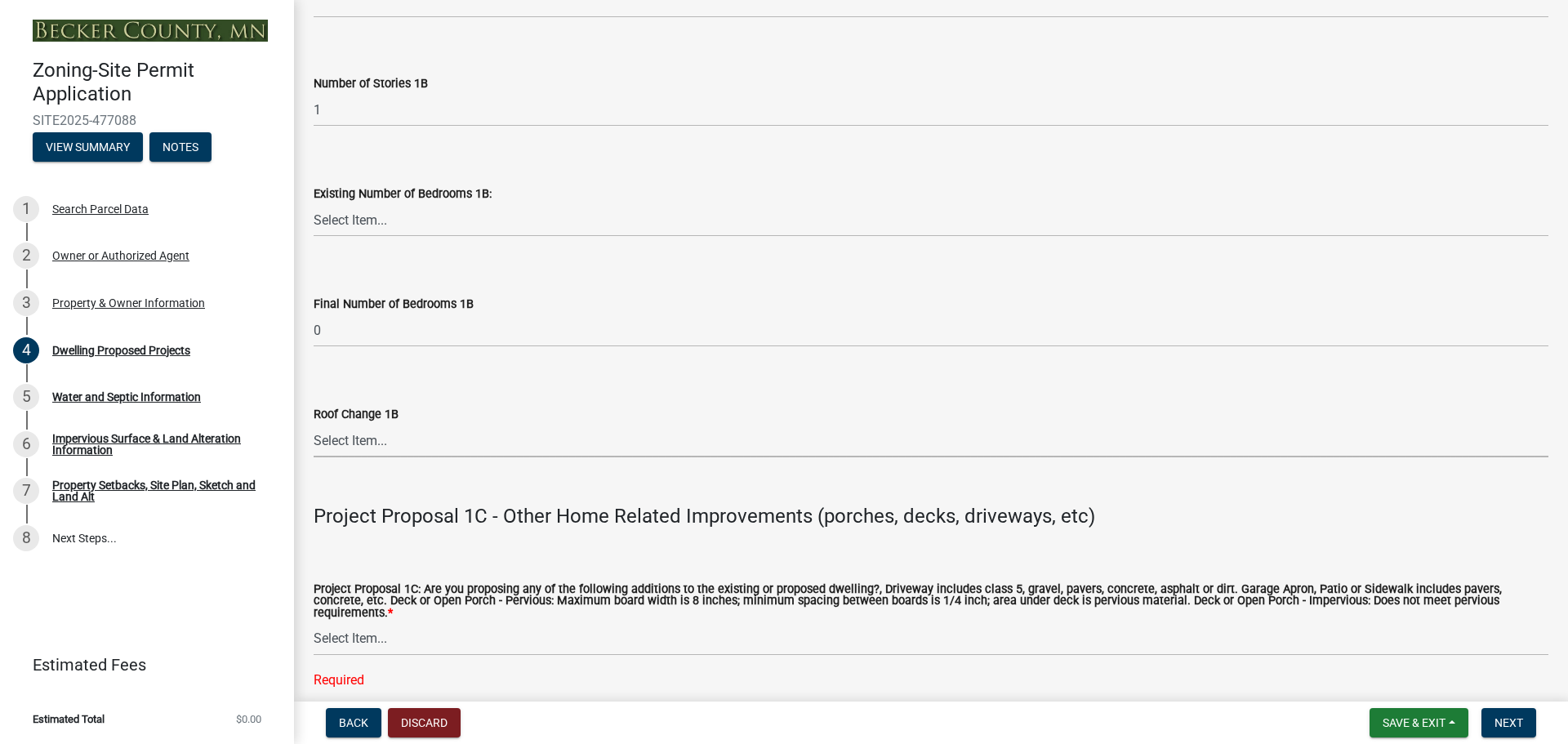
click at [360, 439] on select "Select Item... N/A Yes No" at bounding box center [931, 441] width 1235 height 34
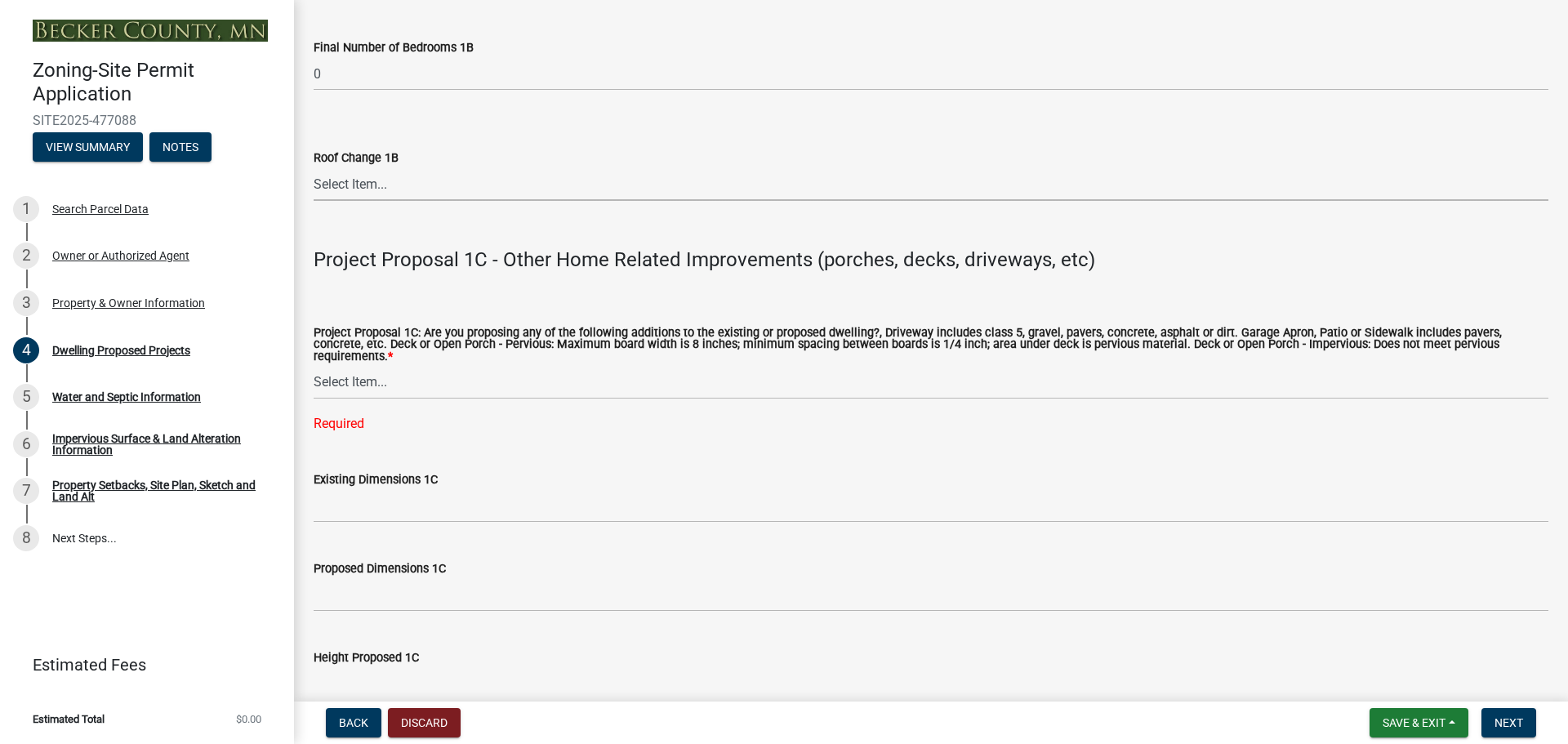
scroll to position [2723, 0]
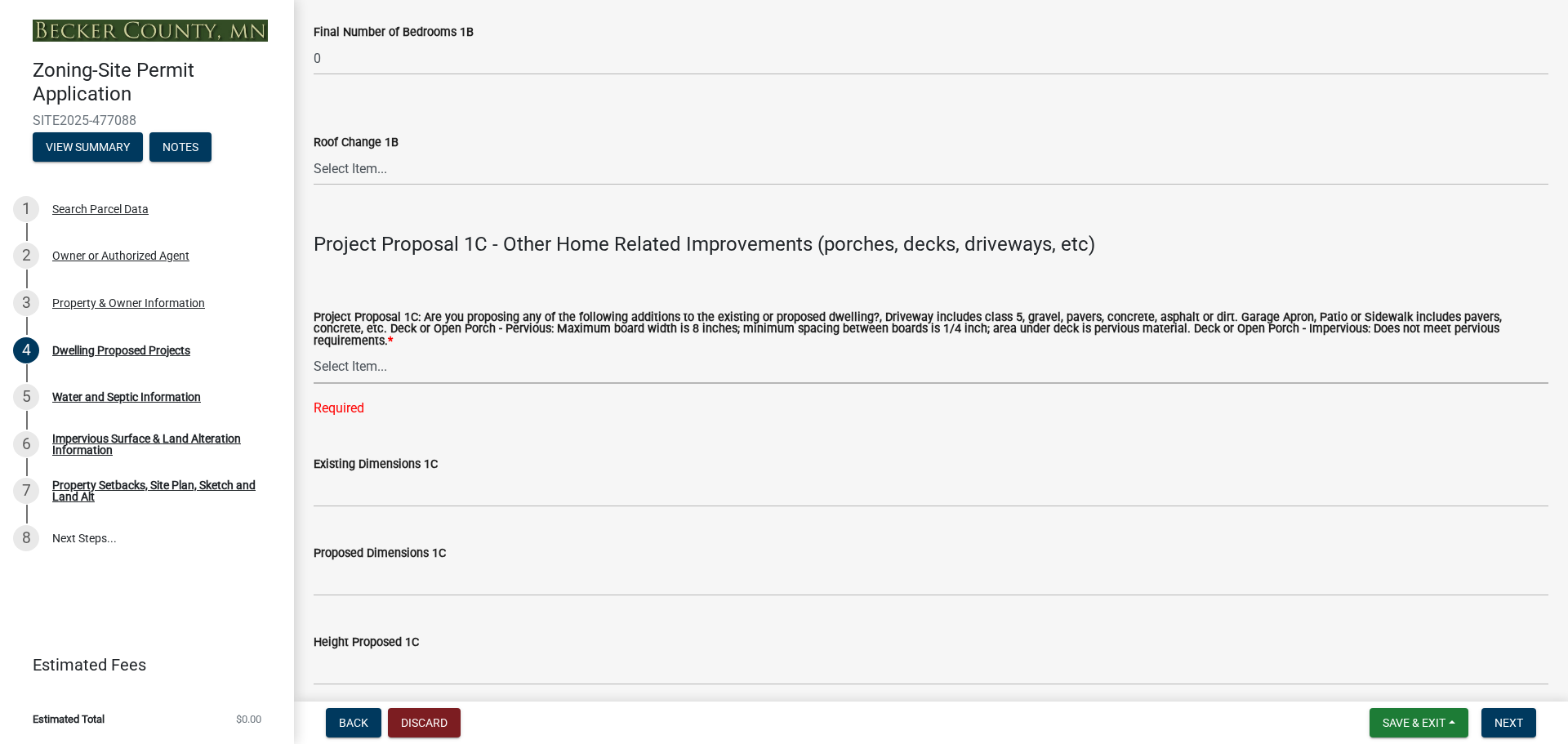
click at [356, 362] on select "Select Item... N/A Driveway Garage Apron Home Patio Sidewalk Deck - Pervious De…" at bounding box center [931, 367] width 1235 height 34
click at [314, 351] on select "Select Item... N/A Driveway Garage Apron Home Patio Sidewalk Deck - Pervious De…" at bounding box center [931, 367] width 1235 height 34
select select "5c3531b8-bc96-4b07-92f8-845cfe46d7fc"
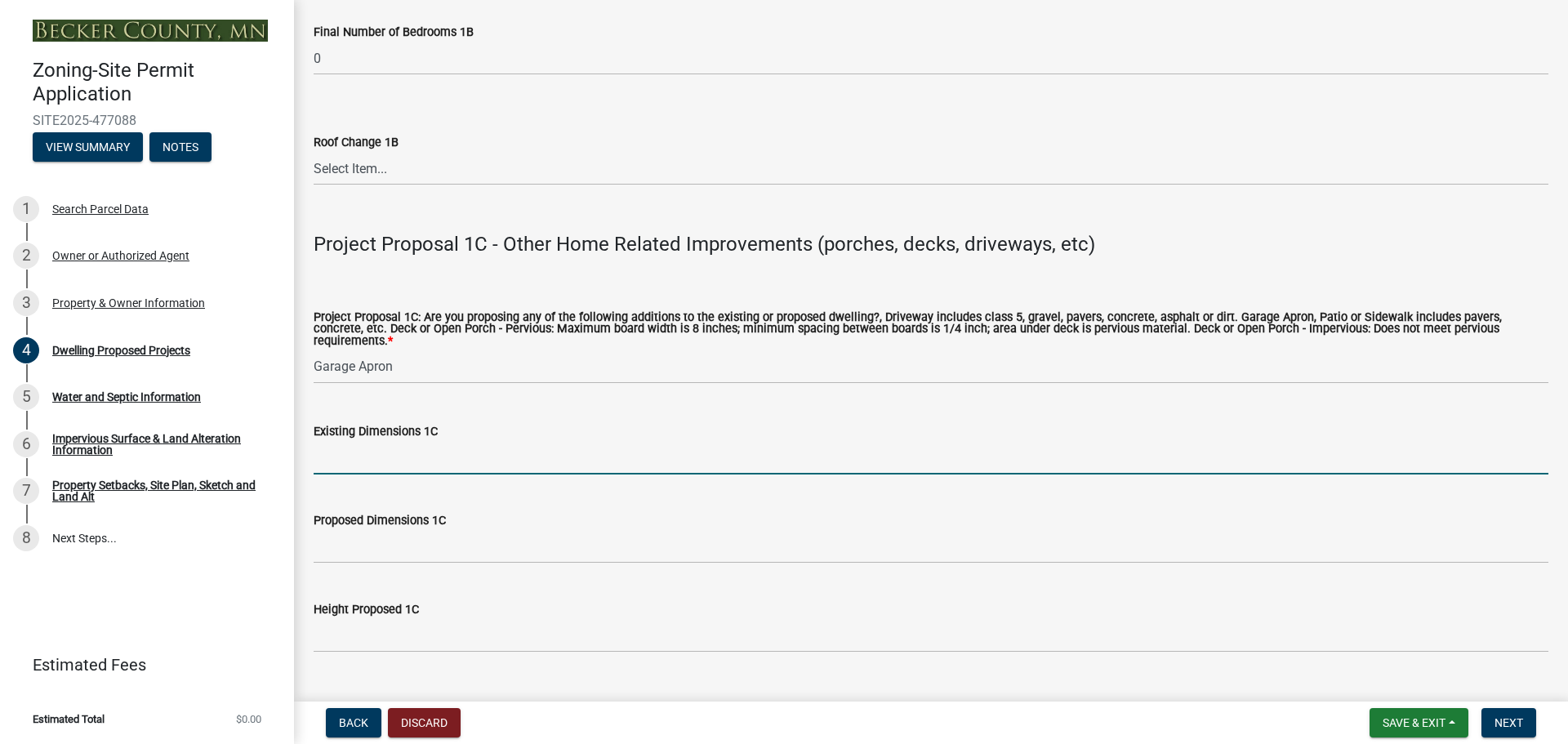
click at [401, 447] on input "Existing Dimensions 1C" at bounding box center [931, 457] width 1235 height 34
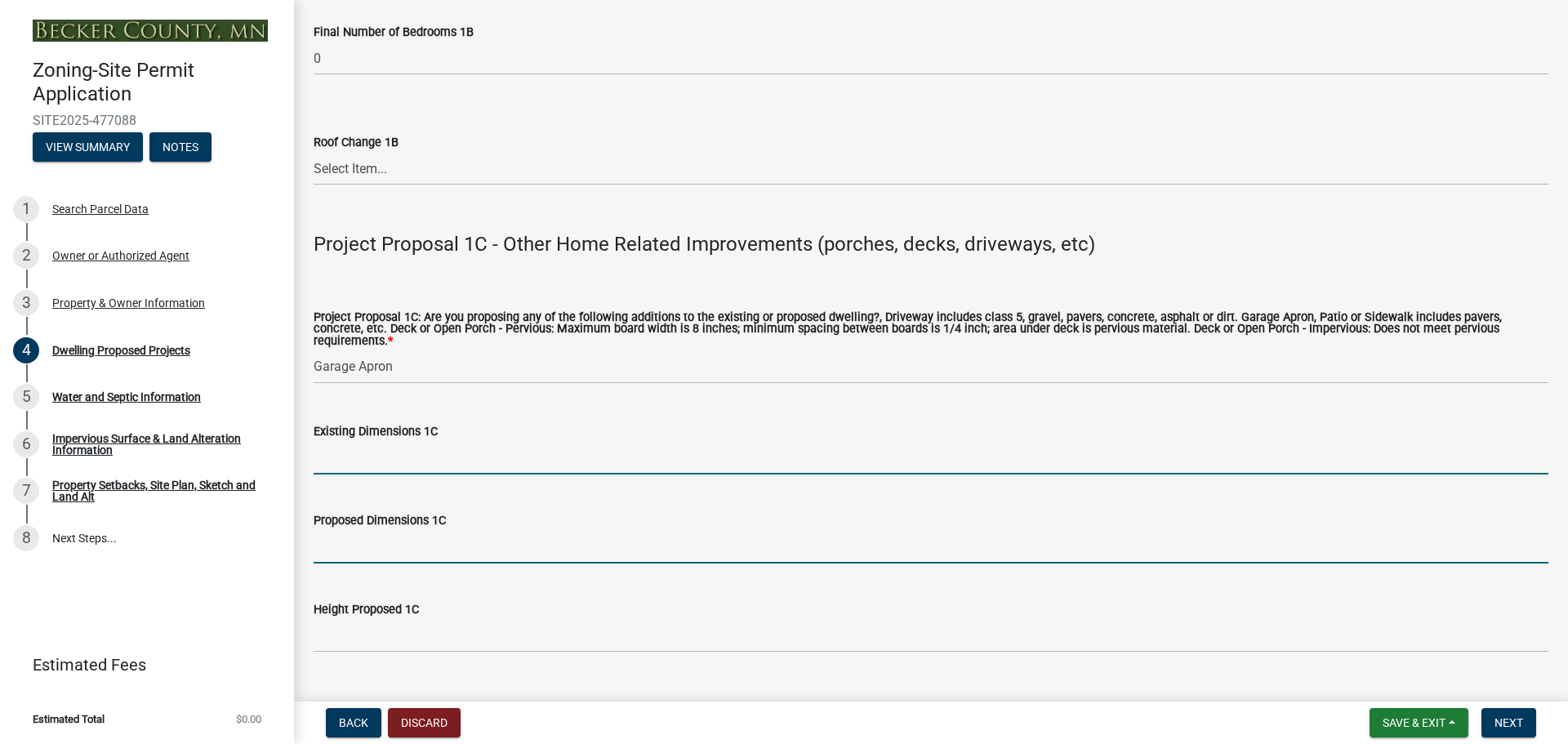
click at [393, 540] on input "Proposed Dimensions 1C" at bounding box center [931, 546] width 1235 height 34
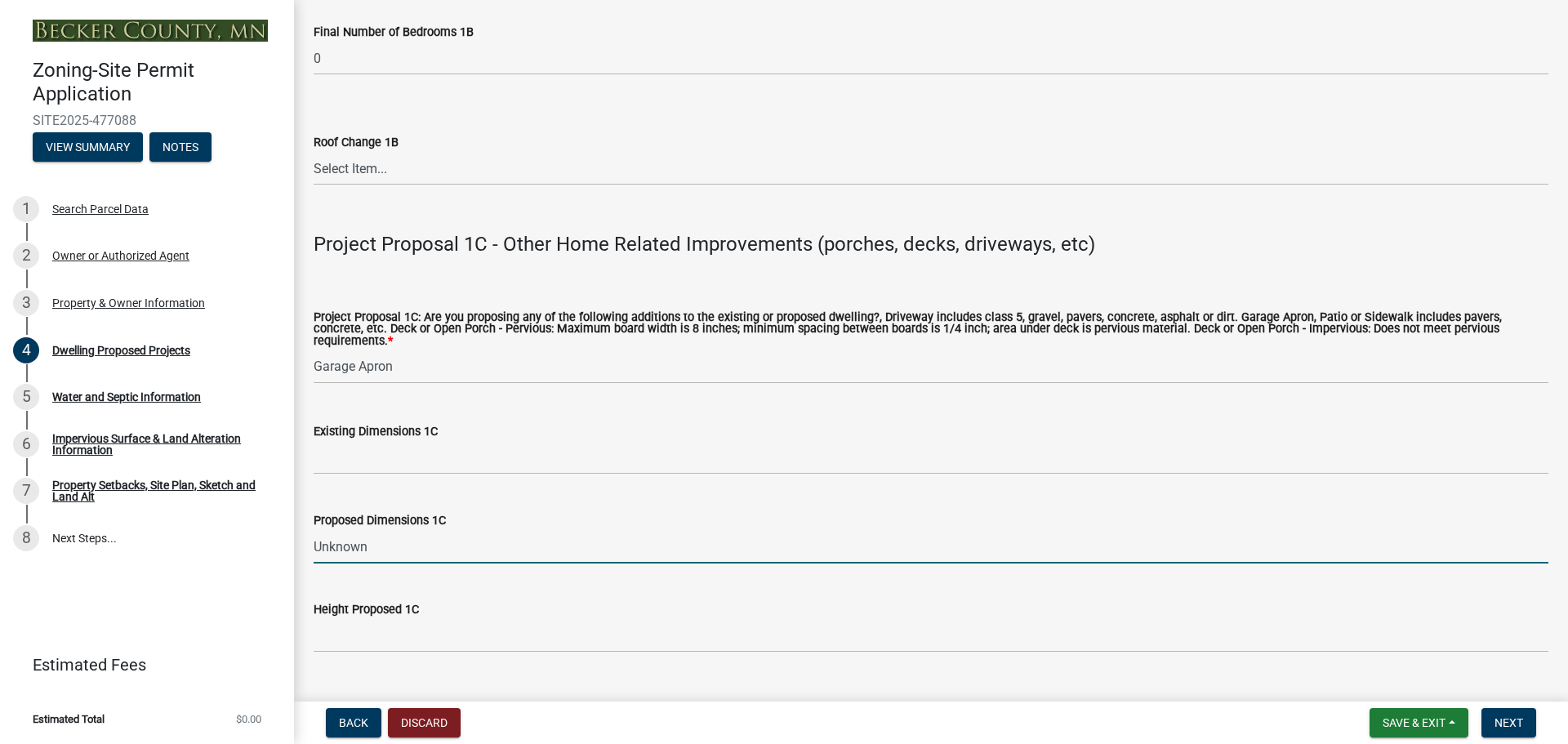
scroll to position [2995, 0]
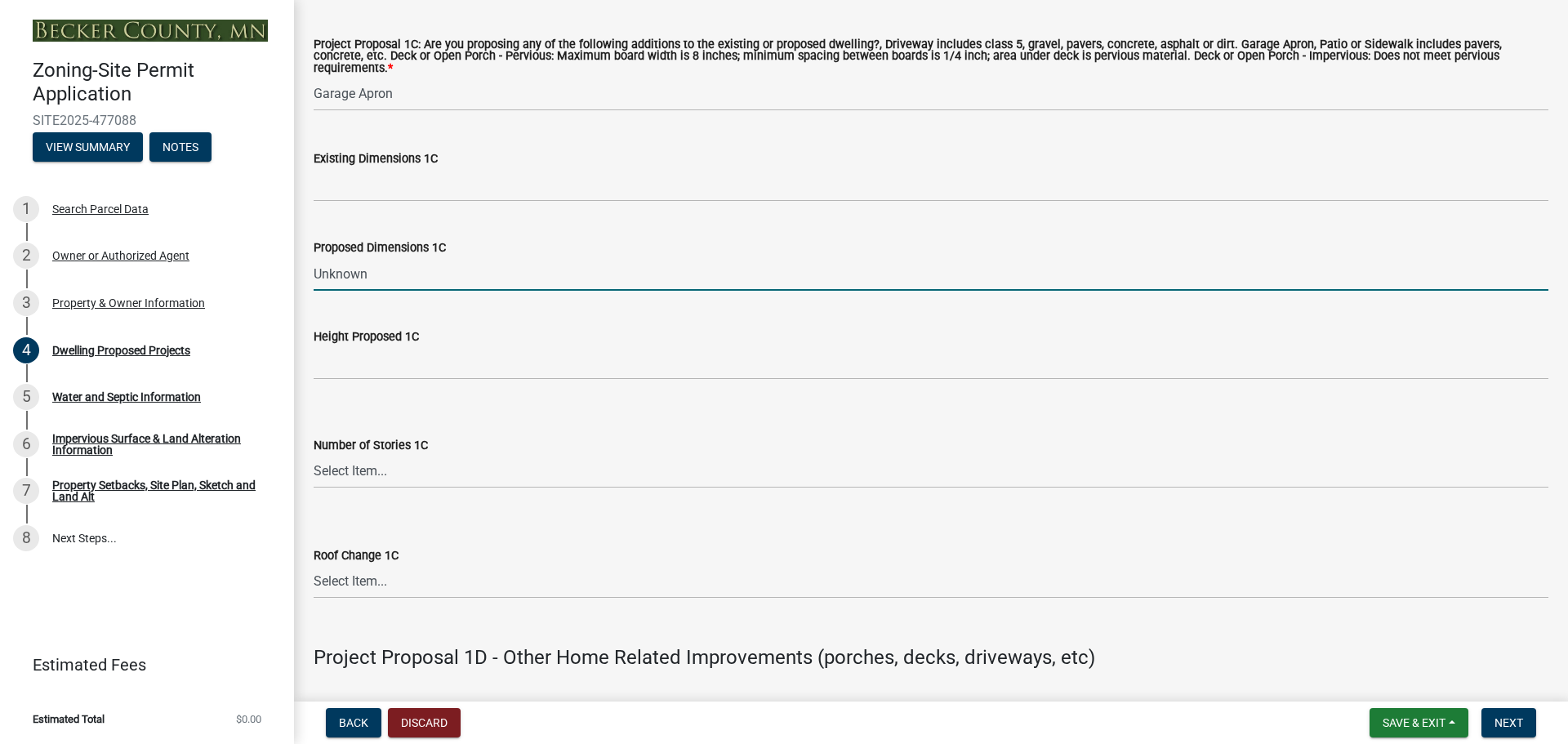
type input "Unknown"
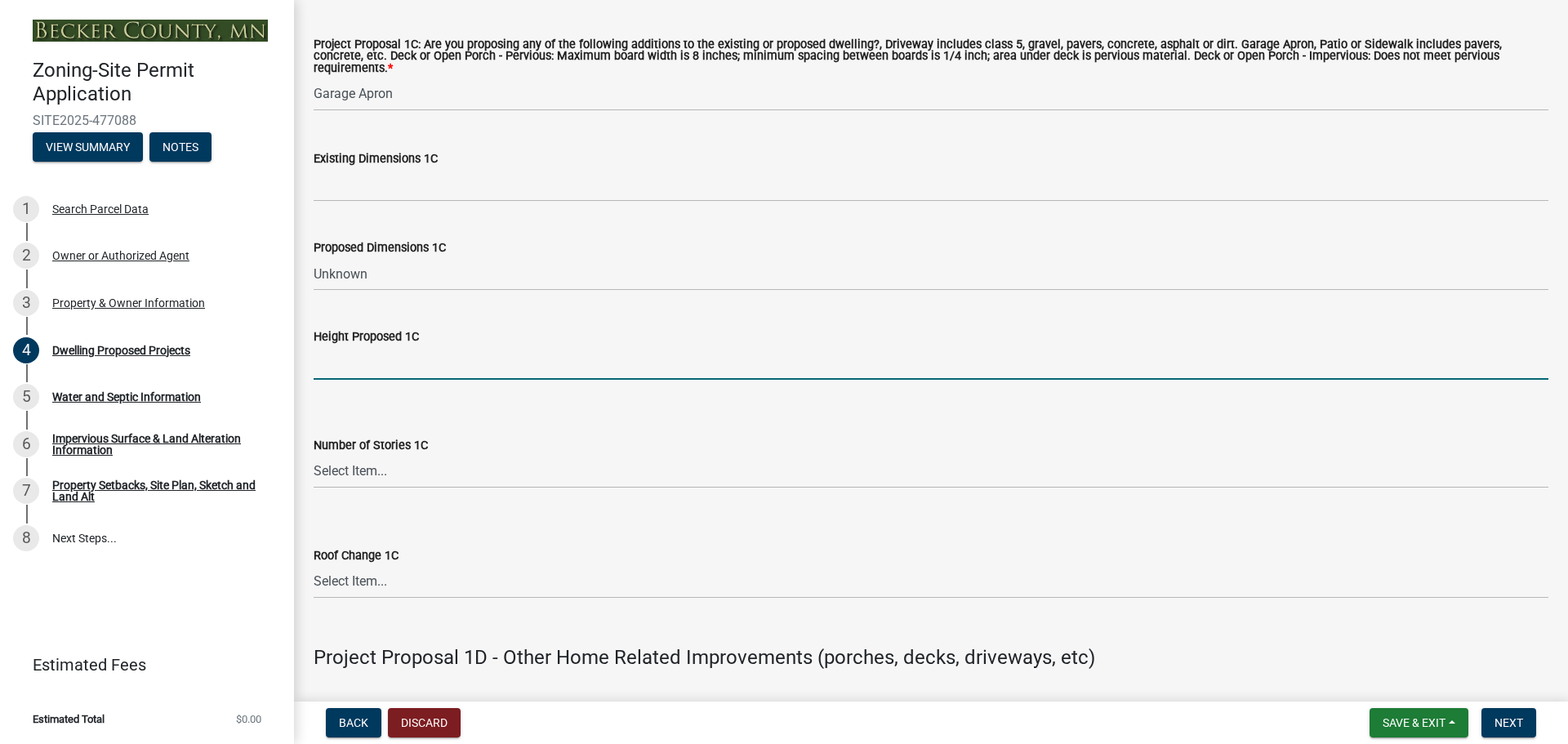
click at [372, 354] on input "Height Proposed 1C" at bounding box center [931, 363] width 1235 height 34
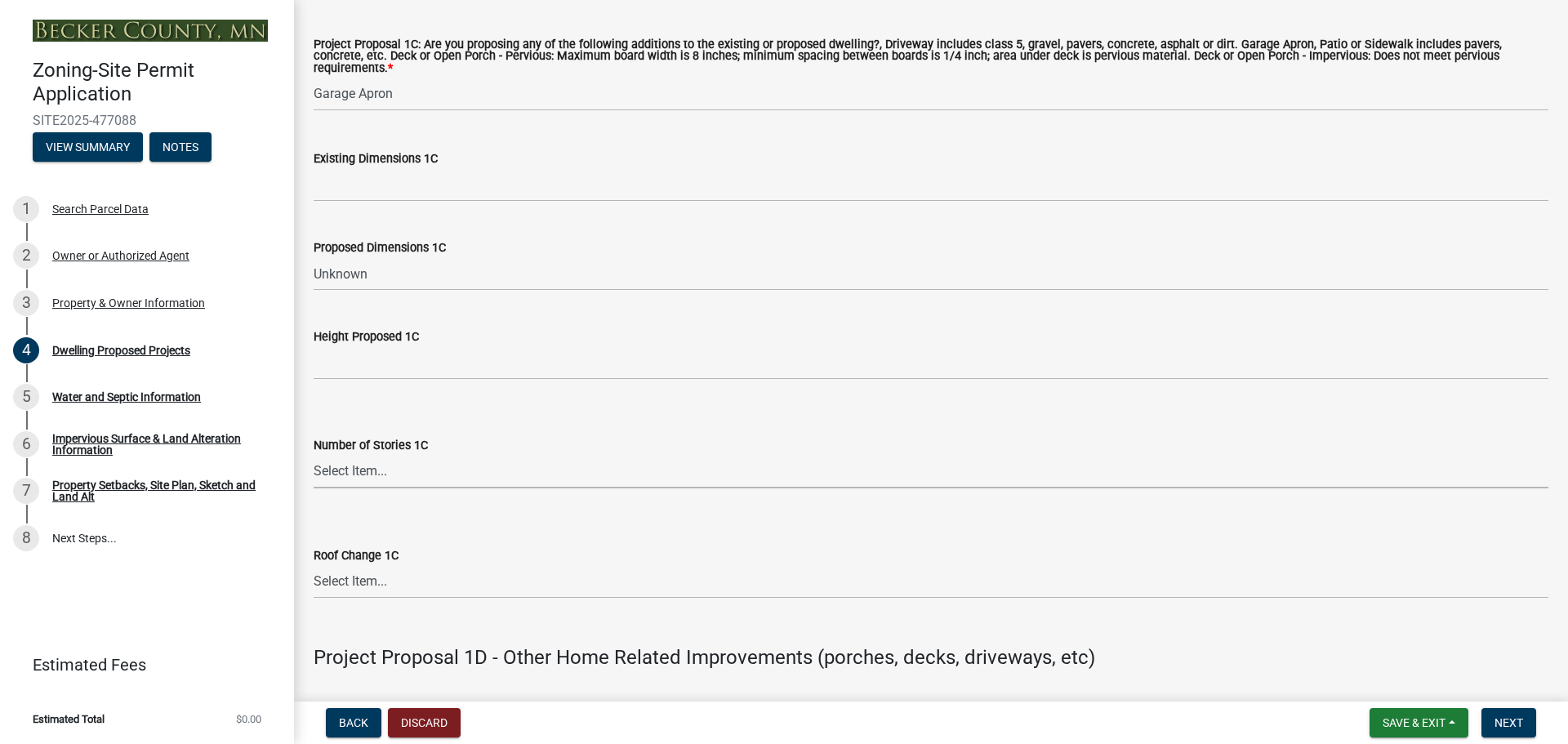
click at [389, 466] on select "Select Item... N\A 1 1.25 1.5 1.75 2 2.25 2.5" at bounding box center [931, 472] width 1235 height 34
click at [314, 455] on select "Select Item... N\A 1 1.25 1.5 1.75 2 2.25 2.5" at bounding box center [931, 472] width 1235 height 34
select select "8e4dc0e1-7dfa-4afc-85b9-5ad40795f204"
click at [380, 566] on select "Select Item... N/A Yes No" at bounding box center [931, 582] width 1235 height 34
click at [314, 566] on select "Select Item... N/A Yes No" at bounding box center [931, 582] width 1235 height 34
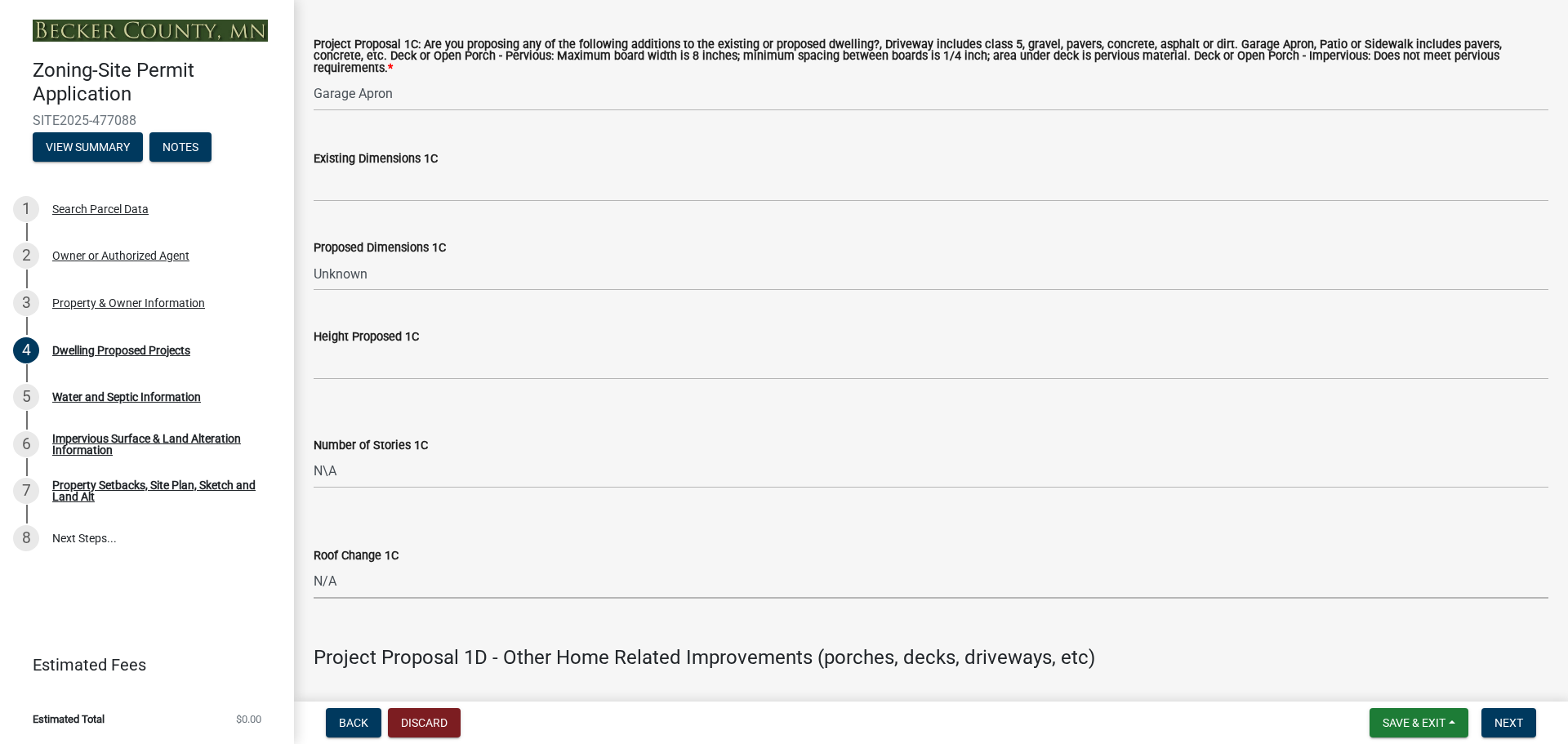
select select "107cbe59-677b-44f2-96fc-816b282ebb79"
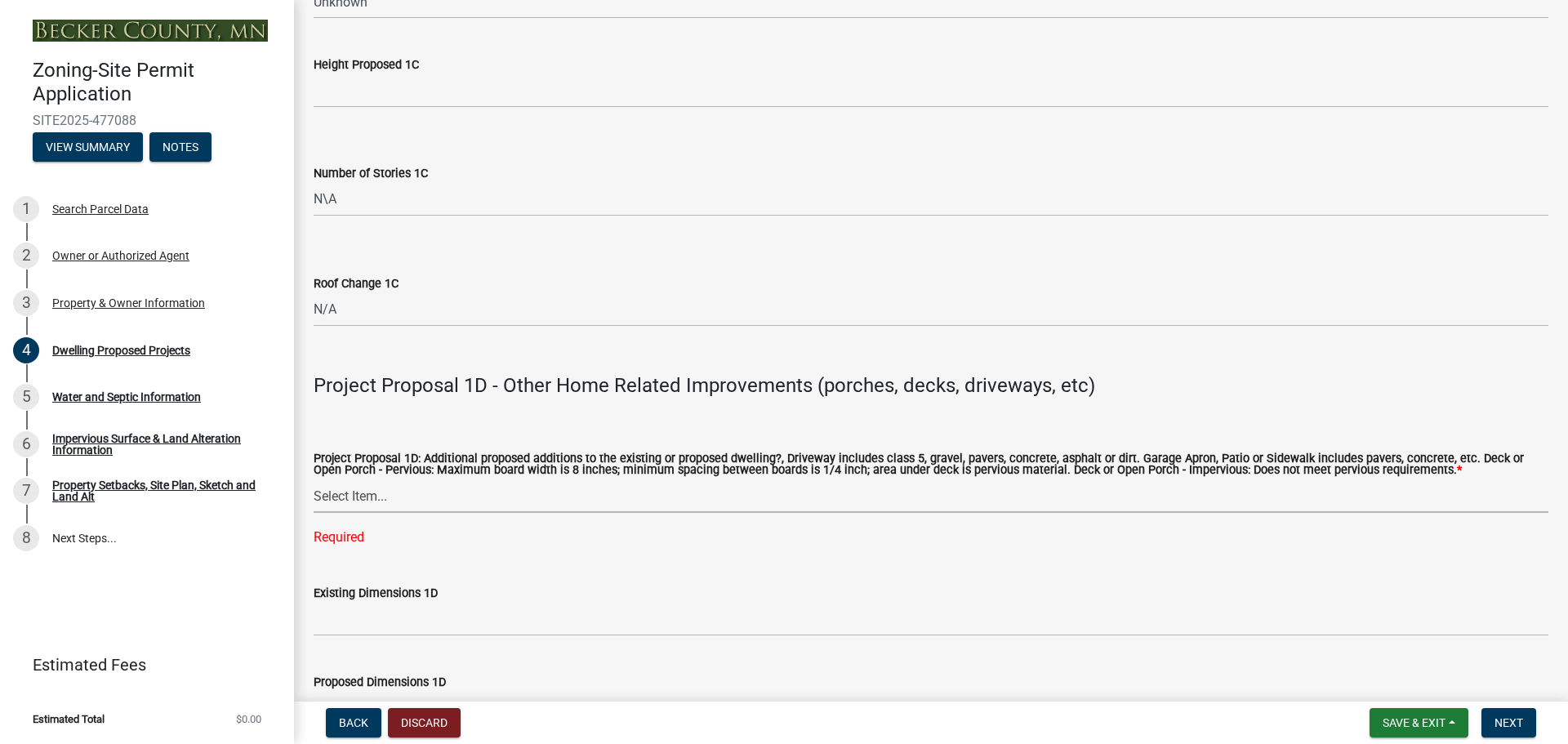
click at [412, 488] on select "Select Item... N/A Driveway Garage Apron Home Patio Sidewalk Deck - Pervious De…" at bounding box center [931, 496] width 1235 height 34
click at [314, 480] on select "Select Item... N/A Driveway Garage Apron Home Patio Sidewalk Deck - Pervious De…" at bounding box center [931, 496] width 1235 height 34
select select "ab9119d1-7da9-49c4-9fac-8c142204c89d"
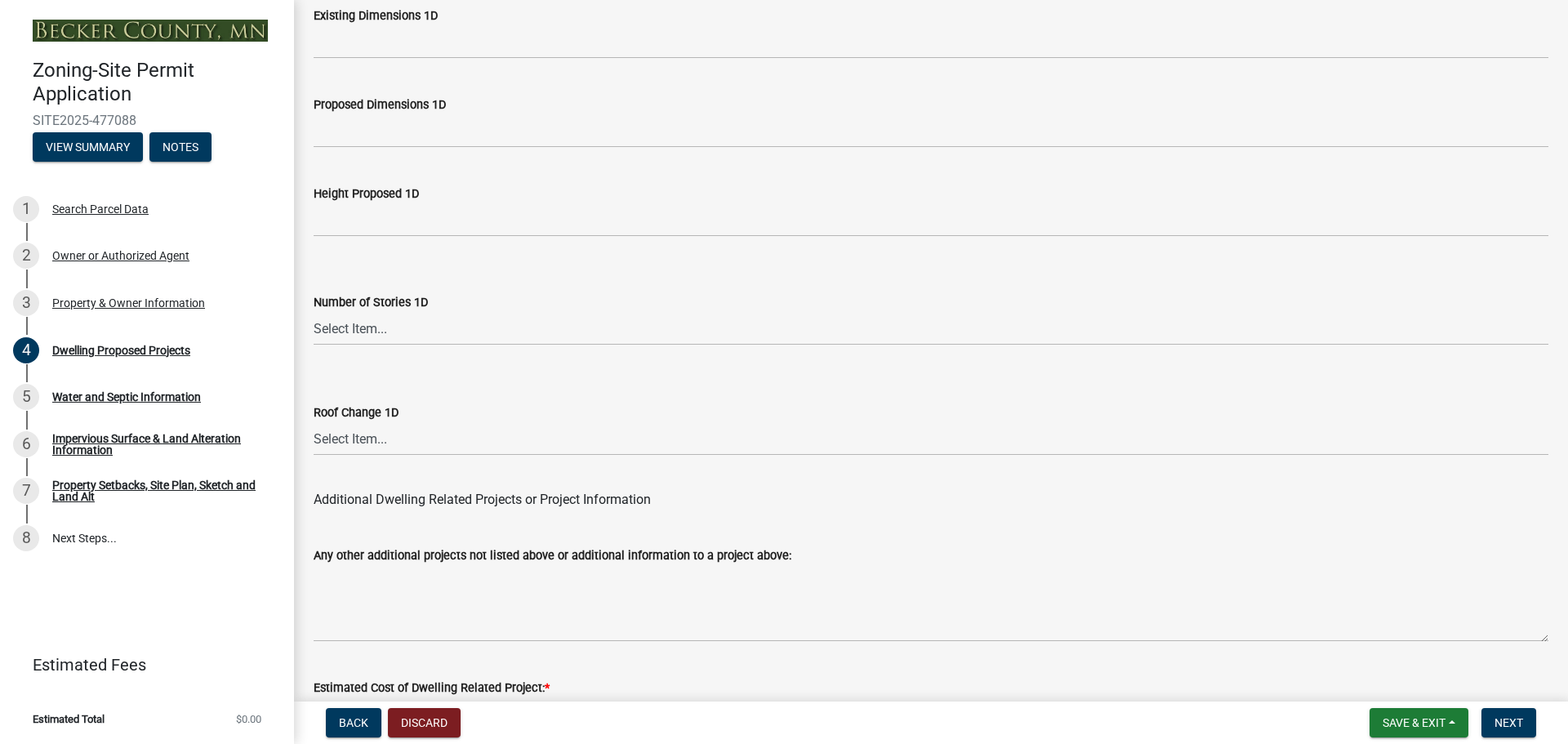
scroll to position [3917, 0]
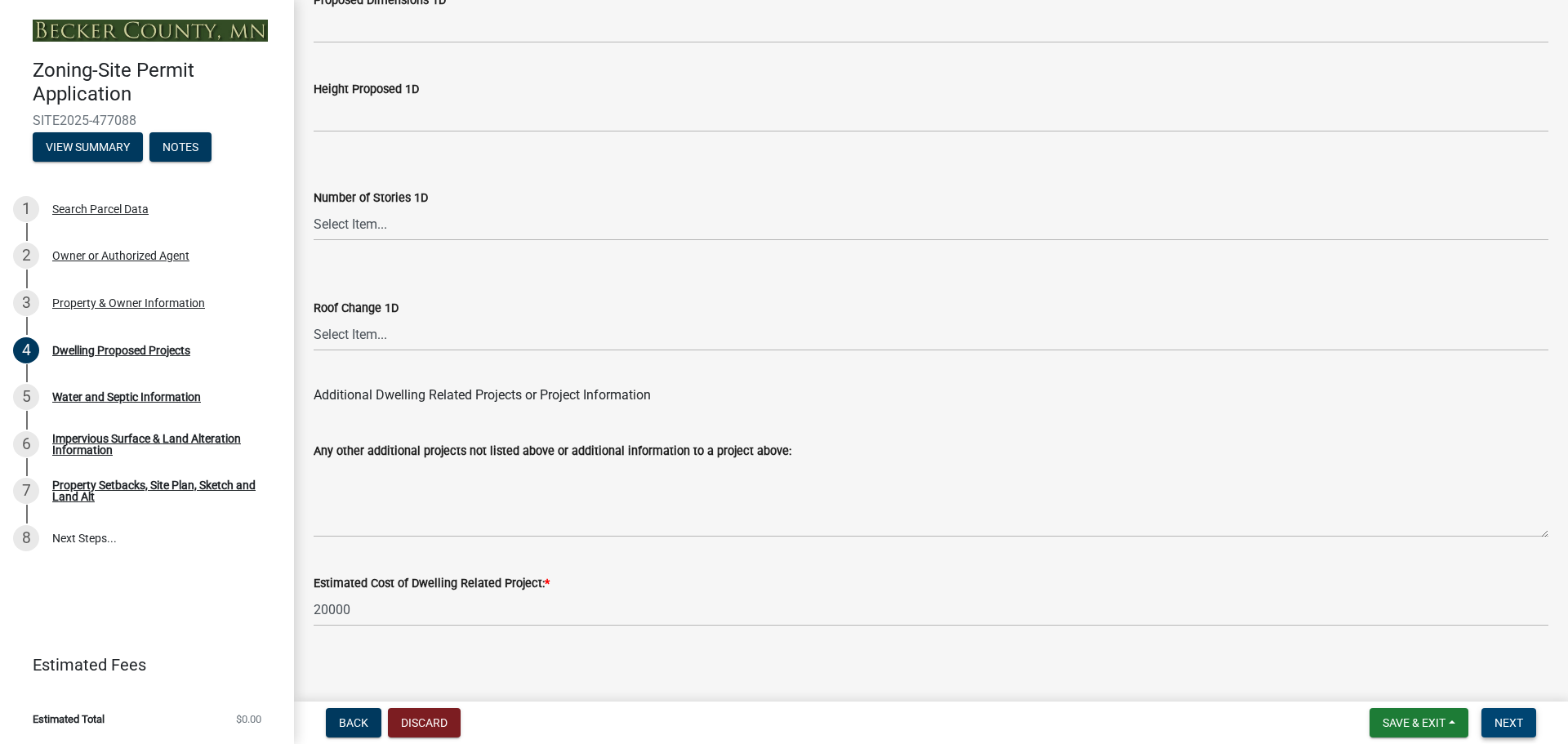
click at [1503, 721] on span "Next" at bounding box center [1509, 723] width 29 height 13
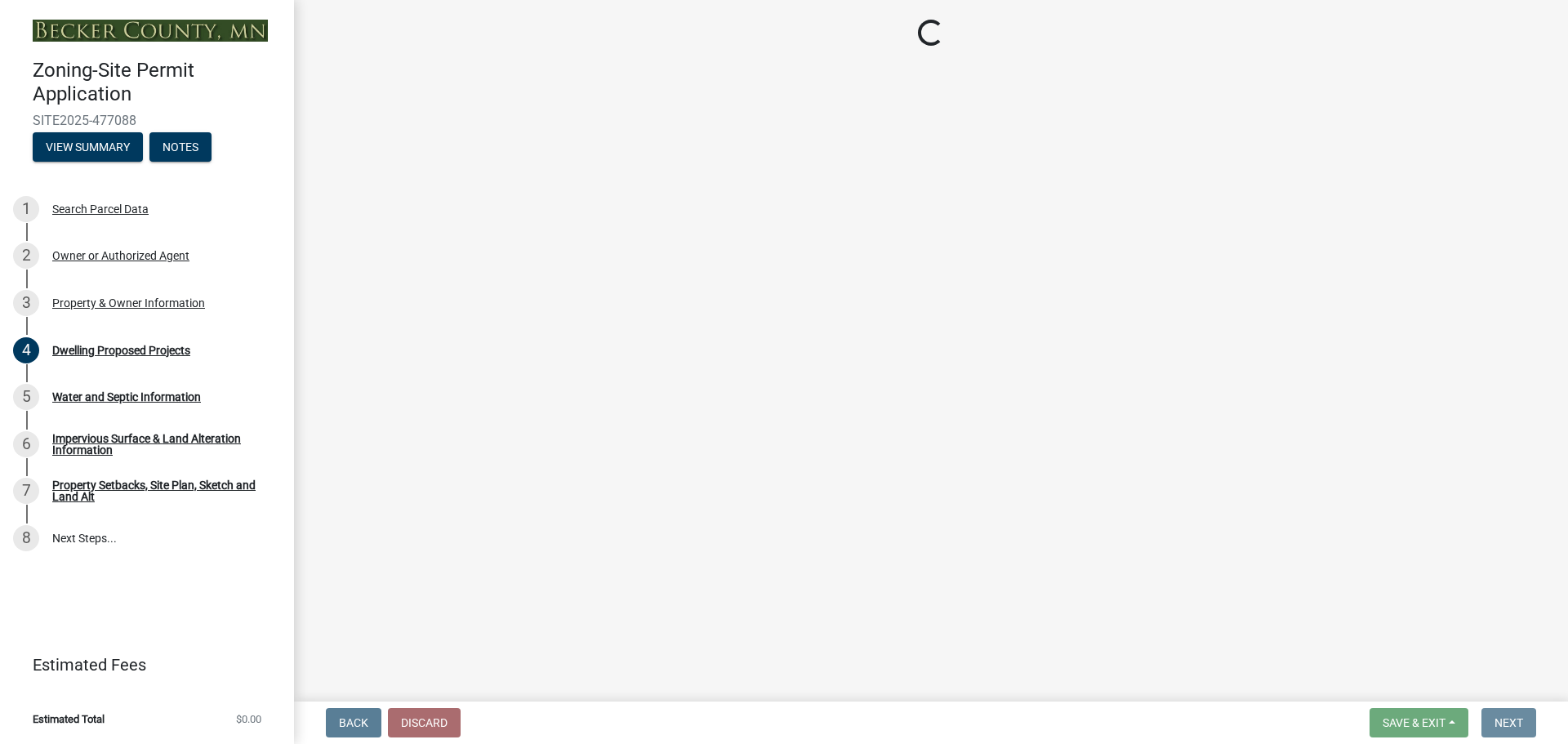
scroll to position [0, 0]
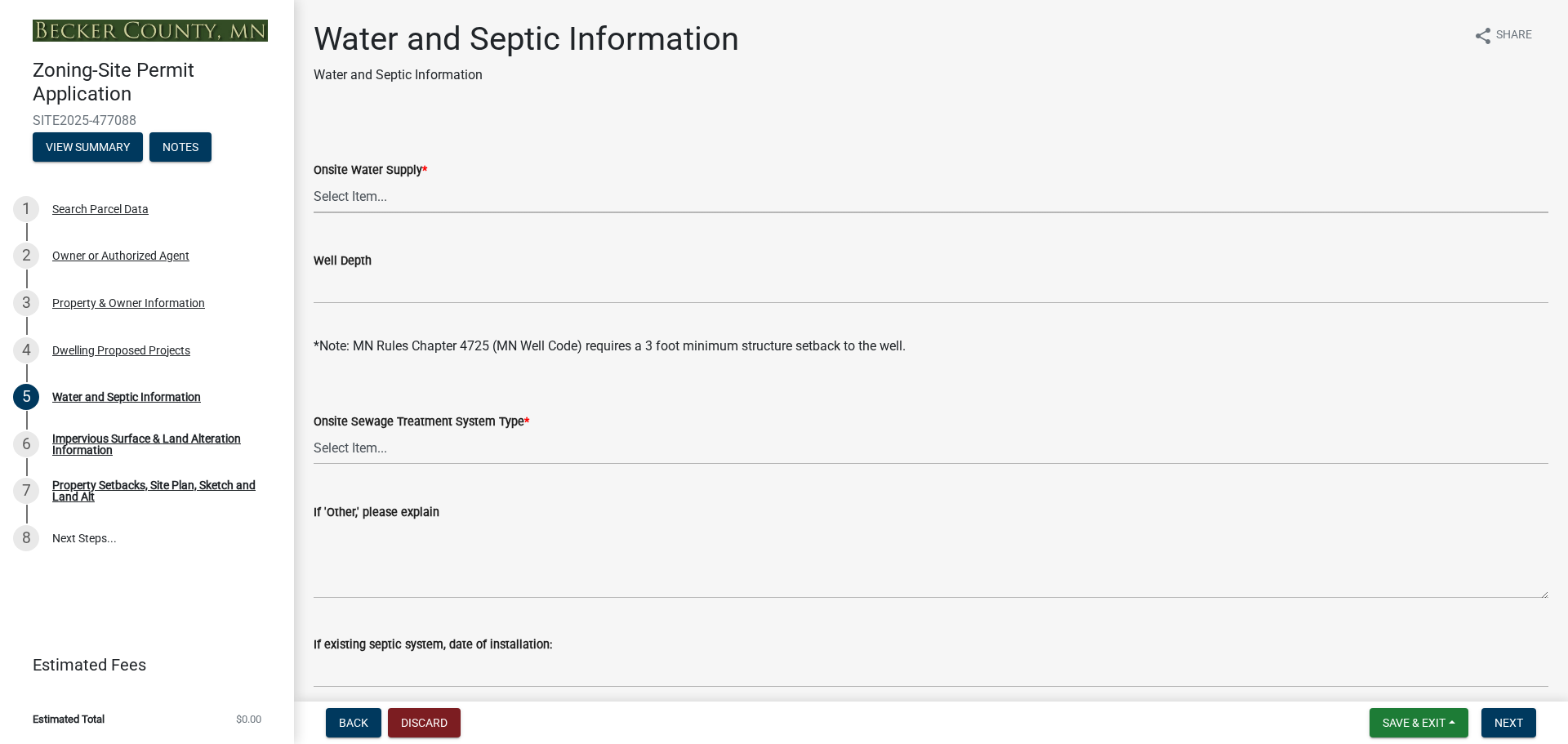
click at [354, 202] on select "Select Item... Well New Well to be Installed Attached to City Water System No o…" at bounding box center [931, 197] width 1235 height 34
click at [314, 180] on select "Select Item... Well New Well to be Installed Attached to City Water System No o…" at bounding box center [931, 197] width 1235 height 34
select select "9c51a48b-0bee-4836-8d5c-beab6e77ad2a"
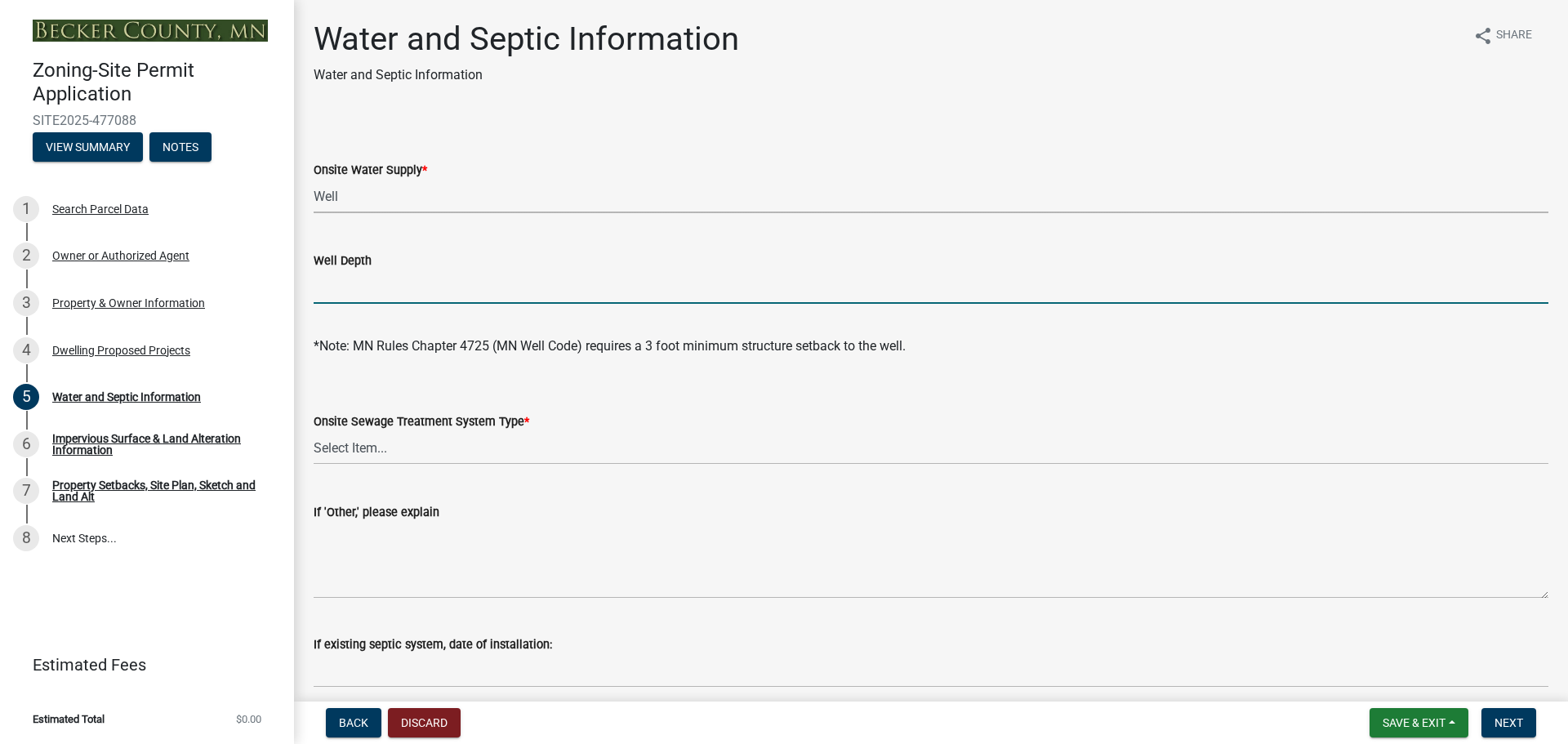
click at [352, 286] on input "Well Depth" at bounding box center [931, 287] width 1235 height 34
click at [378, 452] on select "Select Item... No existing or proposed septic Proposed New or Corrected Septic …" at bounding box center [931, 448] width 1235 height 34
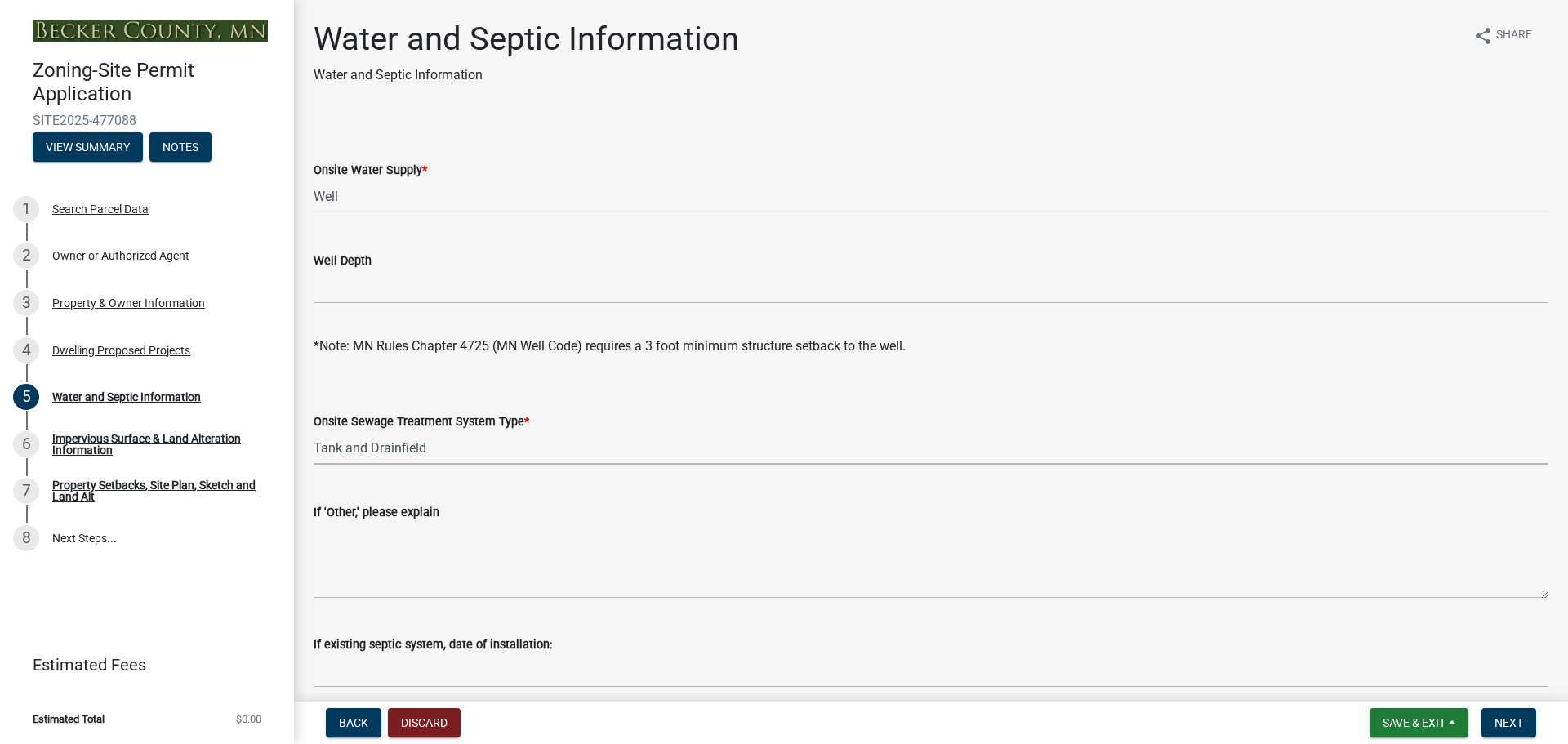
click at [314, 431] on select "Select Item... No existing or proposed septic Proposed New or Corrected Septic …" at bounding box center [931, 448] width 1235 height 34
select select "25b8aef2-9eed-4c0f-8836-08d4b8d082b1"
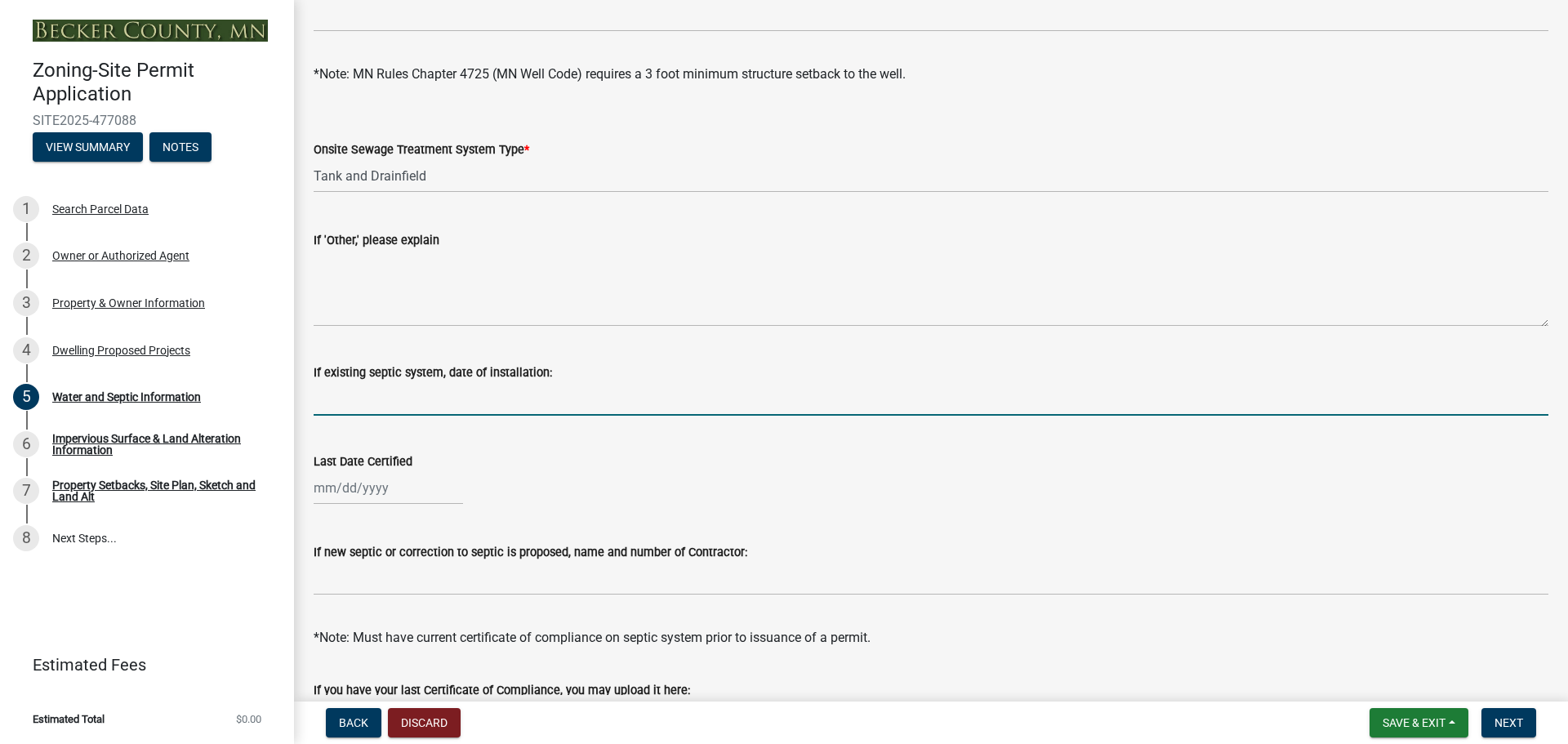
click at [431, 400] on input "If existing septic system, date of installation:" at bounding box center [931, 399] width 1235 height 34
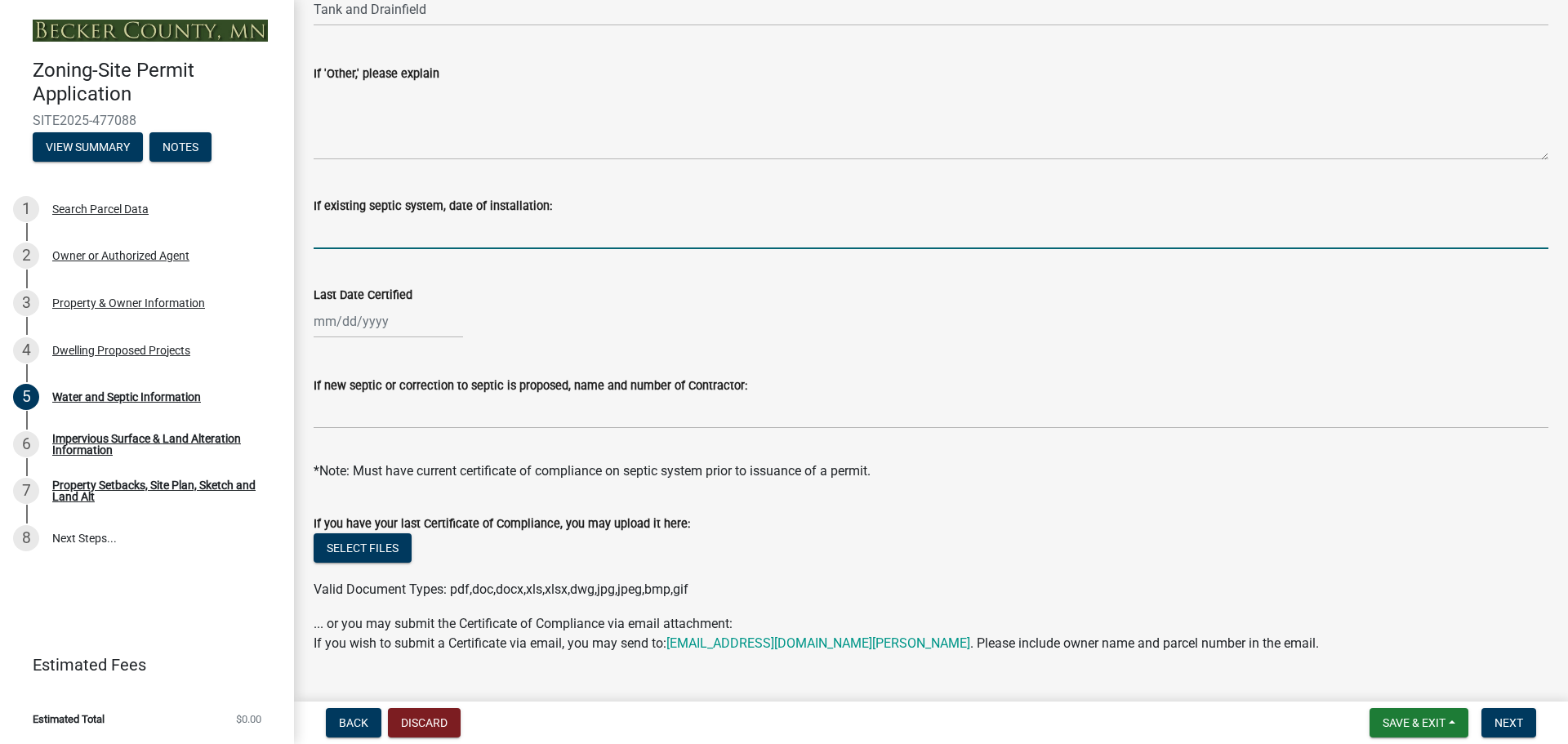
scroll to position [474, 0]
